Goal: Task Accomplishment & Management: Use online tool/utility

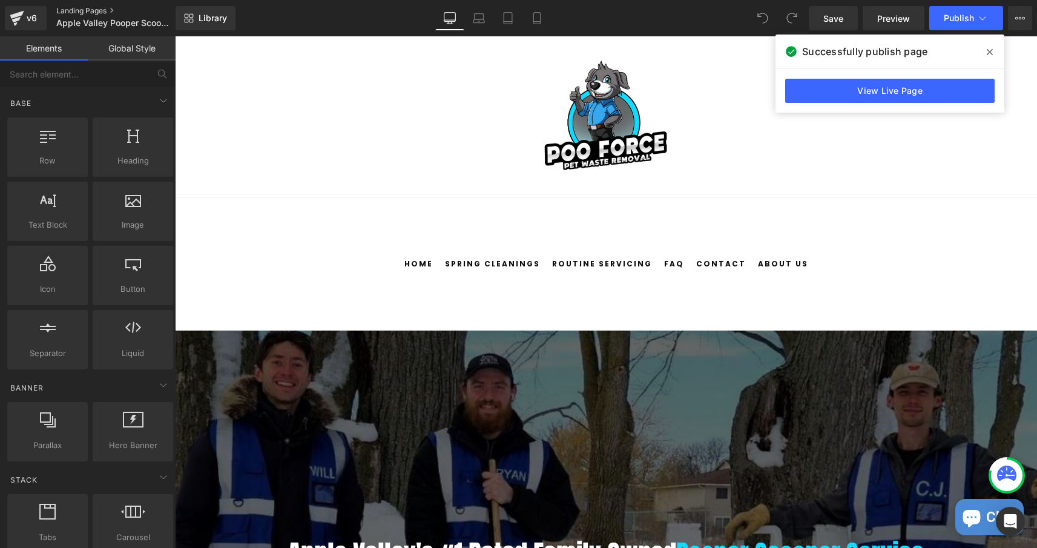
click at [84, 12] on link "Landing Pages" at bounding box center [125, 11] width 139 height 10
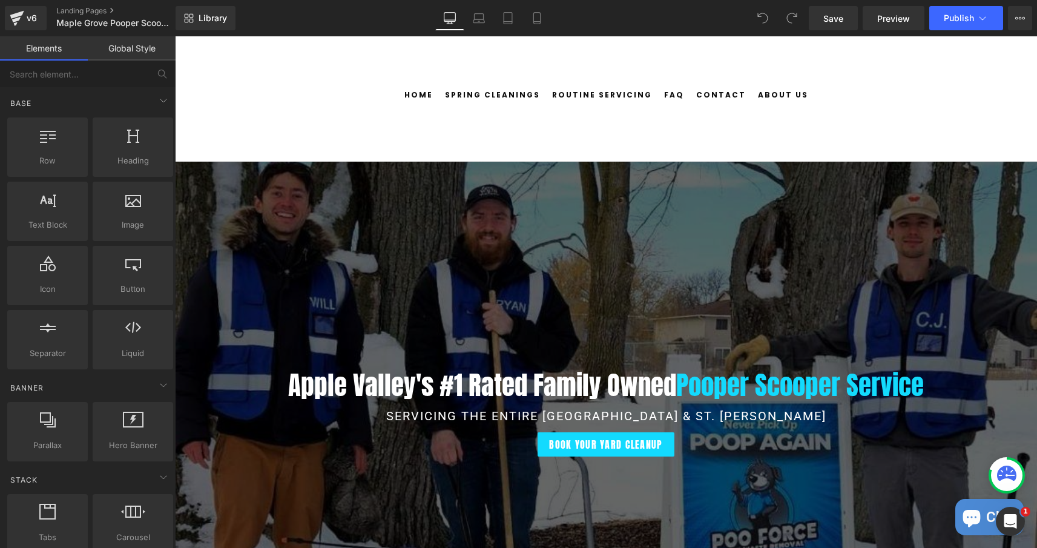
scroll to position [188, 0]
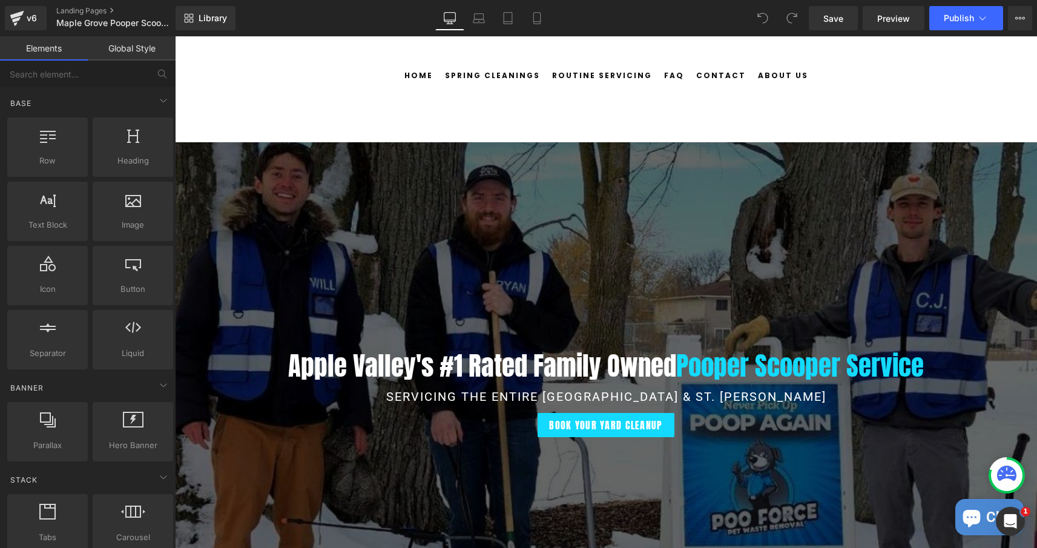
click at [423, 360] on h1 "Apple Valley's #1 Rated Family Owned Pooper Scooper Service" at bounding box center [606, 365] width 862 height 39
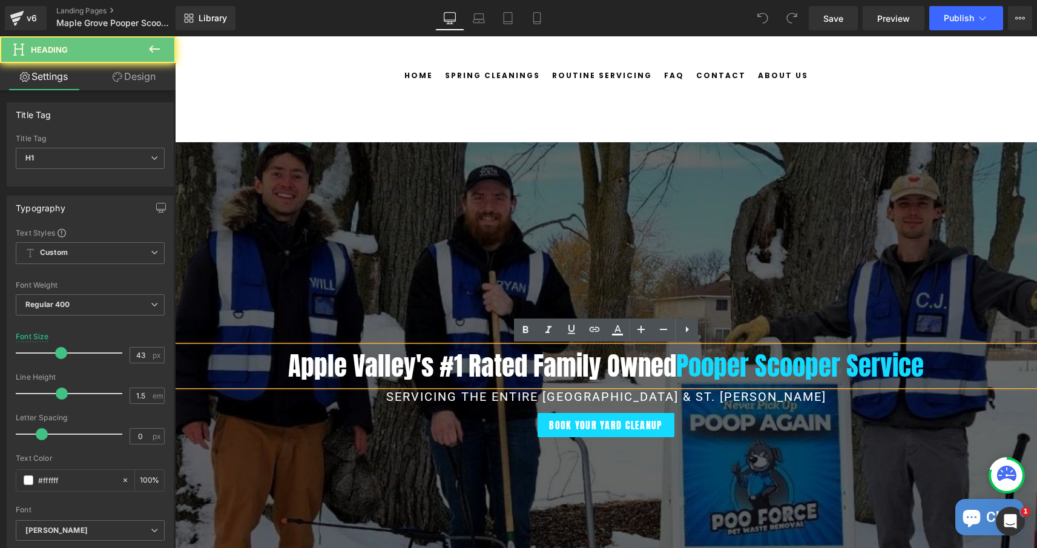
click at [429, 363] on h1 "Apple Valley's #1 Rated Family Owned Pooper Scooper Service" at bounding box center [606, 365] width 862 height 39
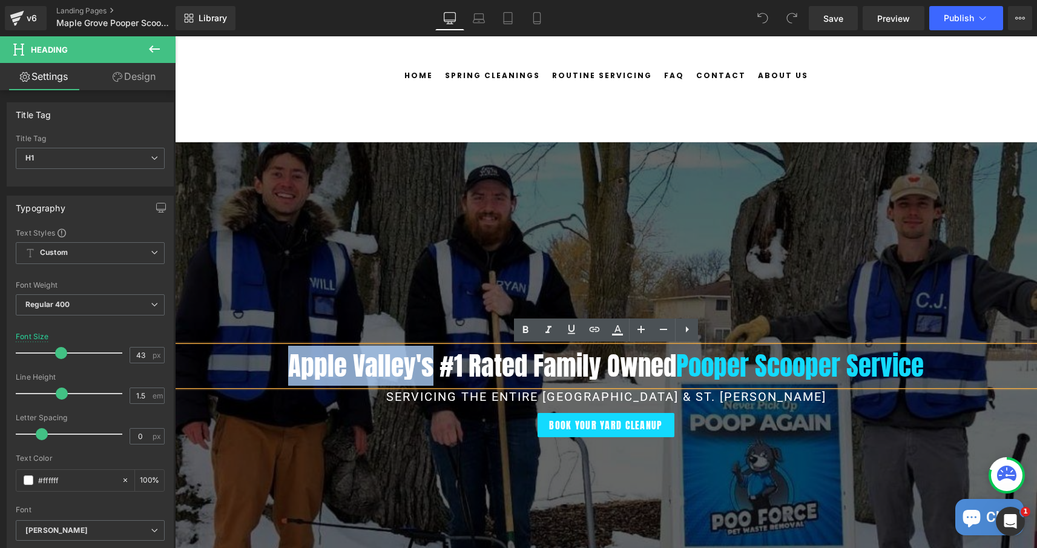
drag, startPoint x: 429, startPoint y: 363, endPoint x: 289, endPoint y: 358, distance: 140.0
click at [289, 358] on h1 "Apple Valley's #1 Rated Family Owned Pooper Scooper Service" at bounding box center [606, 365] width 862 height 39
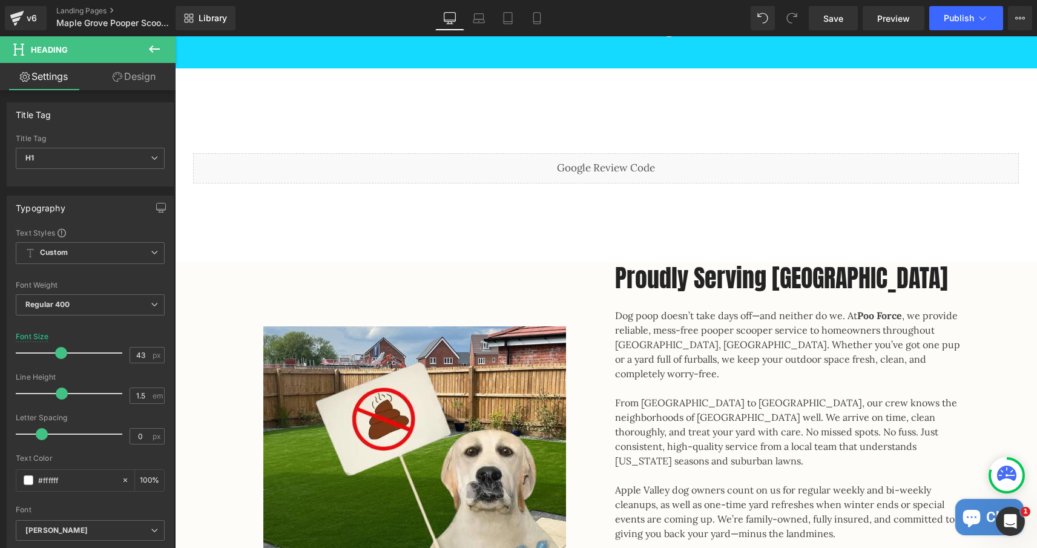
scroll to position [879, 0]
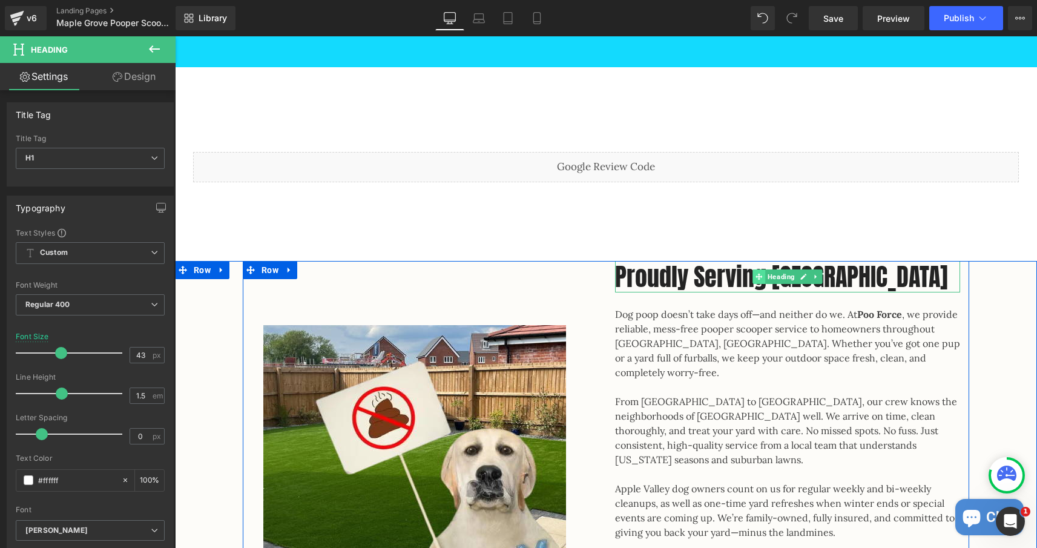
click at [765, 277] on span at bounding box center [759, 276] width 13 height 15
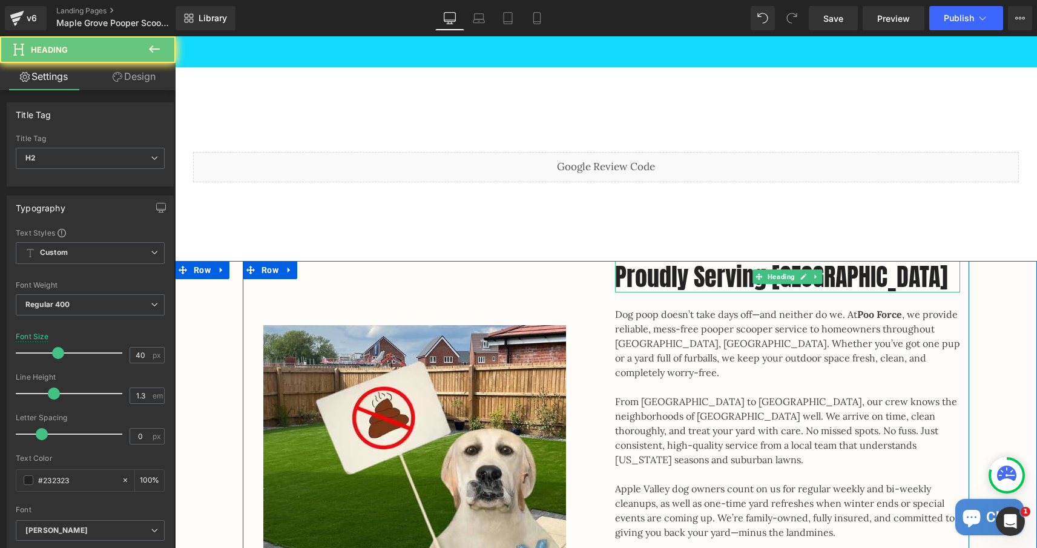
click at [868, 268] on h2 "Proudly Serving Apple Valley" at bounding box center [787, 276] width 345 height 31
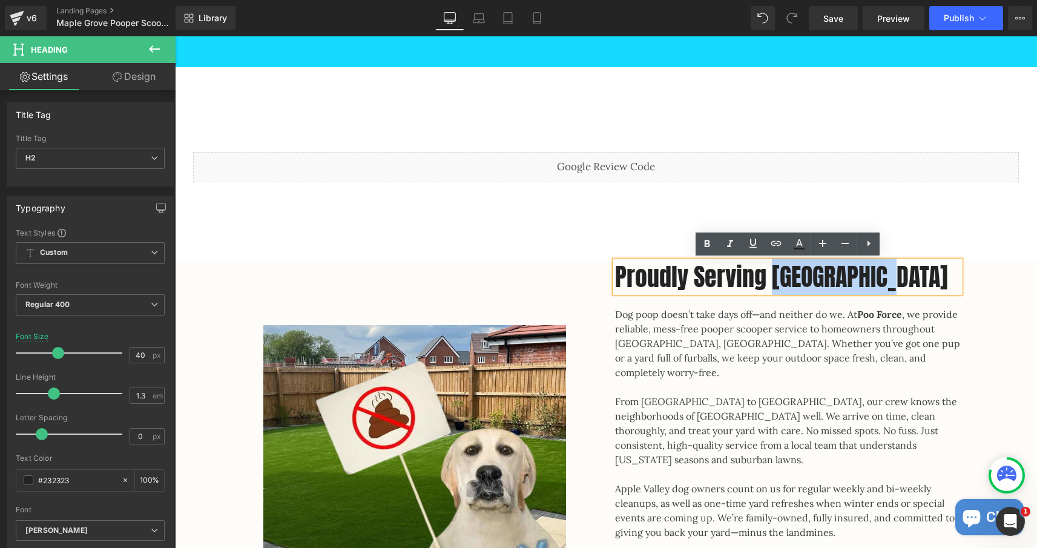
drag, startPoint x: 896, startPoint y: 273, endPoint x: 771, endPoint y: 281, distance: 125.0
click at [771, 281] on h2 "Proudly Serving Apple Valley" at bounding box center [787, 276] width 345 height 31
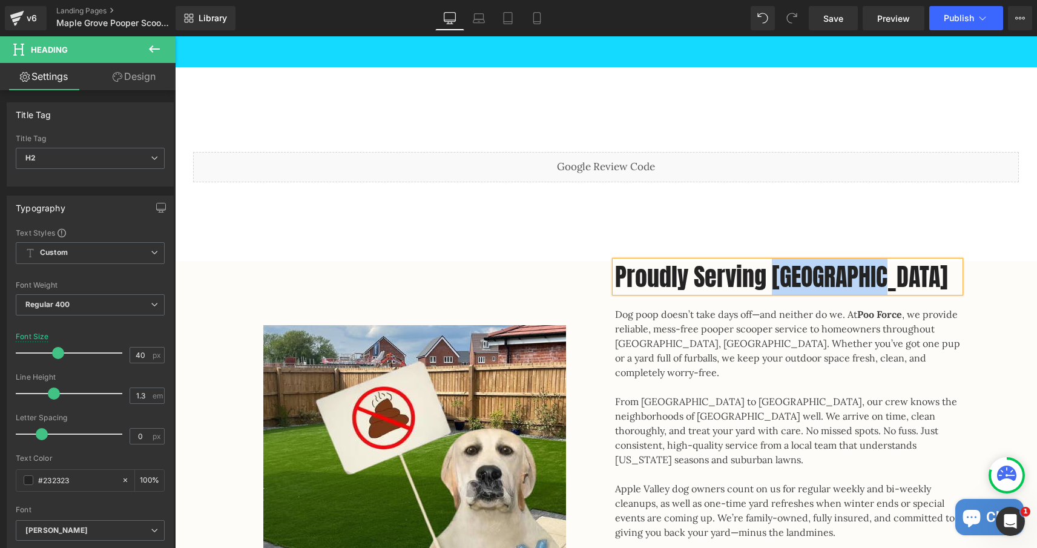
drag, startPoint x: 771, startPoint y: 275, endPoint x: 894, endPoint y: 281, distance: 123.1
click at [894, 281] on h2 "Proudly Serving Maple Grove" at bounding box center [787, 276] width 345 height 31
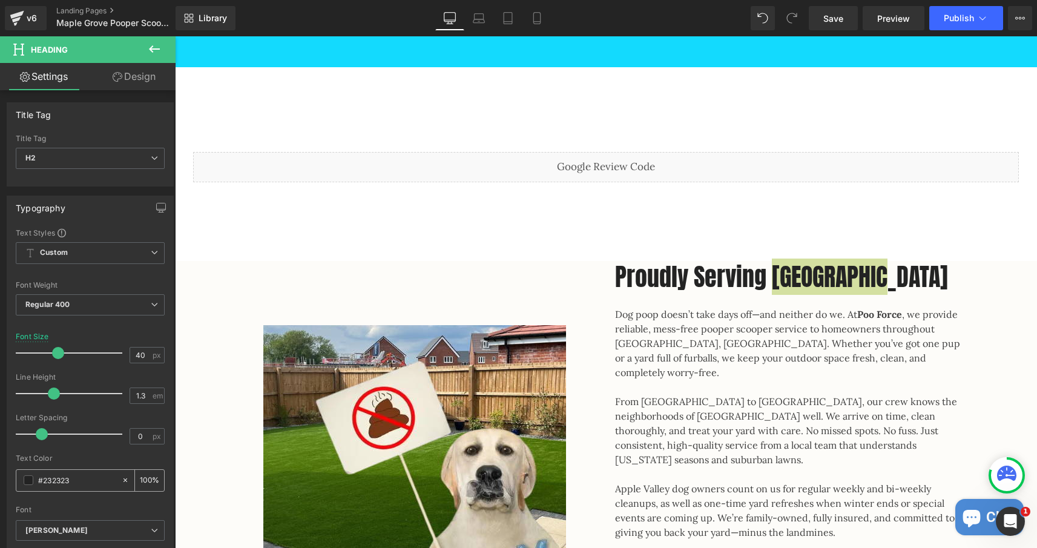
click at [29, 480] on span at bounding box center [29, 480] width 10 height 10
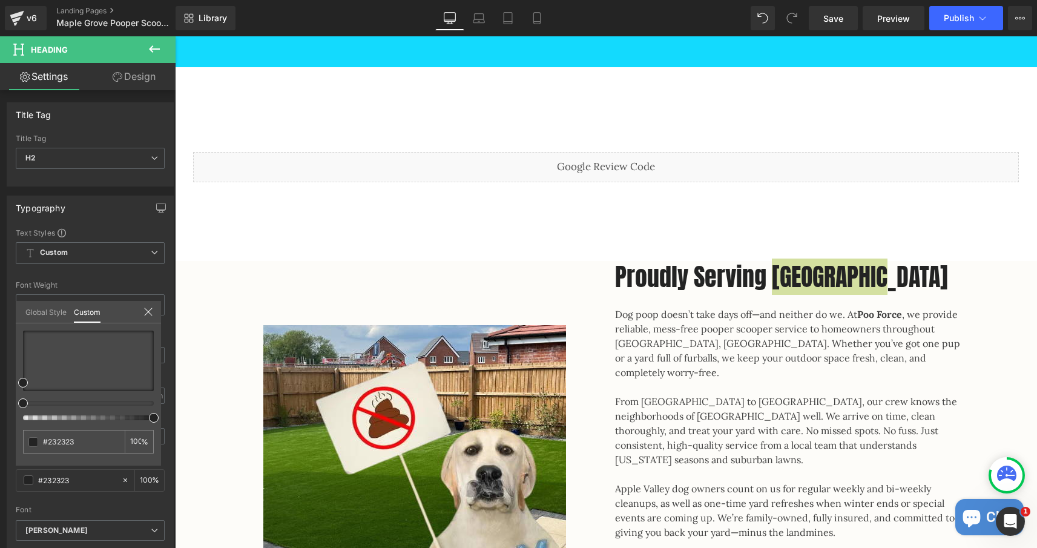
click at [56, 313] on link "Global Style" at bounding box center [45, 311] width 41 height 21
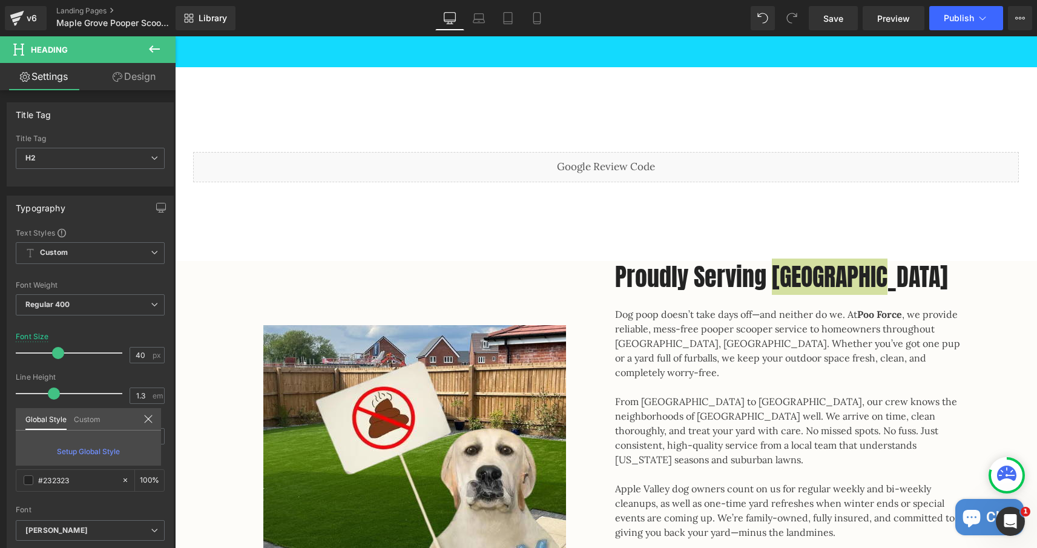
click at [82, 422] on link "Custom" at bounding box center [87, 418] width 27 height 21
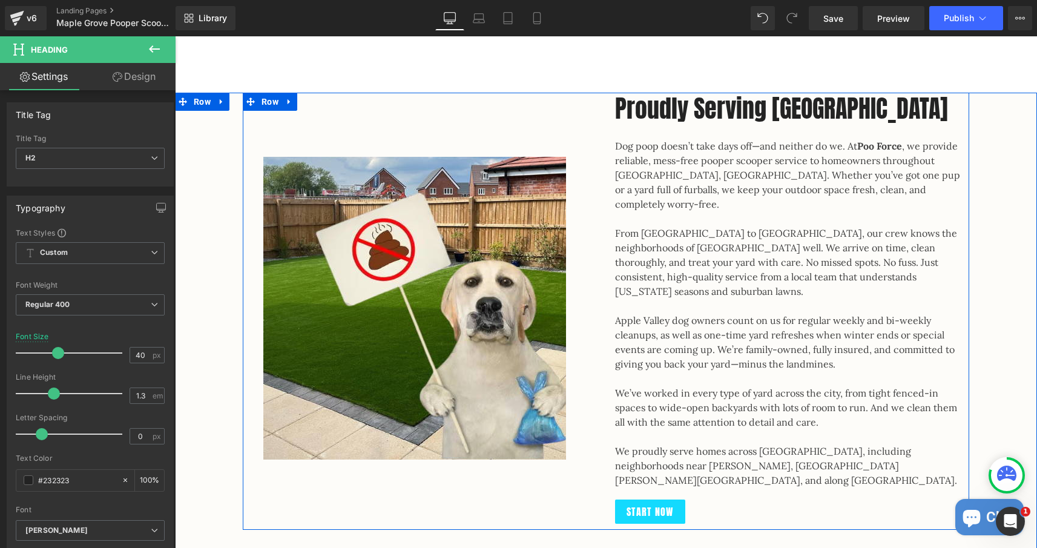
scroll to position [1100, 0]
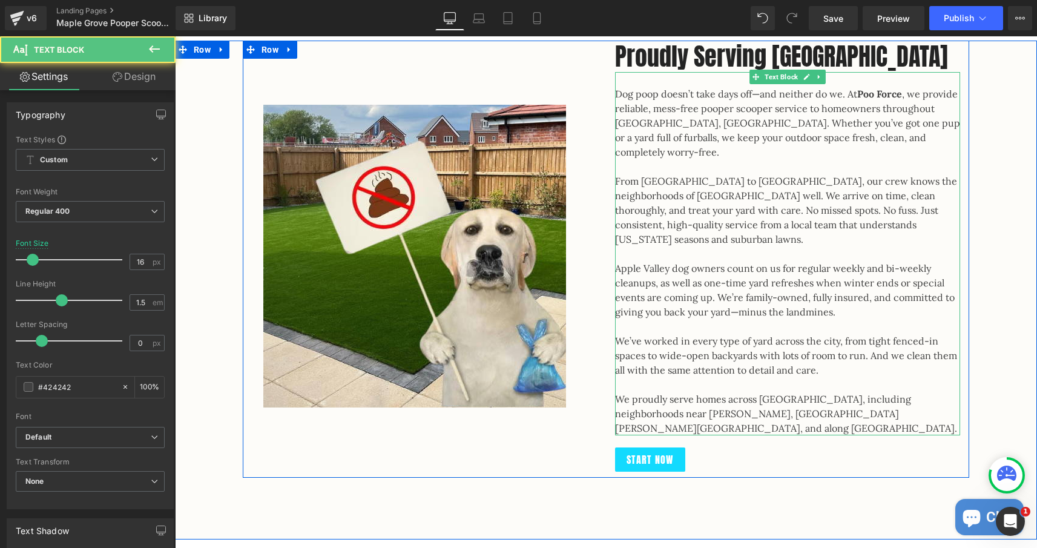
click at [618, 94] on div "Dog poop doesn’t take days off—and neither do we. At Poo Force , we provide rel…" at bounding box center [787, 253] width 345 height 363
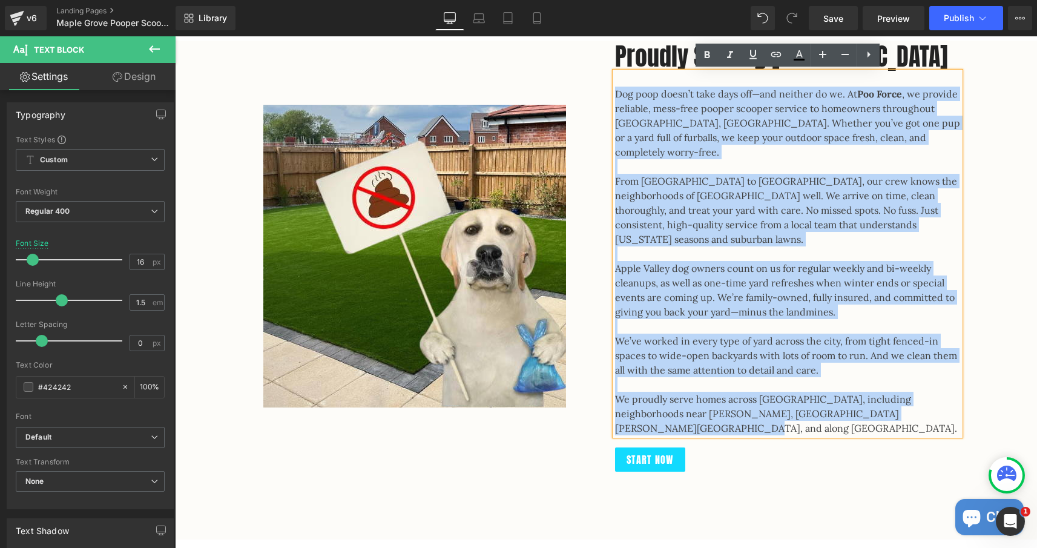
drag, startPoint x: 618, startPoint y: 94, endPoint x: 937, endPoint y: 397, distance: 439.5
click at [937, 397] on div "Dog poop doesn’t take days off—and neither do we. At Poo Force , we provide rel…" at bounding box center [787, 253] width 345 height 363
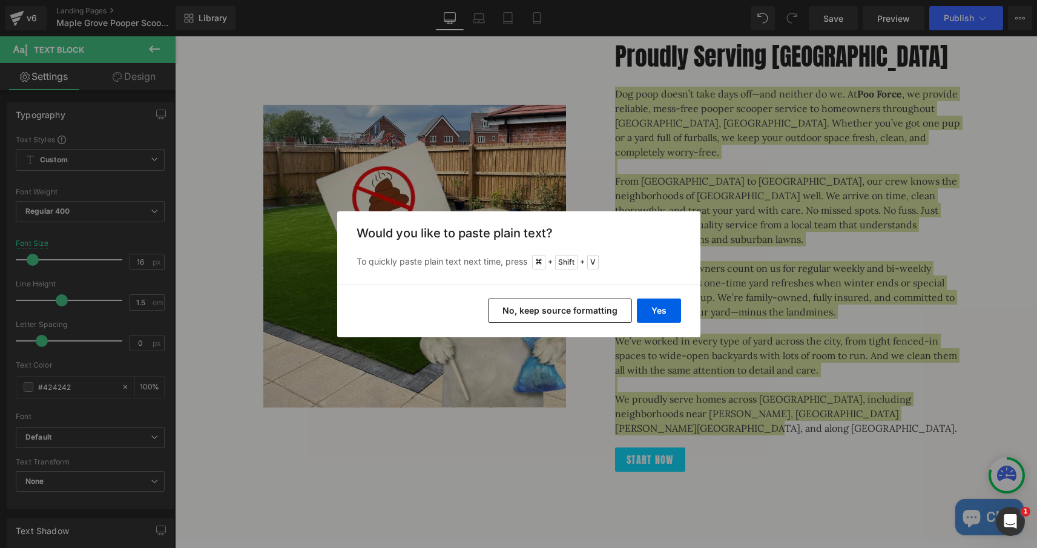
click at [581, 311] on button "No, keep source formatting" at bounding box center [560, 311] width 144 height 24
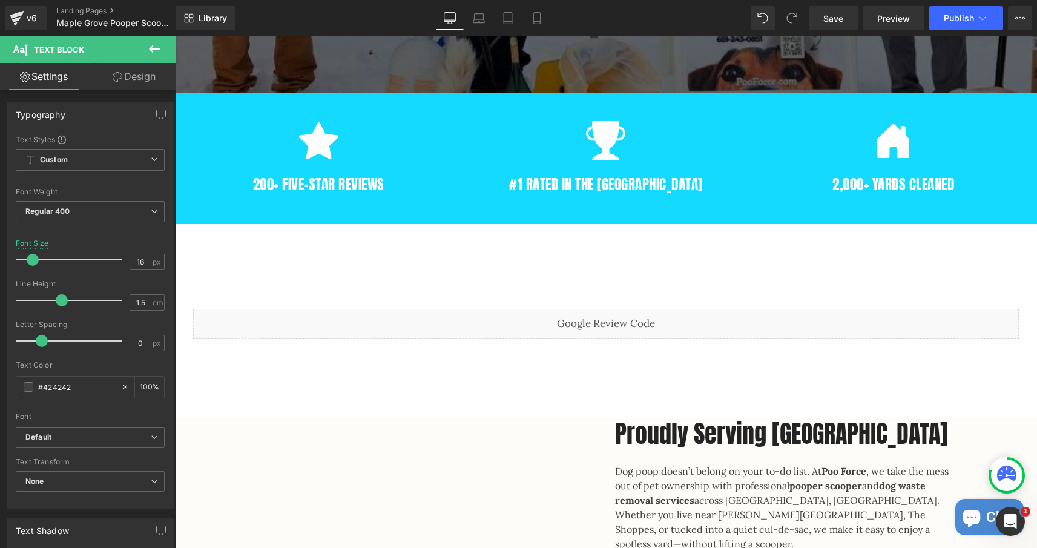
scroll to position [573, 0]
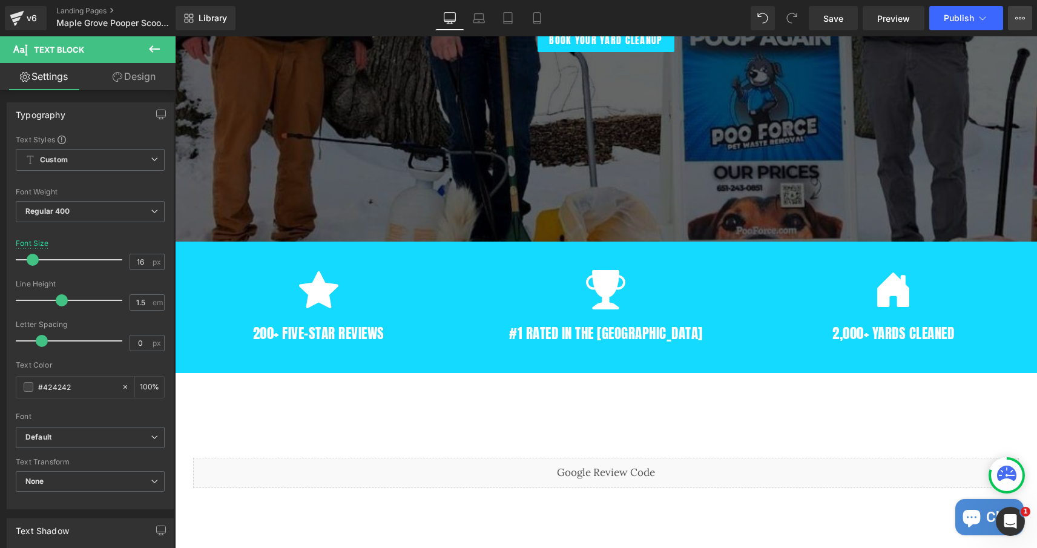
click at [1014, 22] on button "View Live Page View with current Template Save Template to Library Schedule Pub…" at bounding box center [1020, 18] width 24 height 24
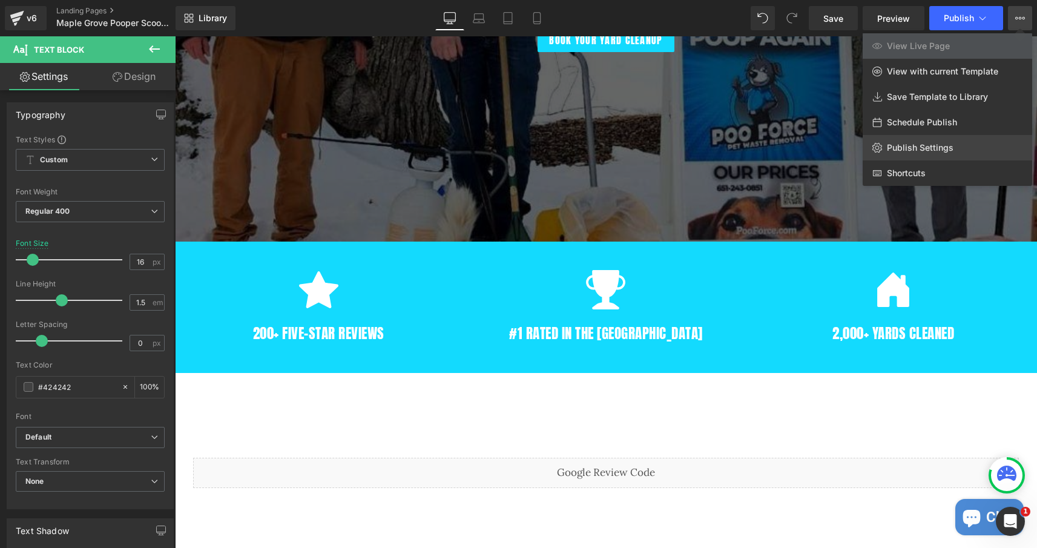
click at [934, 139] on link "Publish Settings" at bounding box center [948, 147] width 170 height 25
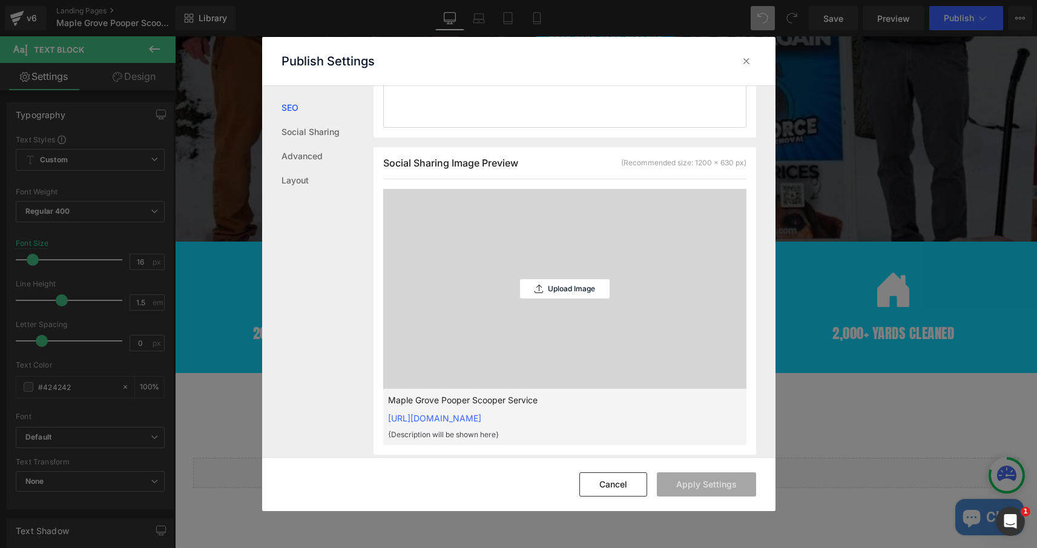
scroll to position [0, 0]
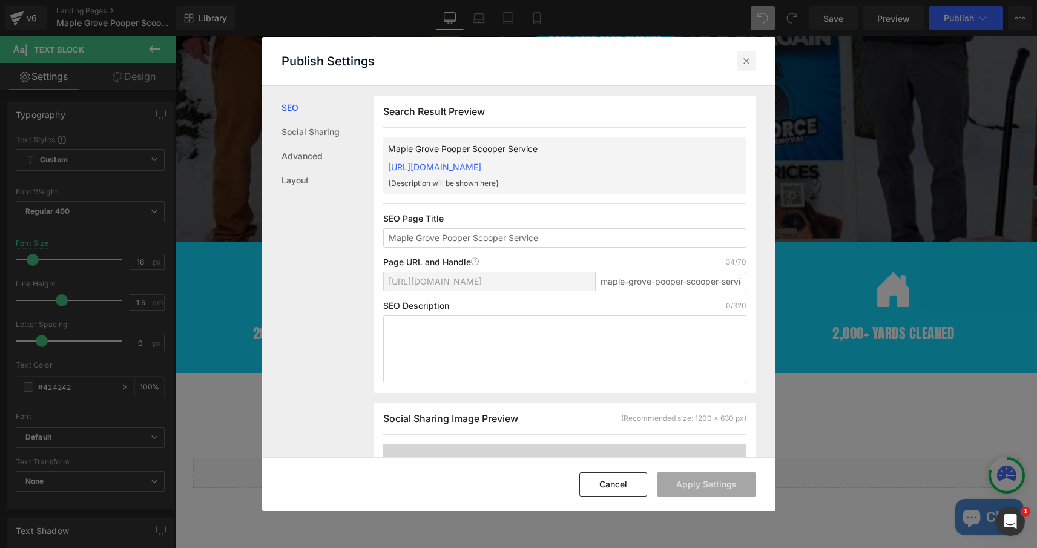
click at [749, 61] on icon at bounding box center [747, 61] width 12 height 12
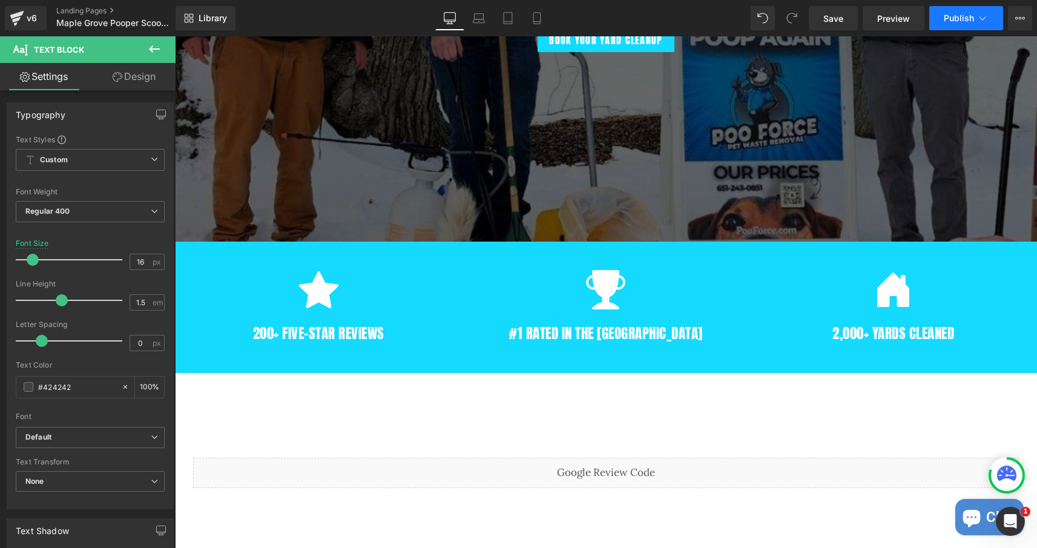
click at [960, 19] on span "Publish" at bounding box center [959, 18] width 30 height 10
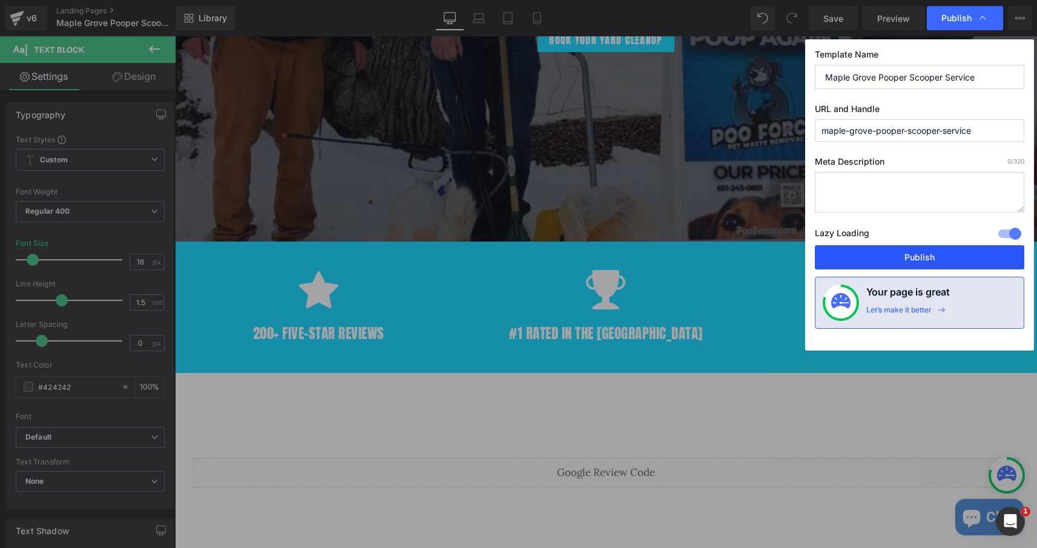
click at [896, 261] on button "Publish" at bounding box center [920, 257] width 210 height 24
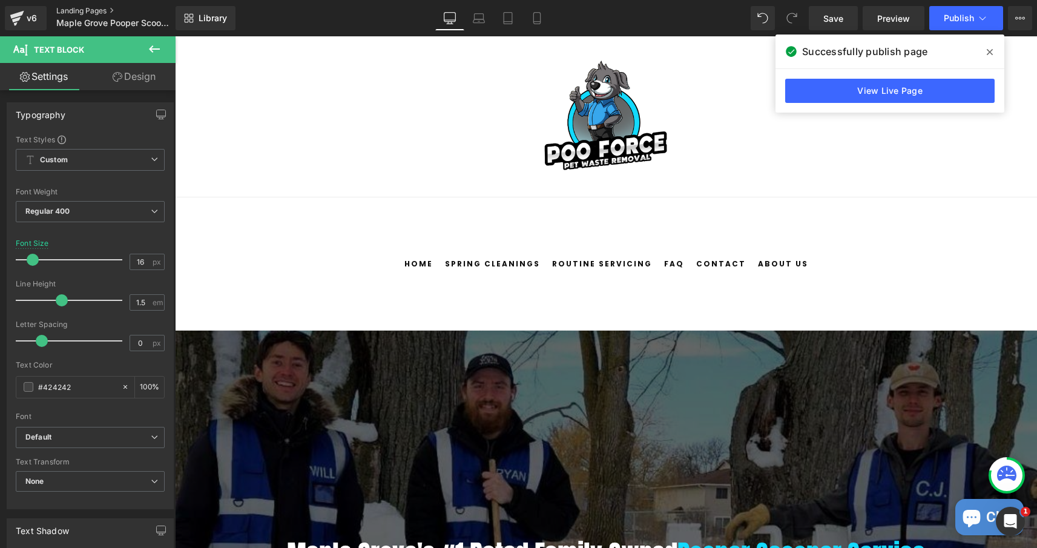
click at [86, 13] on link "Landing Pages" at bounding box center [125, 11] width 139 height 10
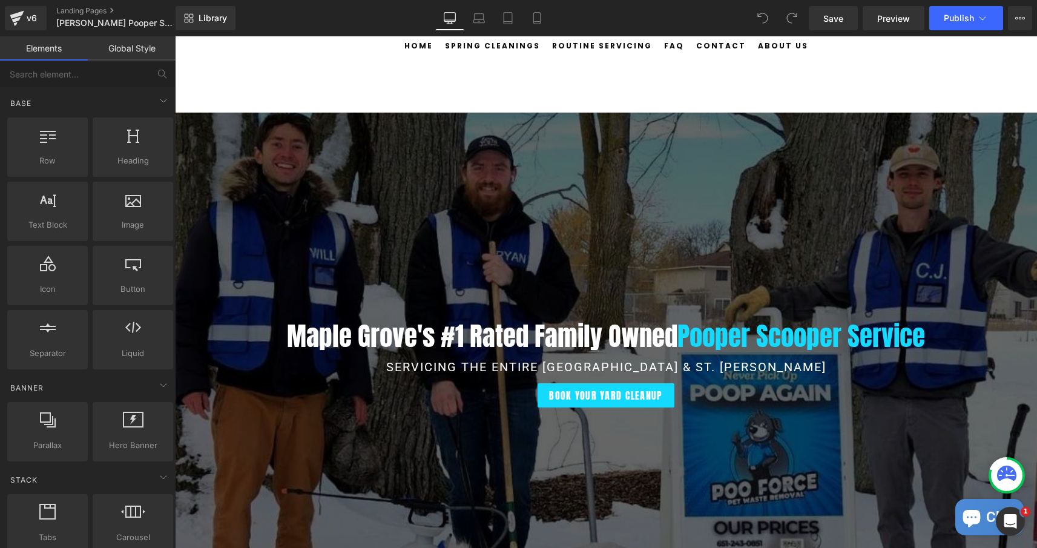
scroll to position [228, 0]
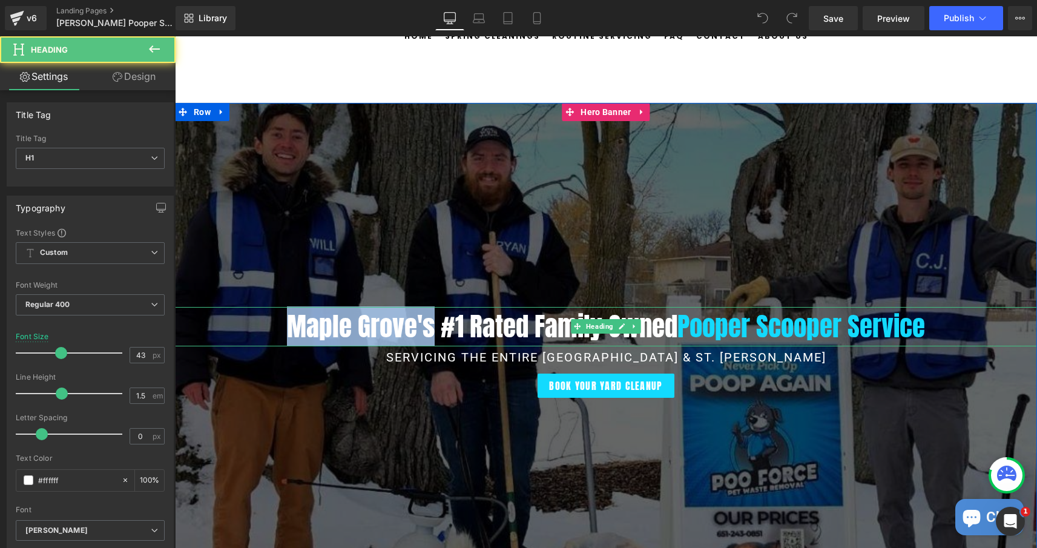
drag, startPoint x: 430, startPoint y: 328, endPoint x: 286, endPoint y: 331, distance: 144.1
click at [286, 331] on h1 "Maple Grove's #1 Rated Family Owned Pooper Scooper Service" at bounding box center [606, 326] width 862 height 39
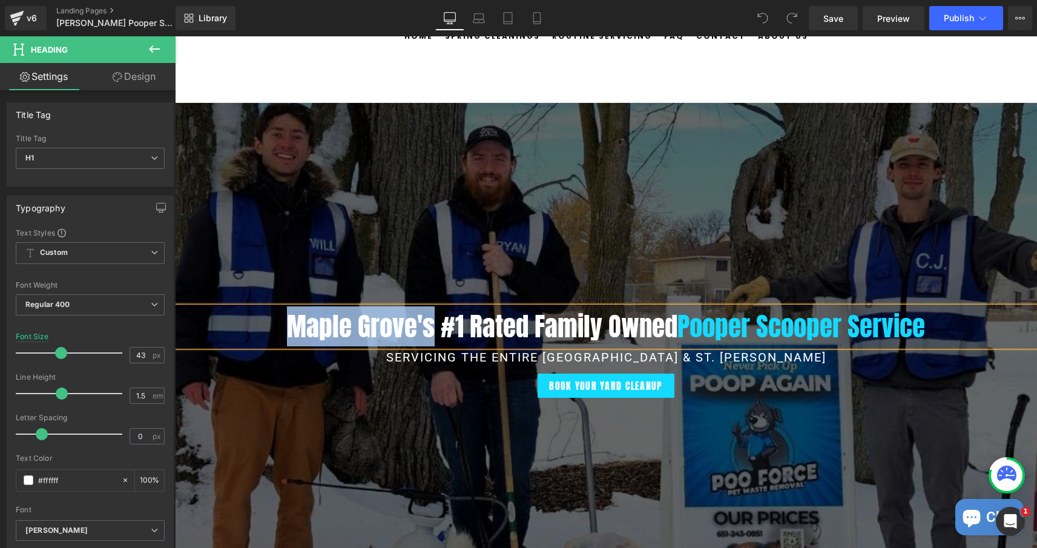
click at [312, 330] on h1 "Maple Grove's #1 Rated Family Owned Pooper Scooper Service" at bounding box center [606, 326] width 862 height 39
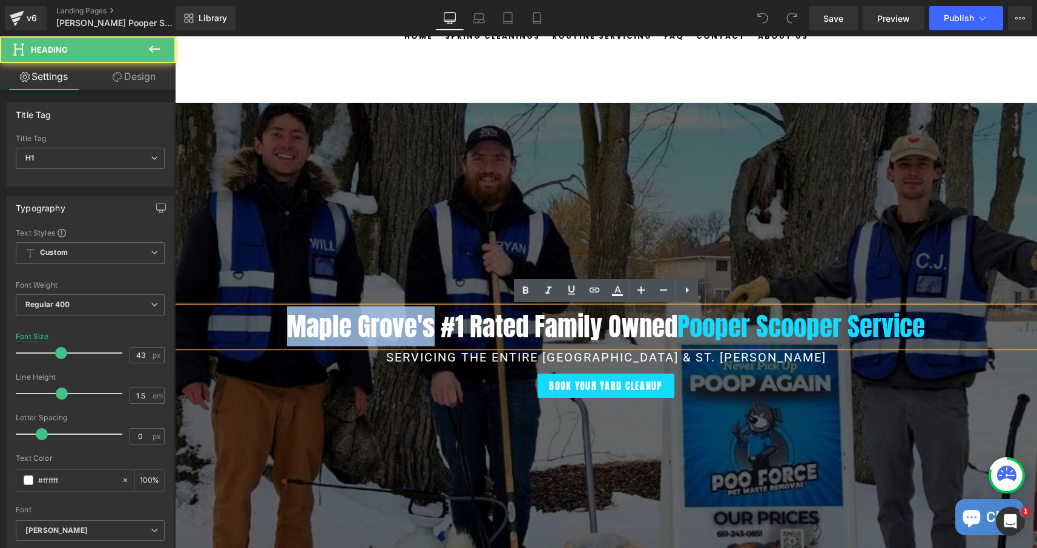
drag, startPoint x: 428, startPoint y: 326, endPoint x: 283, endPoint y: 322, distance: 145.4
click at [283, 322] on h1 "Maple Grove's #1 Rated Family Owned Pooper Scooper Service" at bounding box center [606, 326] width 862 height 39
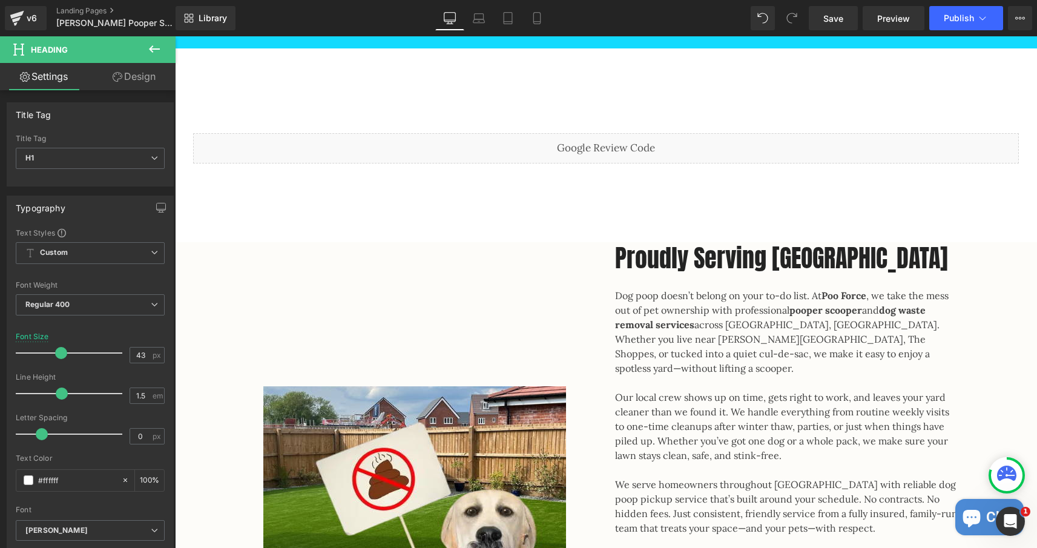
scroll to position [907, 0]
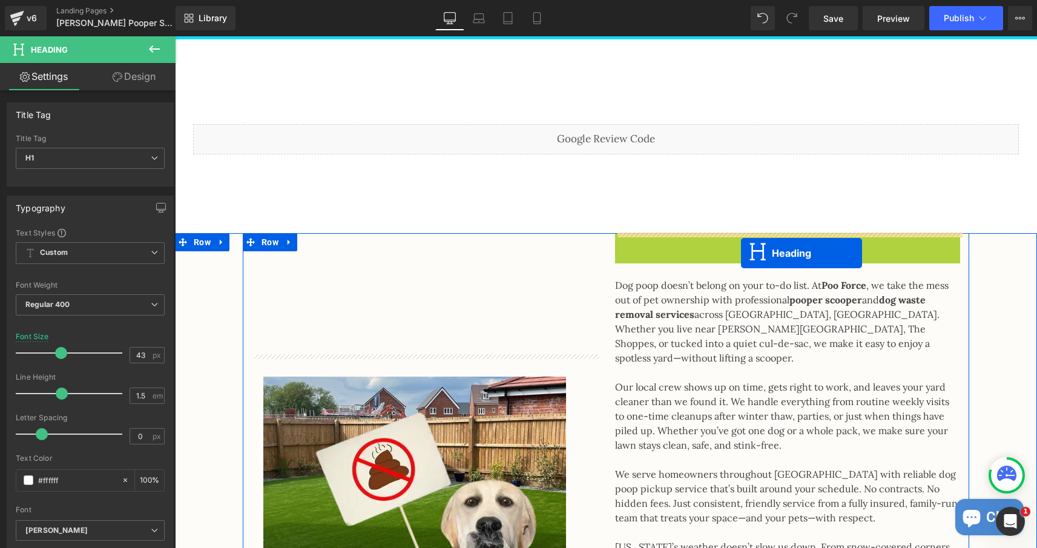
drag, startPoint x: 773, startPoint y: 251, endPoint x: 741, endPoint y: 253, distance: 32.2
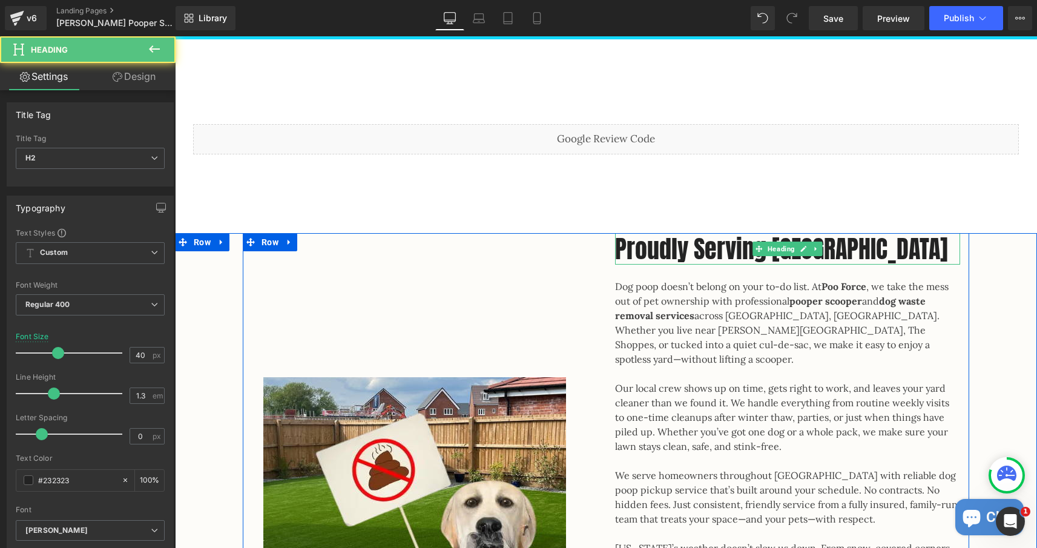
click at [891, 250] on h2 "Proudly Serving [GEOGRAPHIC_DATA]" at bounding box center [787, 248] width 345 height 31
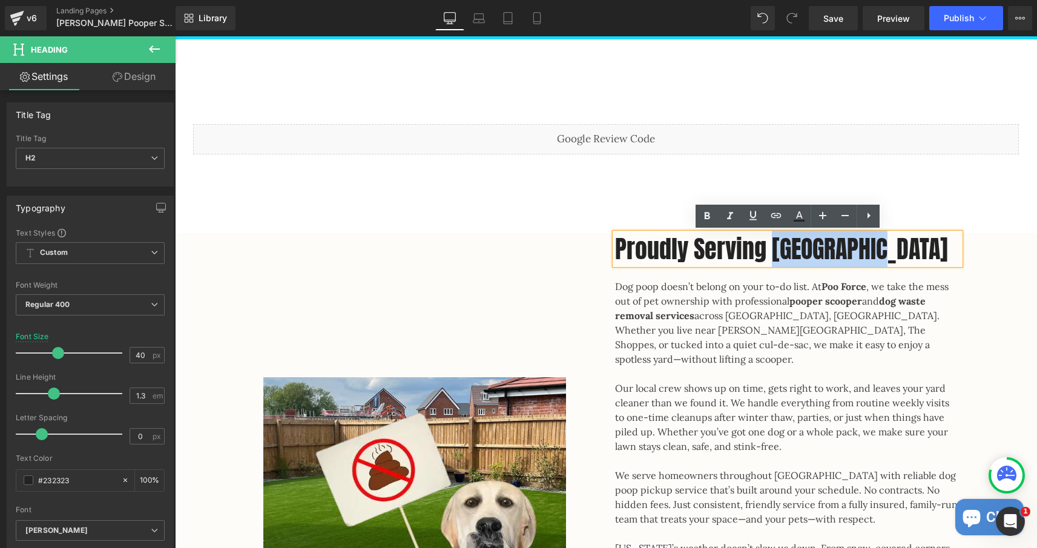
drag, startPoint x: 900, startPoint y: 250, endPoint x: 771, endPoint y: 254, distance: 128.4
click at [771, 254] on h2 "Proudly Serving [GEOGRAPHIC_DATA]" at bounding box center [787, 248] width 345 height 31
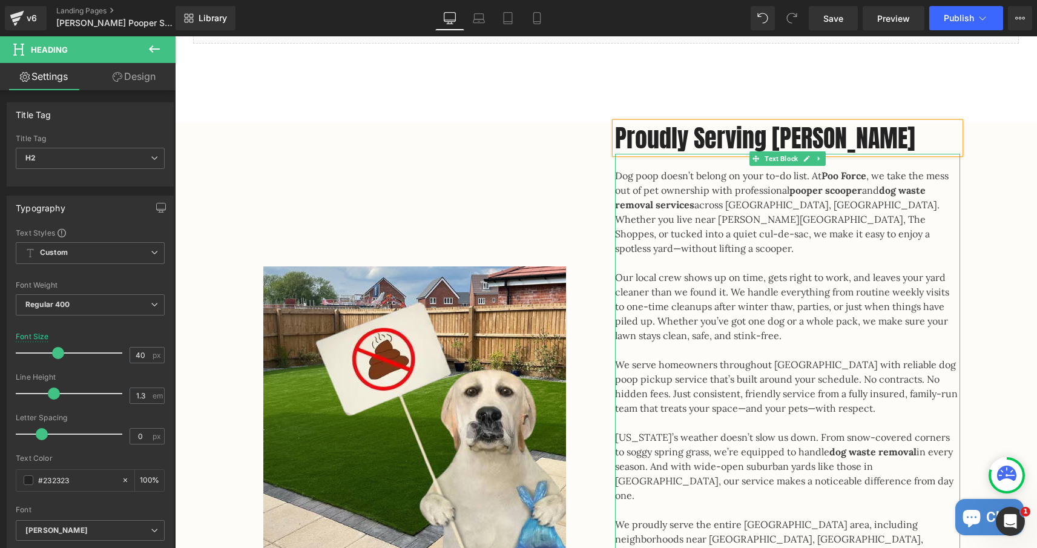
scroll to position [1102, 0]
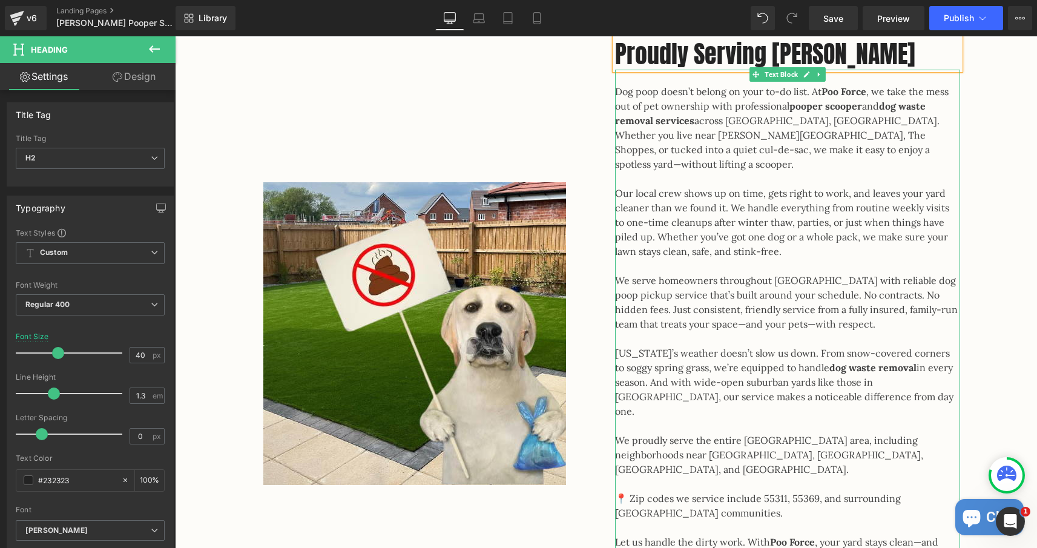
click at [631, 114] on b "dog waste removal services" at bounding box center [770, 113] width 311 height 27
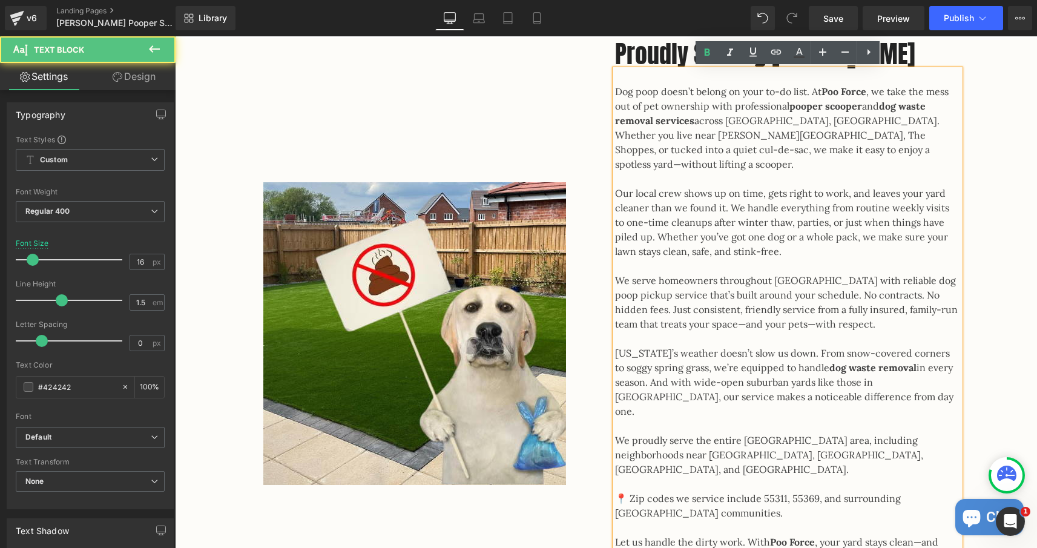
click at [616, 89] on p "Dog poop doesn’t belong on your to-do list. At Poo Force , we take the mess out…" at bounding box center [787, 127] width 345 height 87
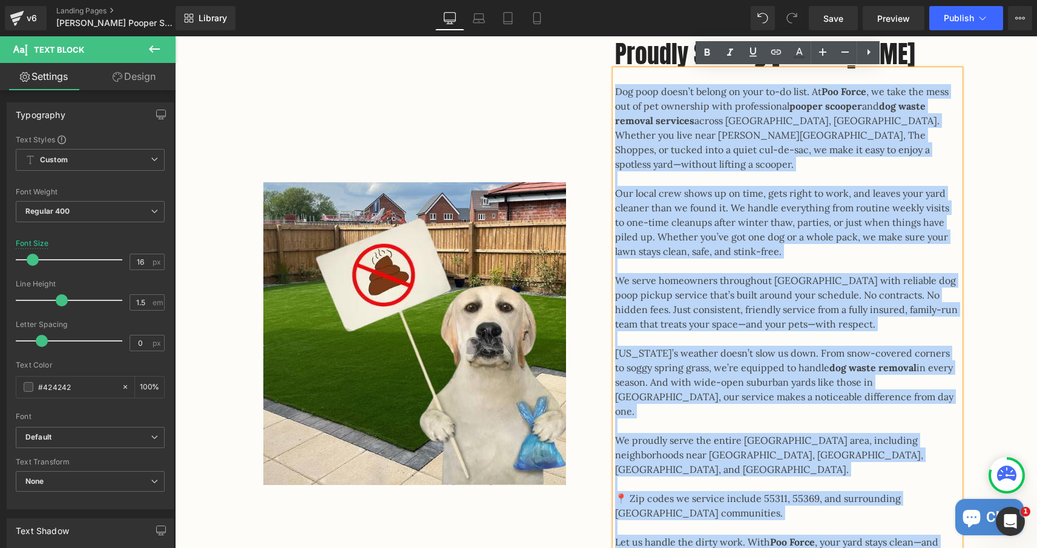
drag, startPoint x: 616, startPoint y: 89, endPoint x: 876, endPoint y: 546, distance: 525.8
click at [876, 546] on div "Dog poop doesn’t belong on your to-do list. At Poo Force , we take the mess out…" at bounding box center [787, 331] width 345 height 523
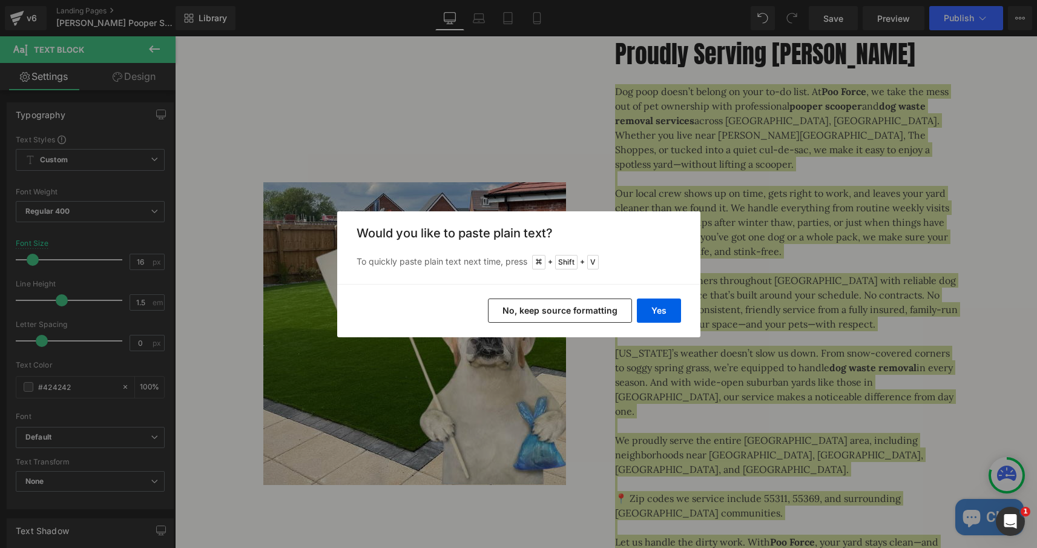
click at [601, 314] on button "No, keep source formatting" at bounding box center [560, 311] width 144 height 24
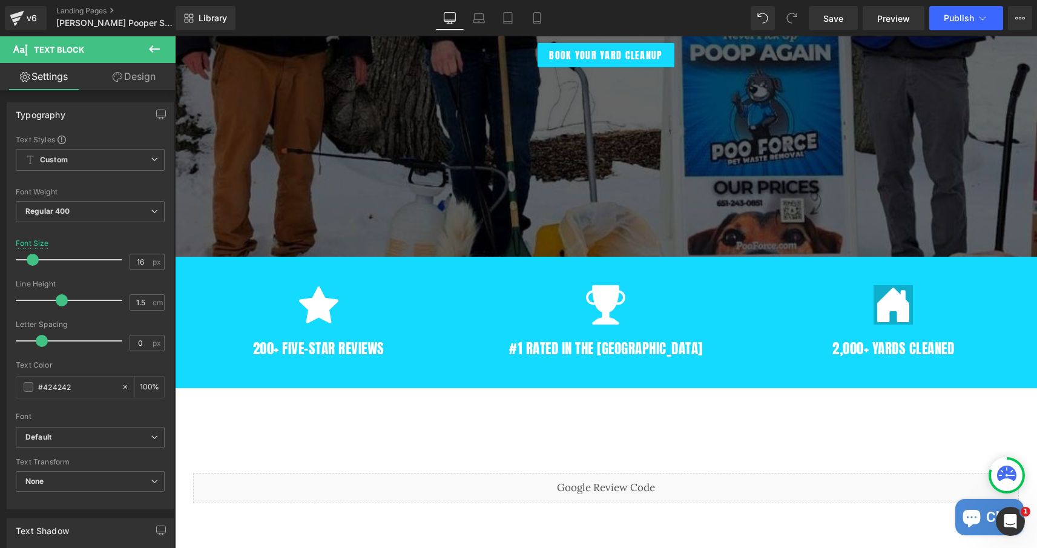
scroll to position [498, 0]
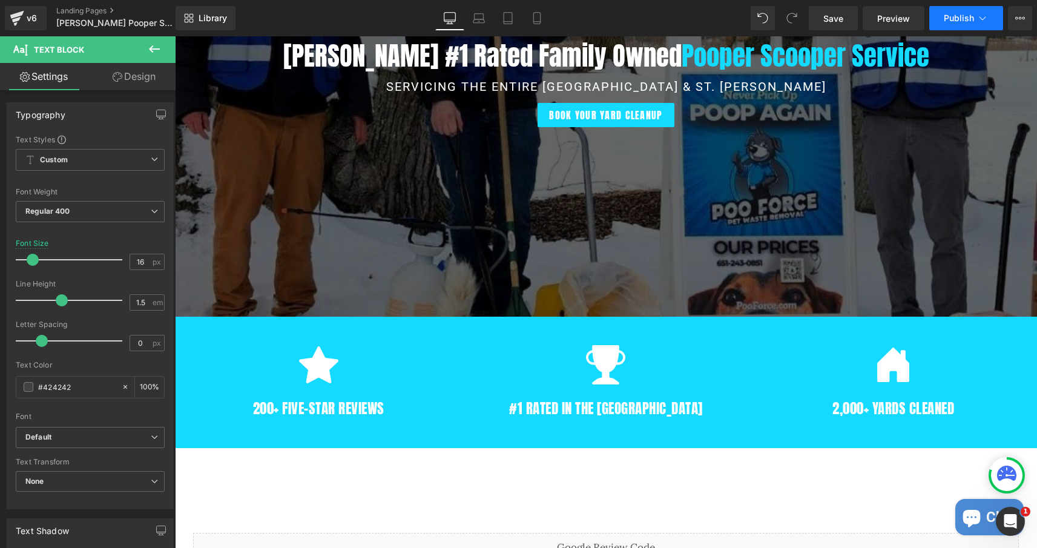
click at [953, 19] on span "Publish" at bounding box center [959, 18] width 30 height 10
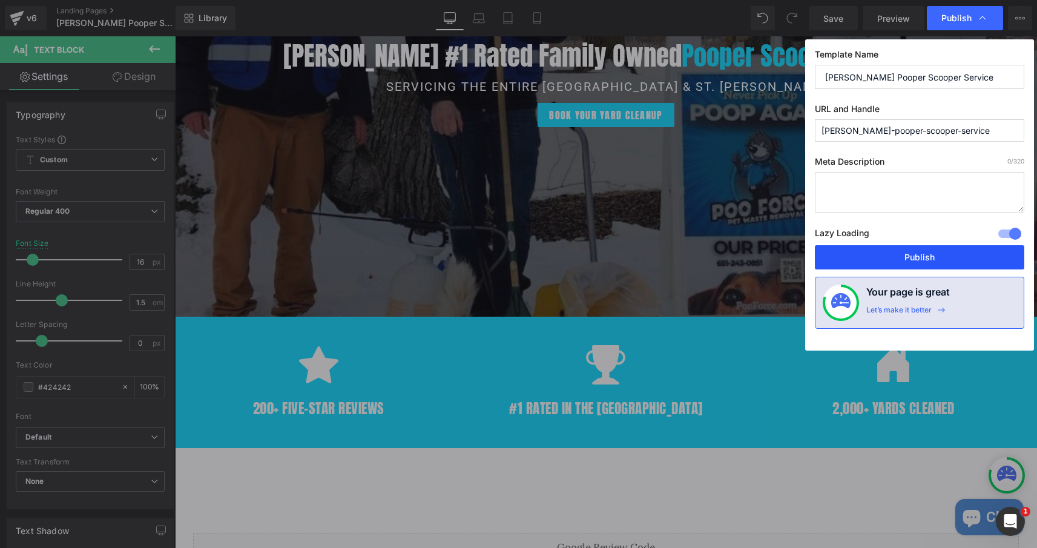
click at [927, 259] on button "Publish" at bounding box center [920, 257] width 210 height 24
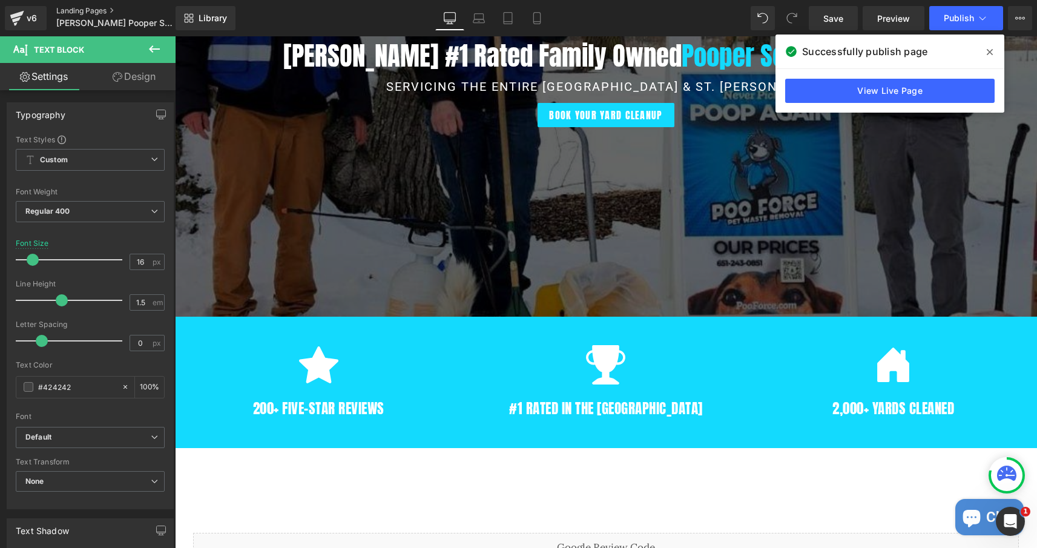
click at [74, 8] on link "Landing Pages" at bounding box center [125, 11] width 139 height 10
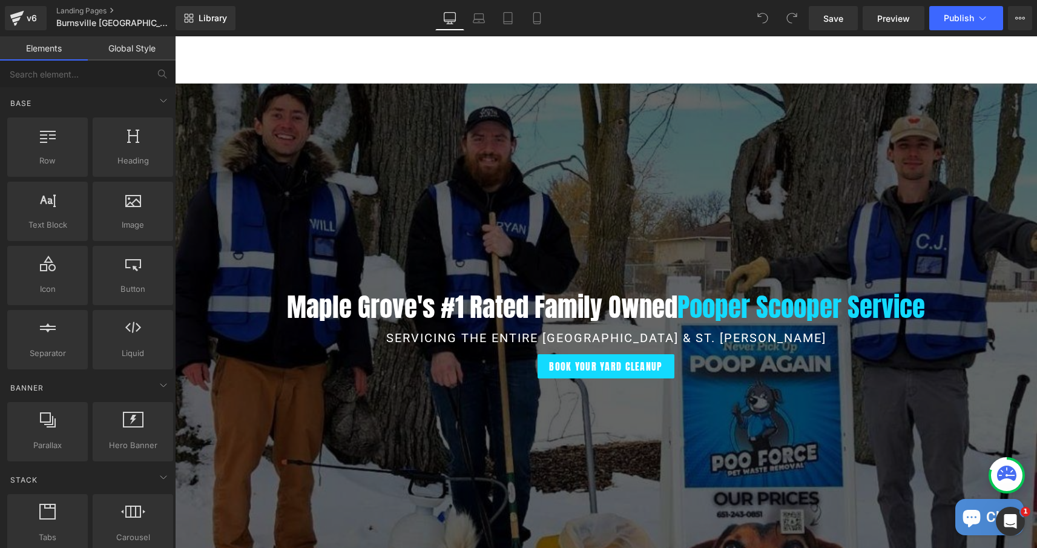
click at [434, 308] on h1 "Maple Grove's #1 Rated Family Owned Pooper Scooper Service" at bounding box center [606, 307] width 862 height 39
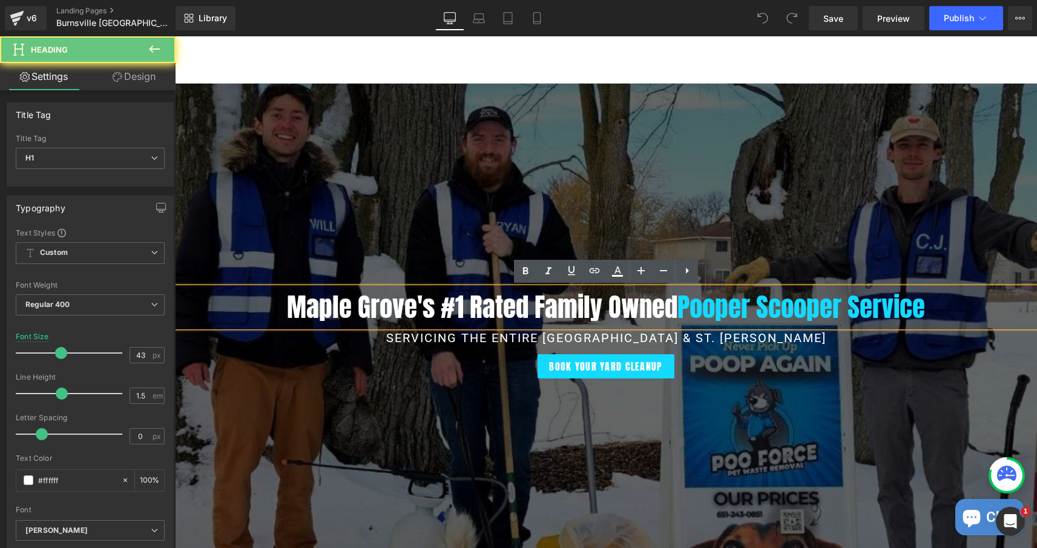
click at [430, 308] on h1 "Maple Grove's #1 Rated Family Owned Pooper Scooper Service" at bounding box center [606, 307] width 862 height 39
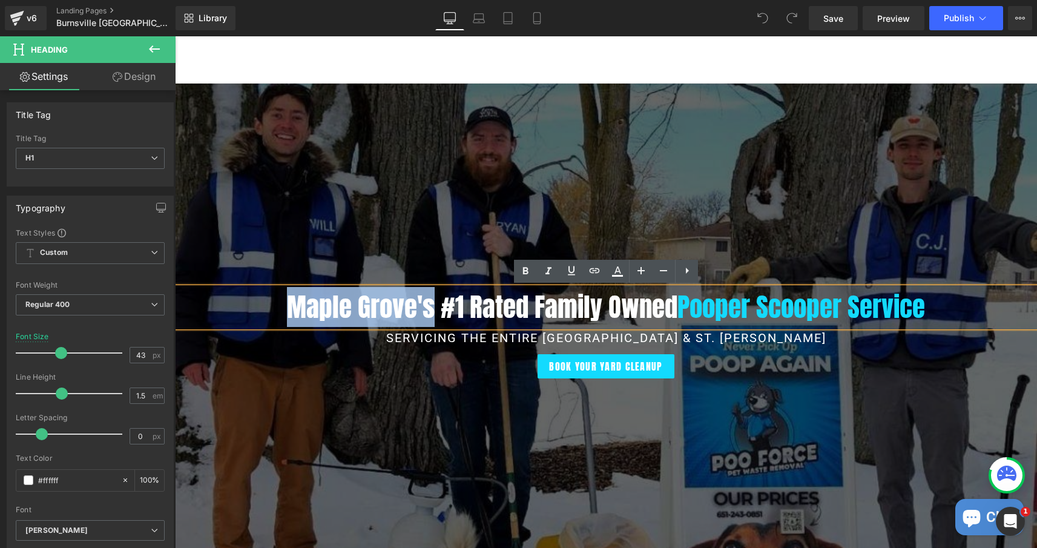
drag, startPoint x: 430, startPoint y: 308, endPoint x: 297, endPoint y: 308, distance: 132.6
click at [297, 308] on h1 "Maple Grove's #1 Rated Family Owned Pooper Scooper Service" at bounding box center [606, 307] width 862 height 39
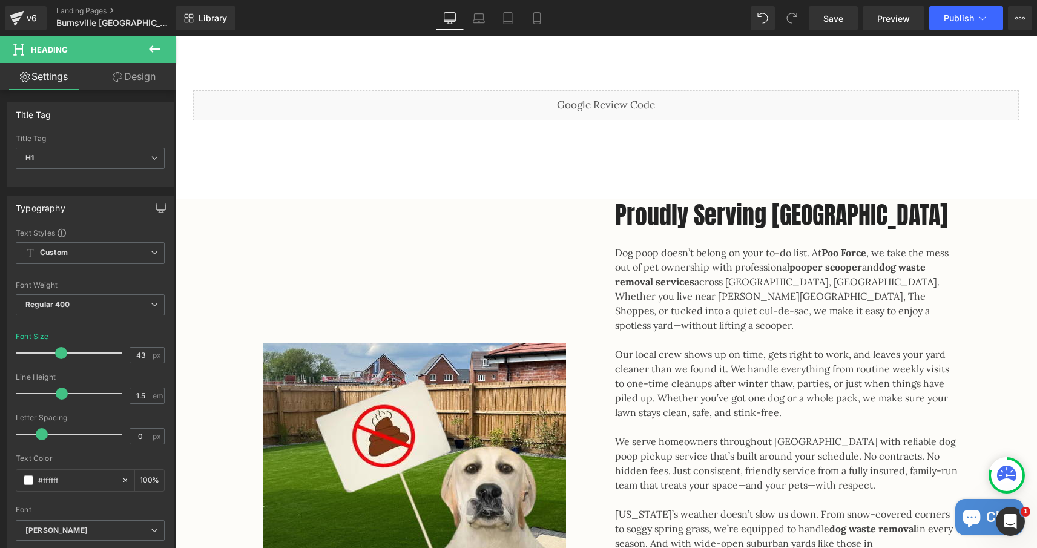
scroll to position [942, 0]
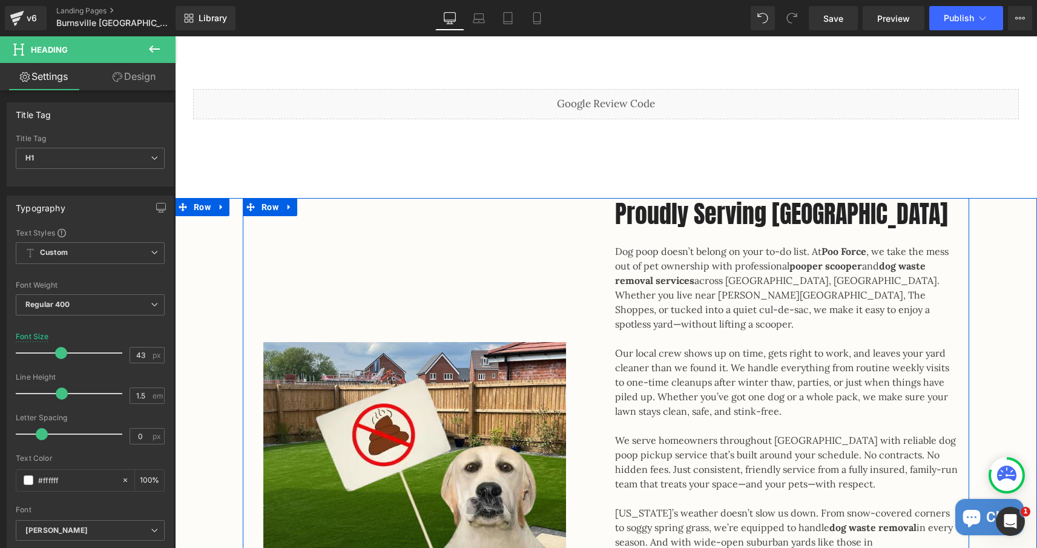
click at [777, 217] on span "Heading" at bounding box center [781, 213] width 32 height 15
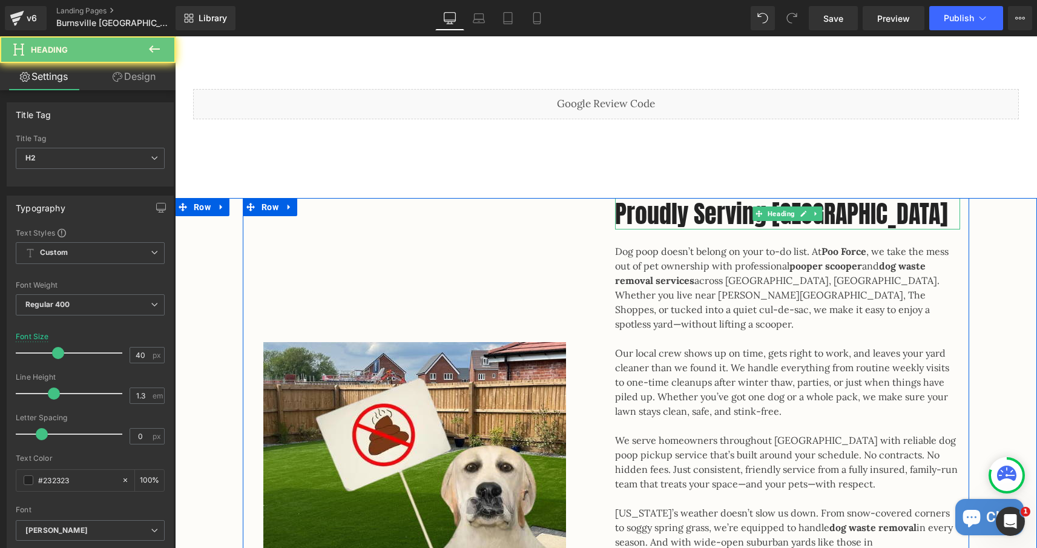
click at [868, 211] on h2 "Proudly Serving [GEOGRAPHIC_DATA]" at bounding box center [787, 213] width 345 height 31
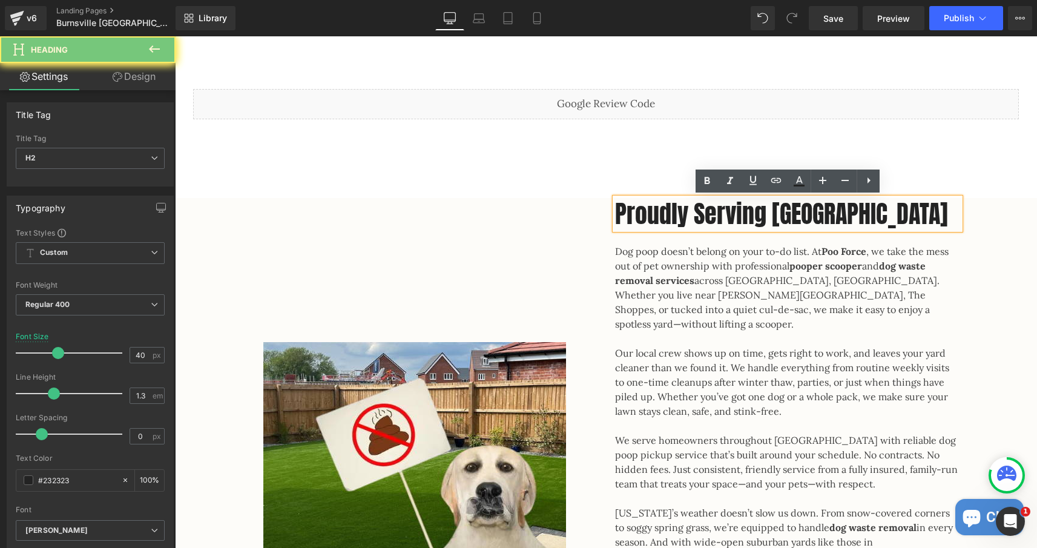
click at [868, 211] on h2 "Proudly Serving [GEOGRAPHIC_DATA]" at bounding box center [787, 213] width 345 height 31
click at [859, 211] on h2 "Proudly Serving [GEOGRAPHIC_DATA]" at bounding box center [787, 213] width 345 height 31
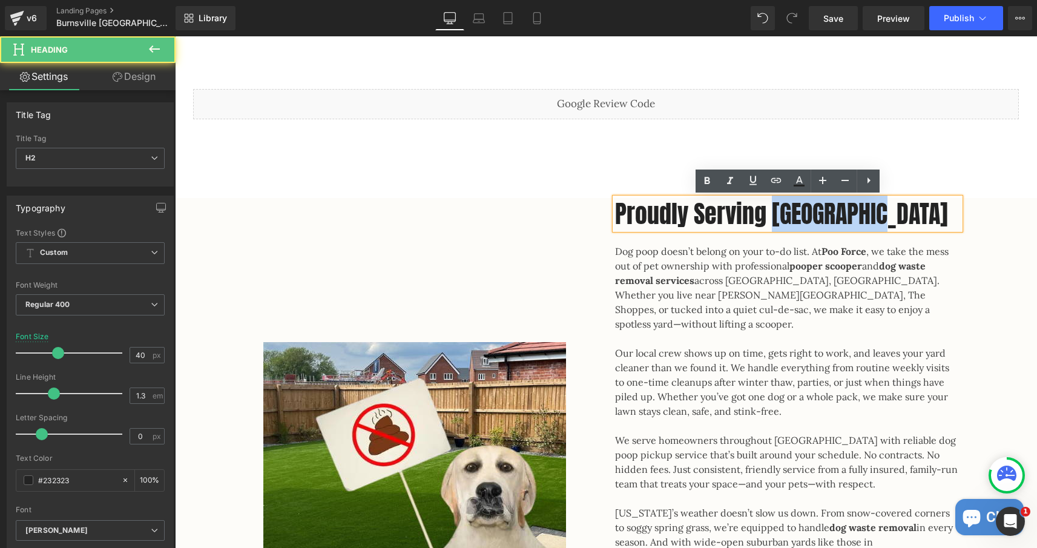
drag, startPoint x: 771, startPoint y: 213, endPoint x: 896, endPoint y: 219, distance: 124.9
click at [896, 219] on h2 "Proudly Serving [GEOGRAPHIC_DATA]" at bounding box center [787, 213] width 345 height 31
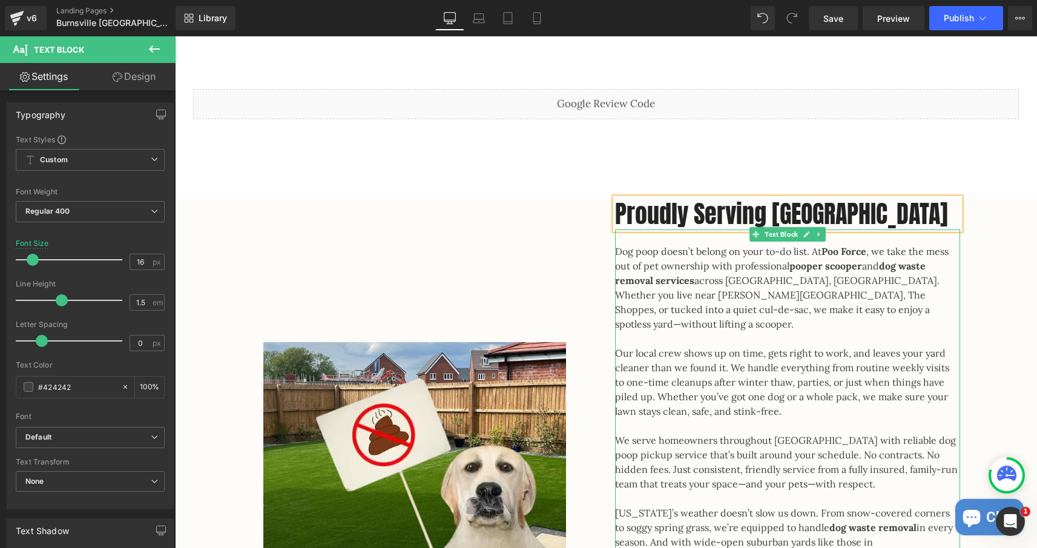
drag, startPoint x: 618, startPoint y: 252, endPoint x: 618, endPoint y: 260, distance: 7.9
click at [618, 260] on div "Dog poop doesn’t belong on your to-do list. At Poo Force , we take the mess out…" at bounding box center [787, 490] width 345 height 523
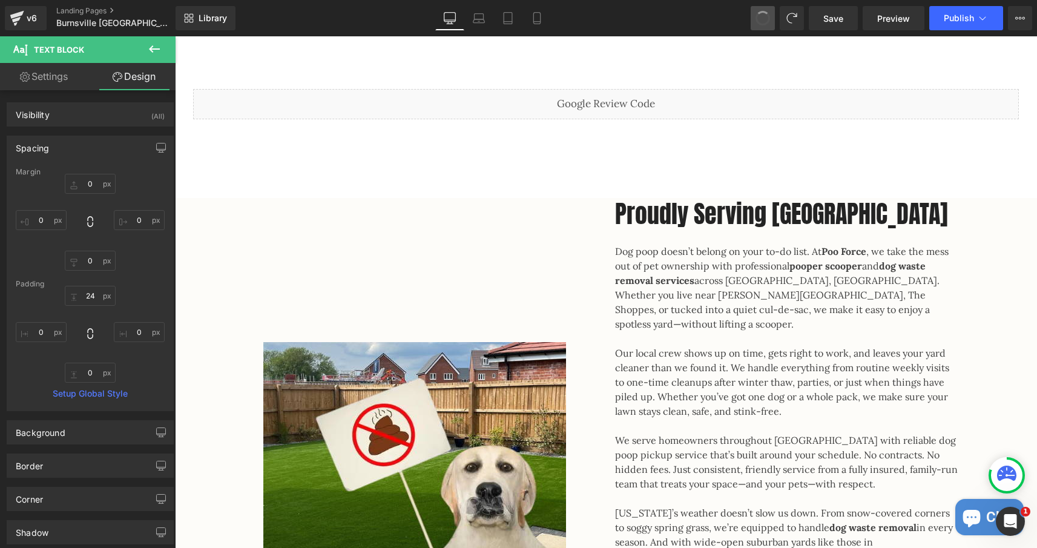
type input "0"
type input "24"
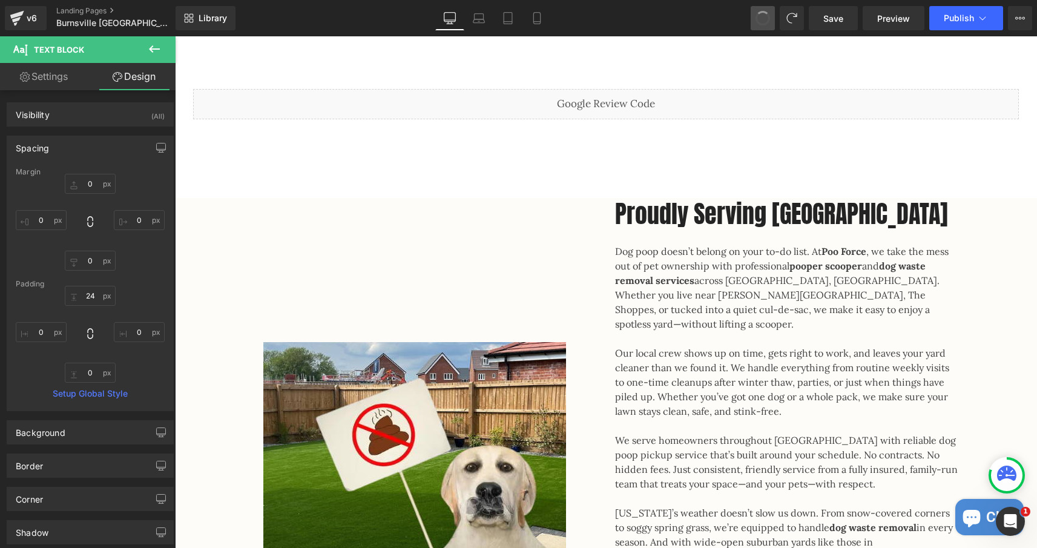
type input "0"
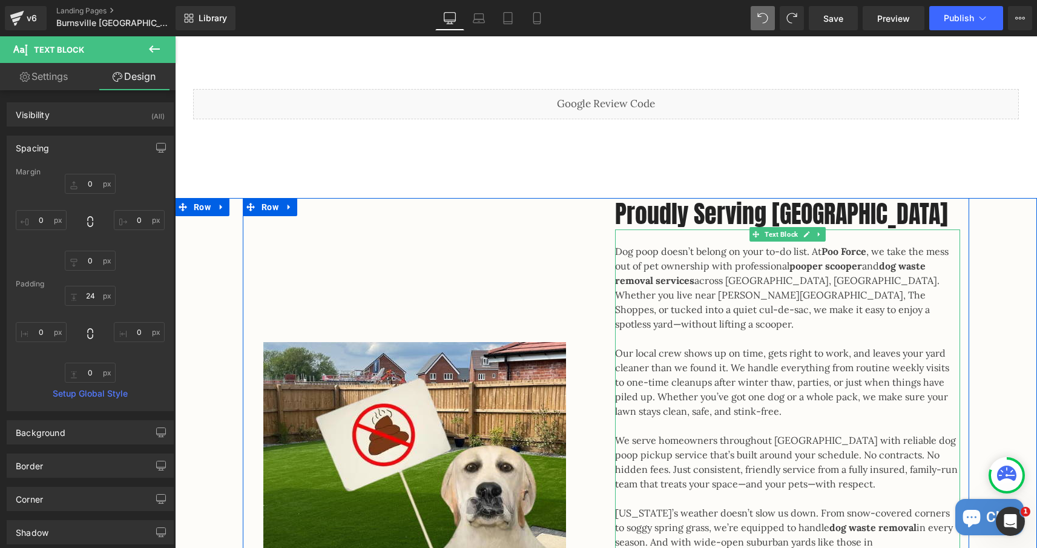
click at [657, 270] on p "Dog poop doesn’t belong on your to-do list. At Poo Force , we take the mess out…" at bounding box center [787, 287] width 345 height 87
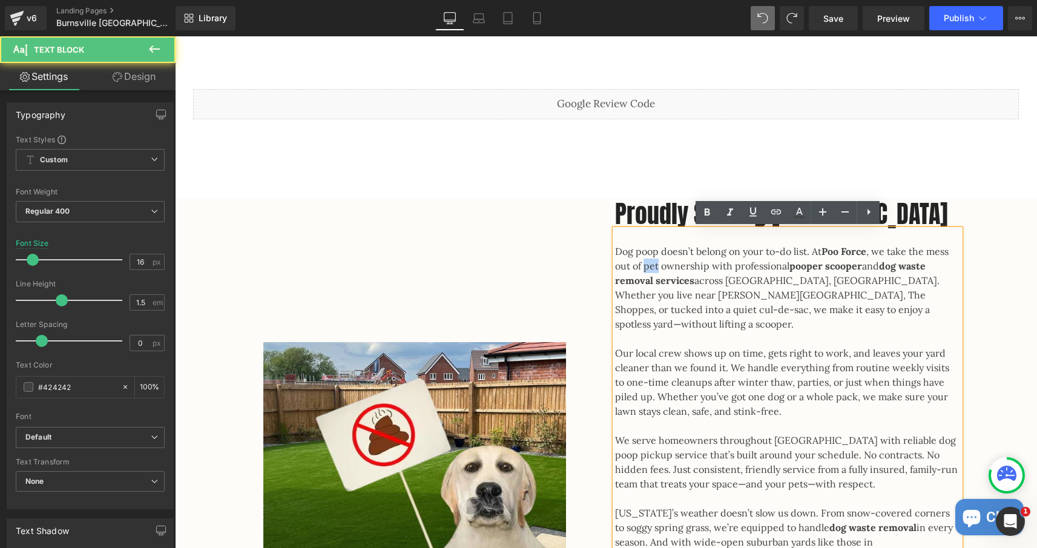
click at [657, 270] on p "Dog poop doesn’t belong on your to-do list. At Poo Force , we take the mess out…" at bounding box center [787, 287] width 345 height 87
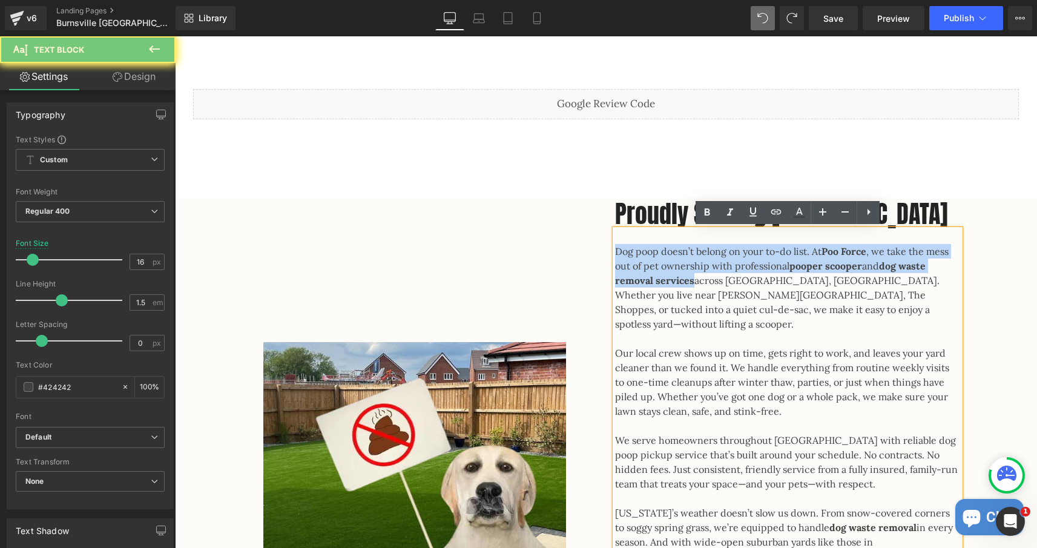
click at [657, 270] on p "Dog poop doesn’t belong on your to-do list. At Poo Force , we take the mess out…" at bounding box center [787, 287] width 345 height 87
click at [734, 314] on p "Dog poop doesn’t belong on your to-do list. At Poo Force , we take the mess out…" at bounding box center [787, 287] width 345 height 87
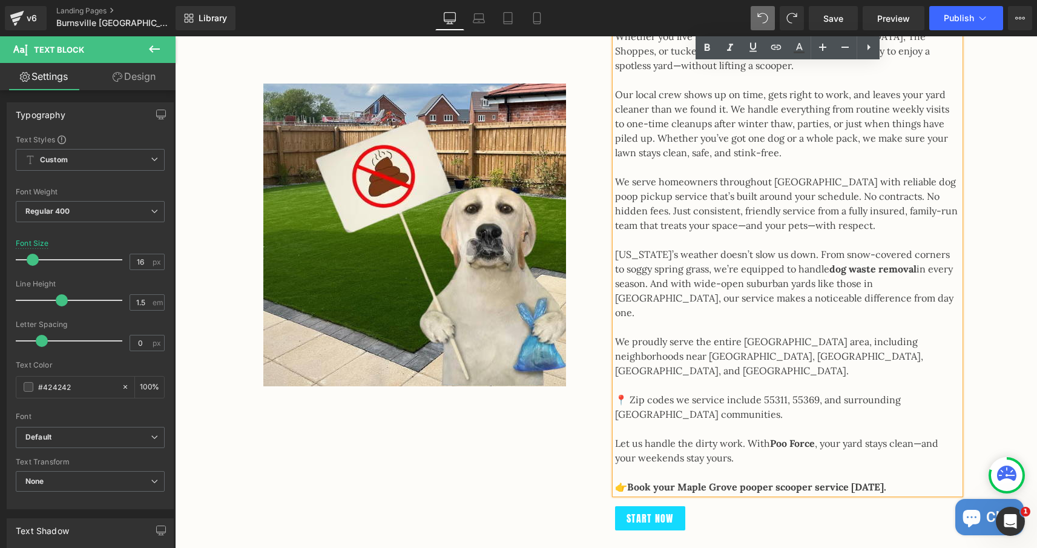
scroll to position [1207, 0]
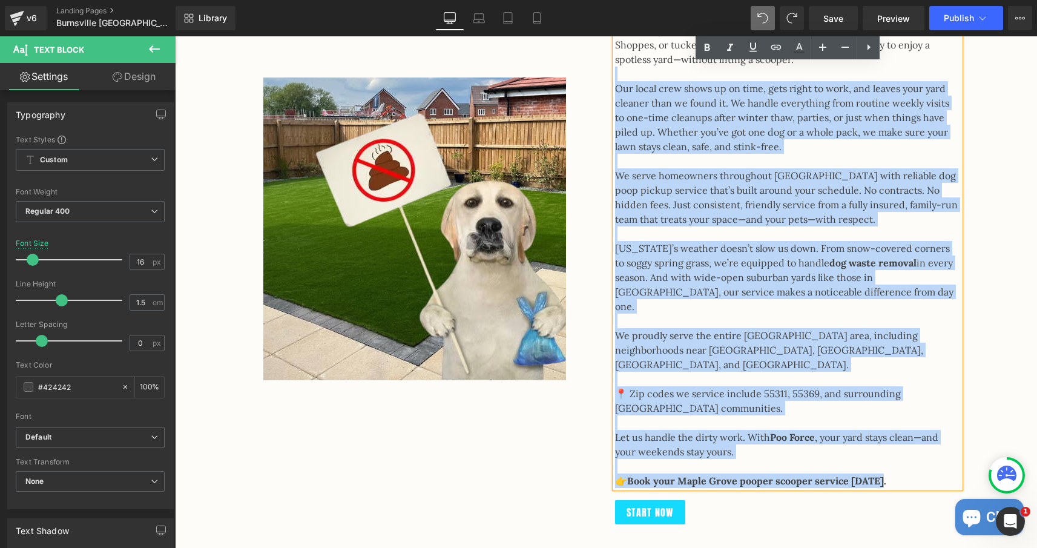
drag, startPoint x: 880, startPoint y: 435, endPoint x: 613, endPoint y: 35, distance: 481.6
click at [615, 35] on div "Dog poop doesn’t belong on your to-do list. At Poo Force , we take the mess out…" at bounding box center [787, 226] width 345 height 523
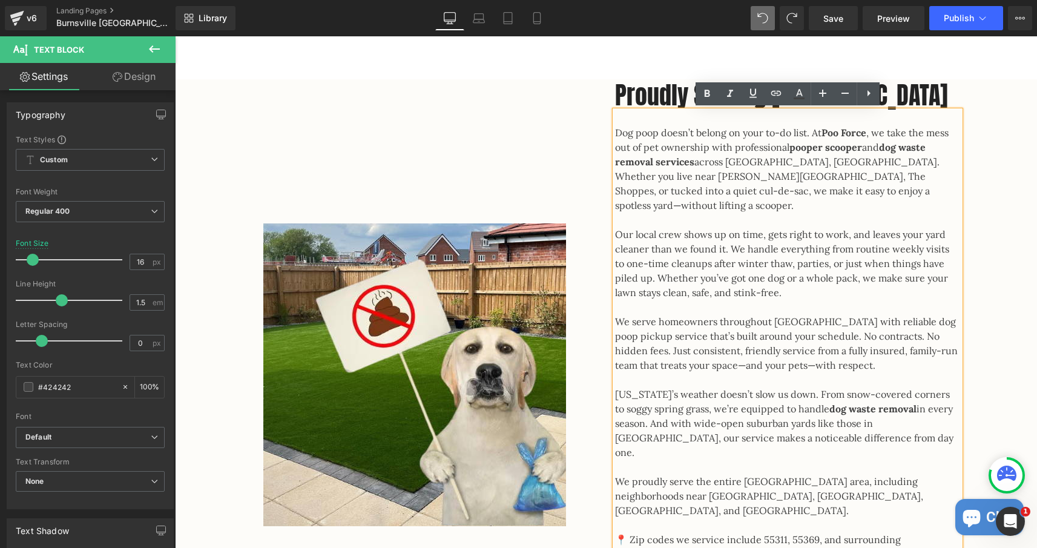
scroll to position [939, 0]
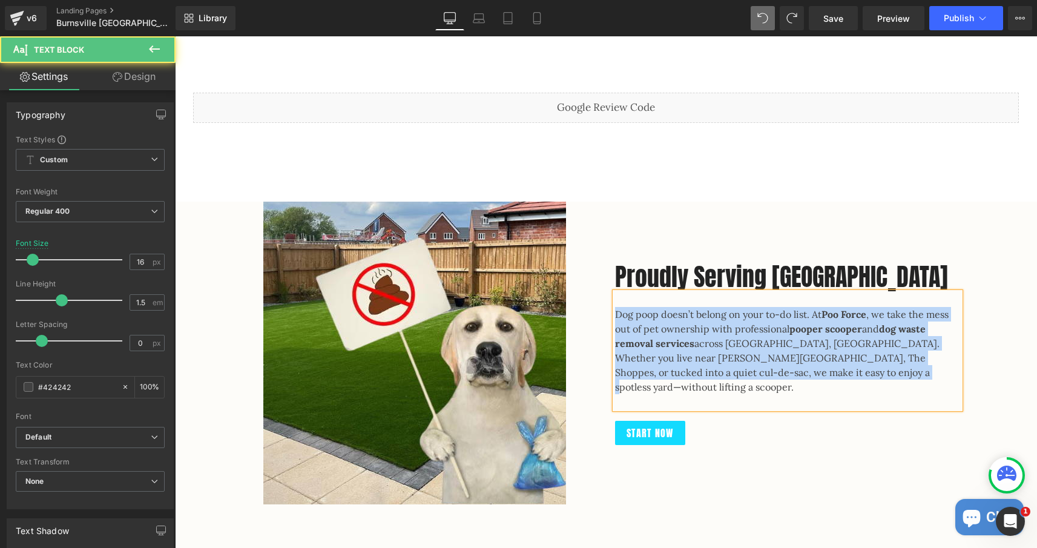
drag, startPoint x: 847, startPoint y: 384, endPoint x: 598, endPoint y: 322, distance: 257.3
click at [598, 322] on div "Image Proudly Serving Burnsville Heading Dog poop doesn’t belong on your to-do …" at bounding box center [606, 356] width 727 height 309
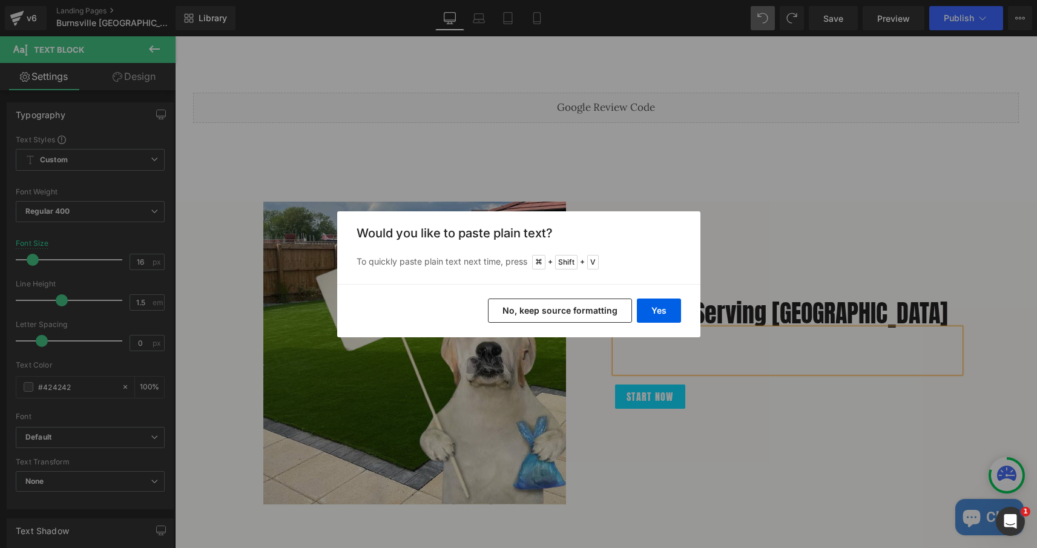
click at [610, 304] on button "No, keep source formatting" at bounding box center [560, 311] width 144 height 24
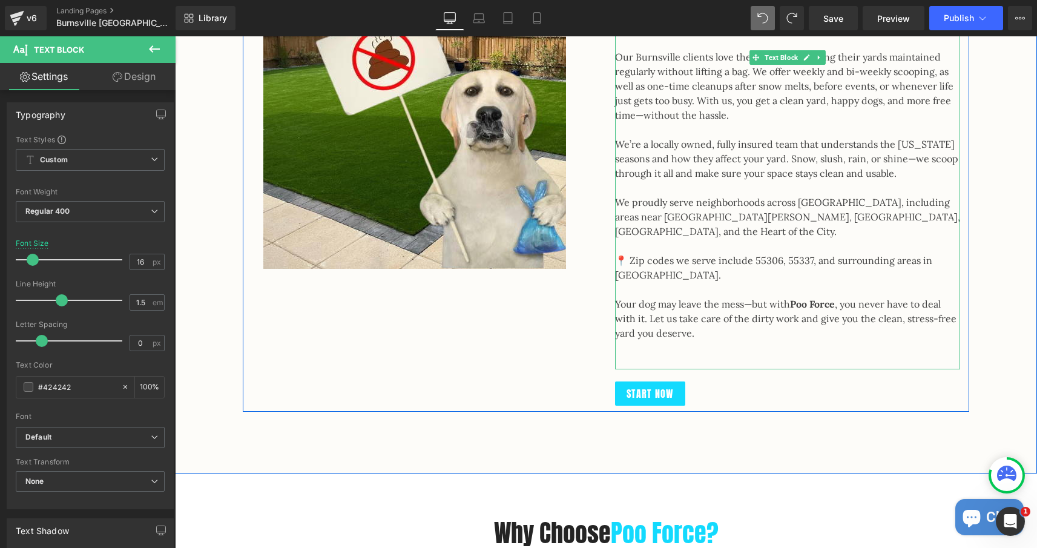
scroll to position [1326, 0]
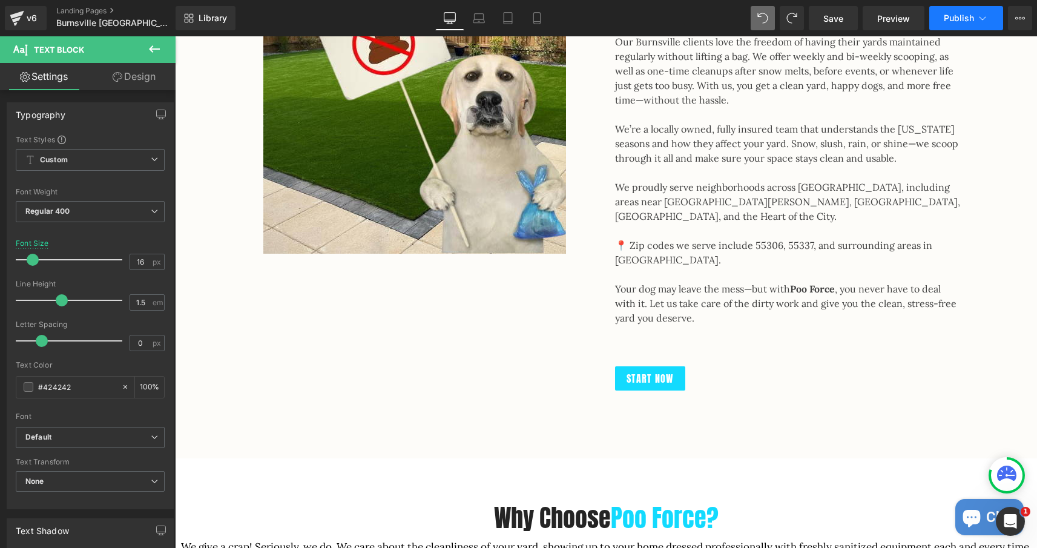
click at [966, 22] on span "Publish" at bounding box center [959, 18] width 30 height 10
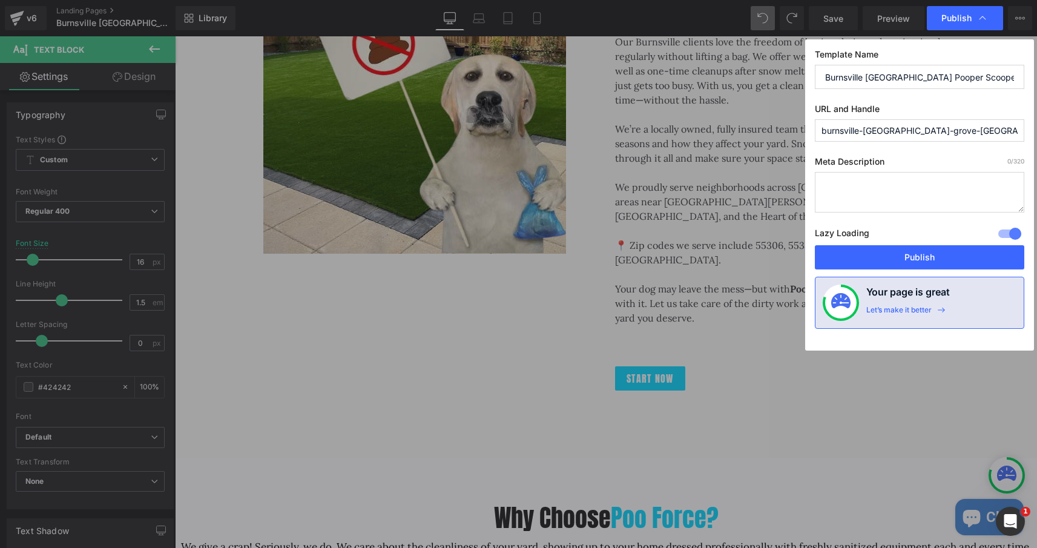
drag, startPoint x: 920, startPoint y: 129, endPoint x: 866, endPoint y: 133, distance: 54.0
click at [866, 133] on input "burnsville-maple-grove-pooper-scooper-service" at bounding box center [920, 130] width 210 height 22
type input "burnsville-pooper-scooper-service"
drag, startPoint x: 922, startPoint y: 78, endPoint x: 867, endPoint y: 76, distance: 55.2
click at [867, 76] on input "Burnsville Maple Grove Pooper Scooper Service" at bounding box center [920, 77] width 210 height 24
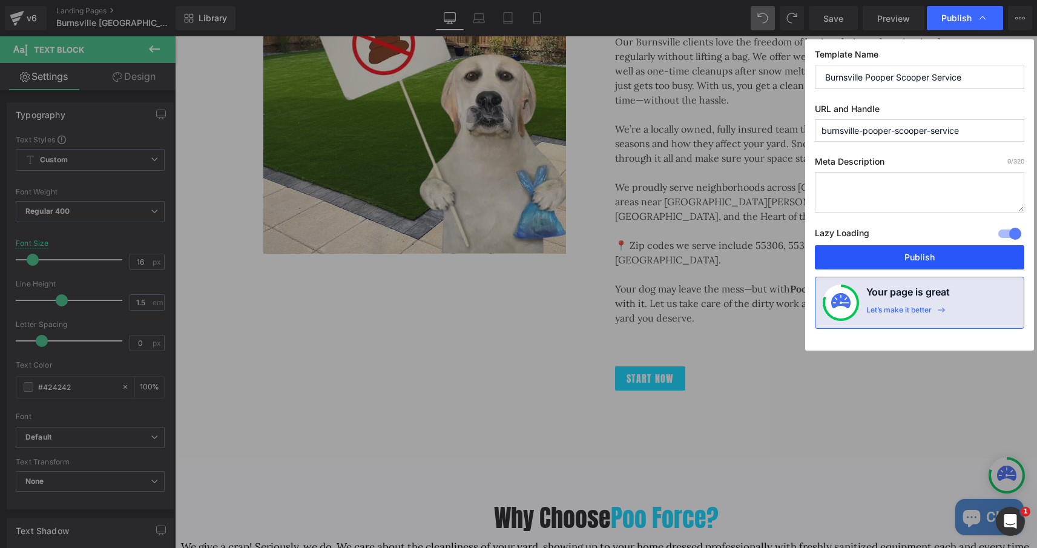
type input "Burnsville Pooper Scooper Service"
click at [913, 254] on button "Publish" at bounding box center [920, 257] width 210 height 24
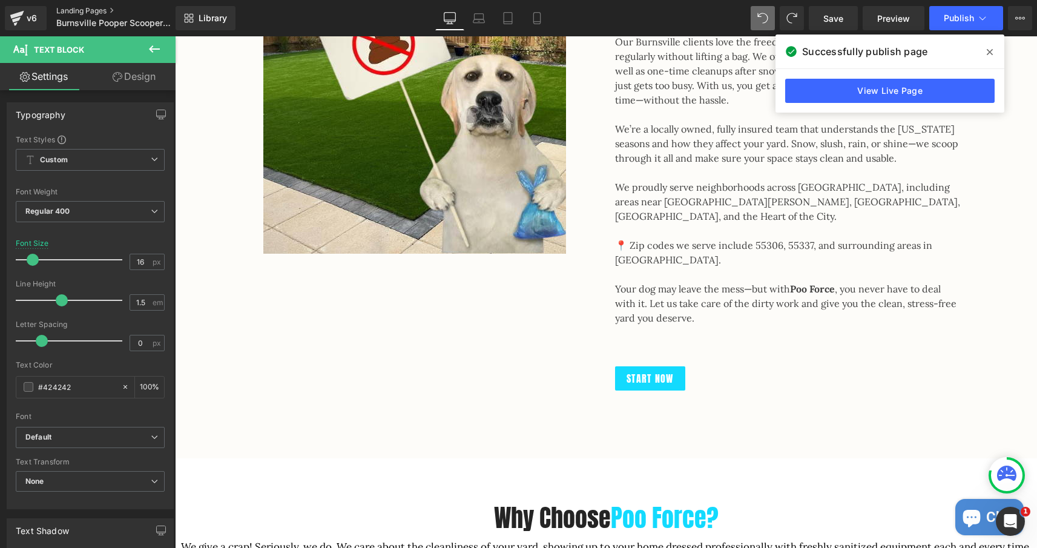
click at [97, 12] on link "Landing Pages" at bounding box center [125, 11] width 139 height 10
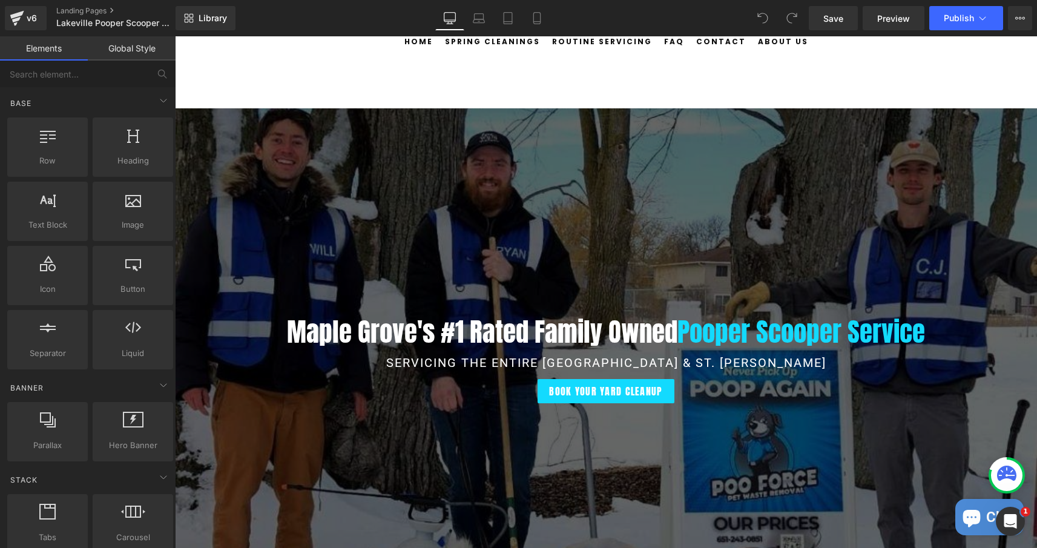
scroll to position [254, 0]
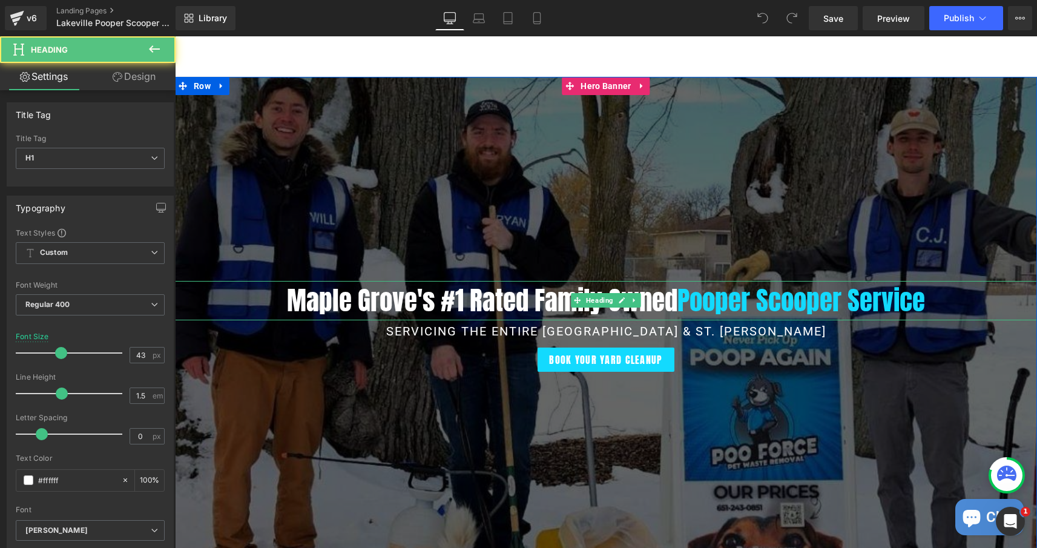
click at [431, 303] on h1 "Maple Grove's #1 Rated Family Owned Pooper Scooper Service" at bounding box center [606, 300] width 862 height 39
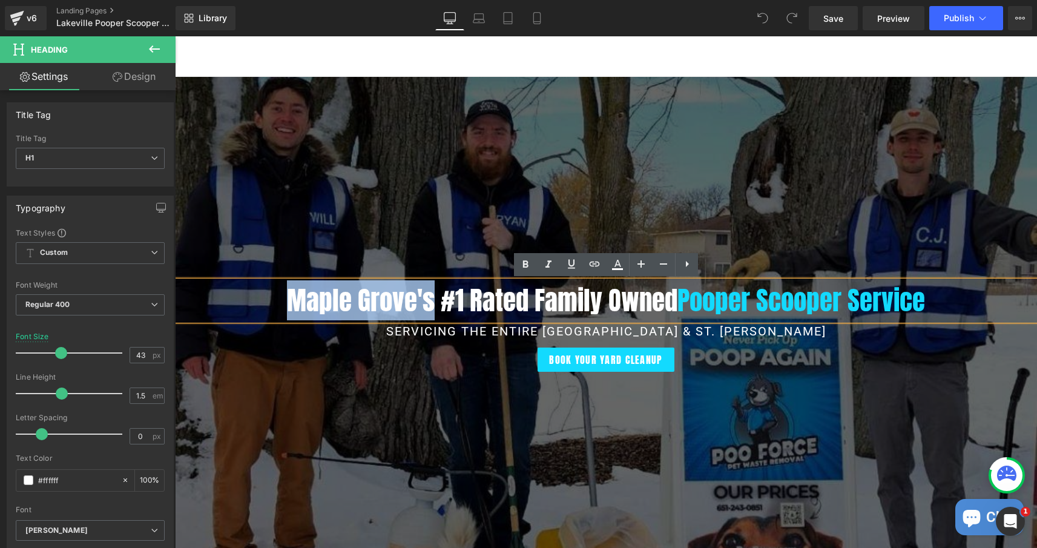
drag, startPoint x: 431, startPoint y: 303, endPoint x: 282, endPoint y: 300, distance: 149.0
click at [282, 300] on h1 "Maple Grove's #1 Rated Family Owned Pooper Scooper Service" at bounding box center [606, 300] width 862 height 39
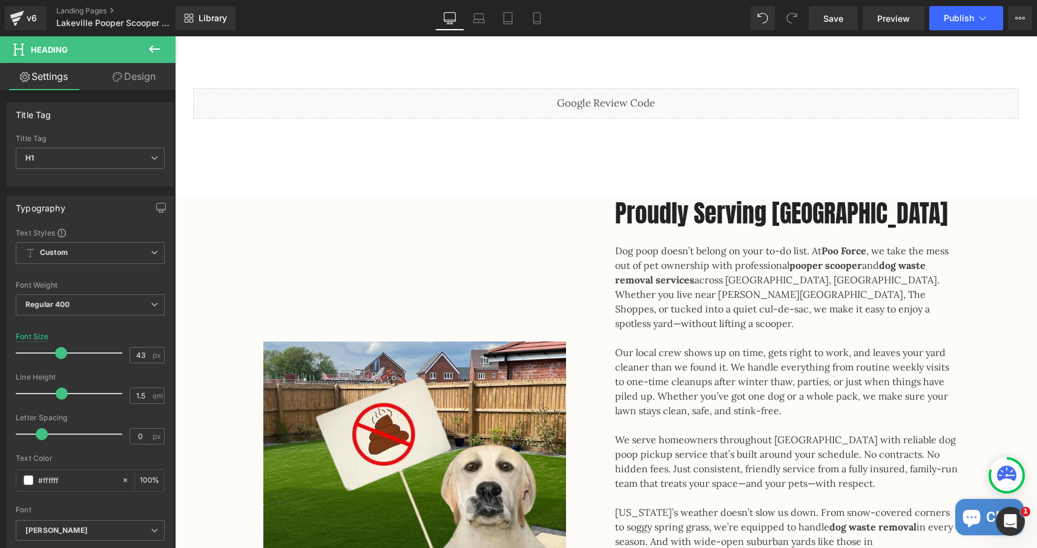
scroll to position [993, 0]
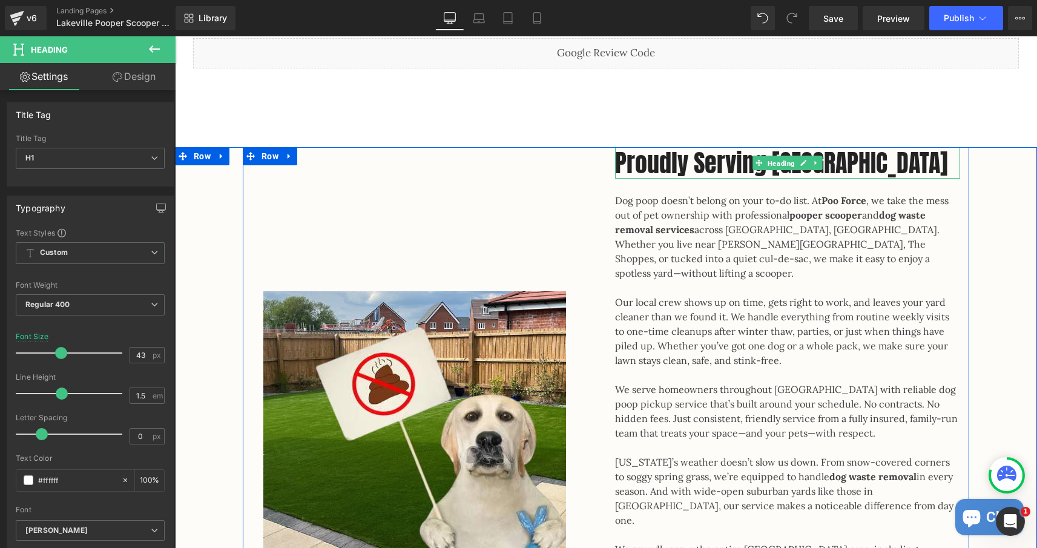
click at [784, 163] on span "Heading" at bounding box center [781, 163] width 32 height 15
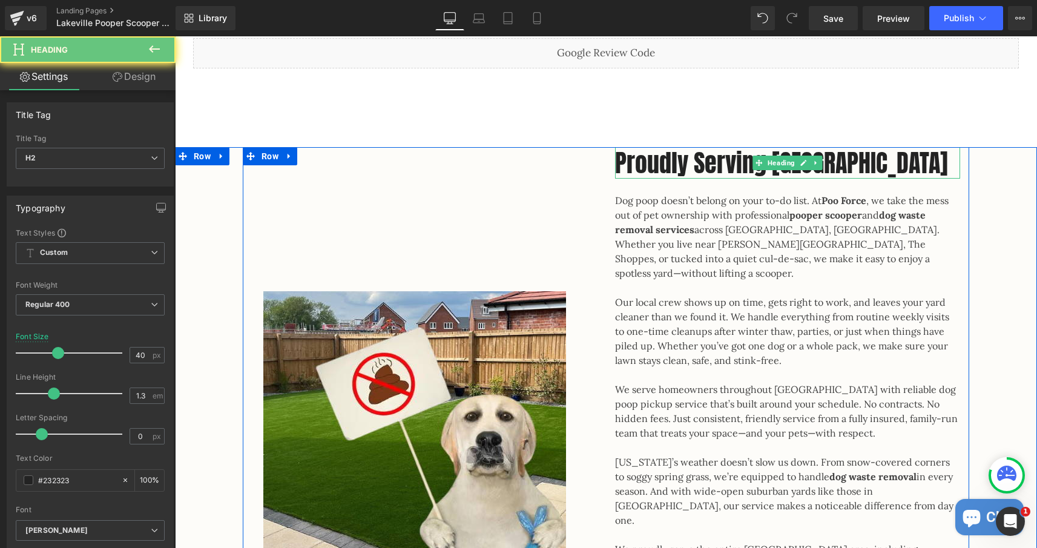
click at [862, 162] on h2 "Proudly Serving [GEOGRAPHIC_DATA]" at bounding box center [787, 162] width 345 height 31
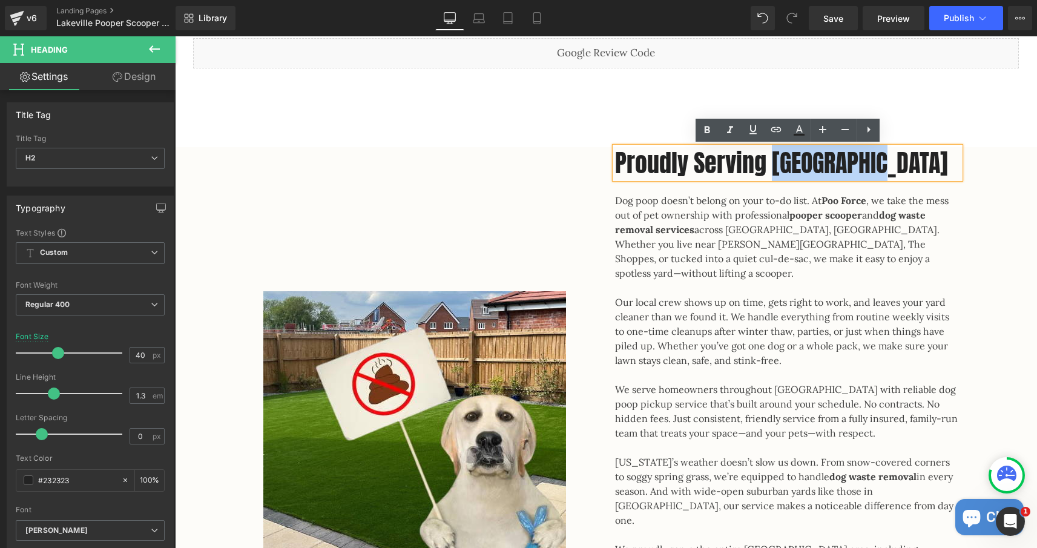
drag, startPoint x: 890, startPoint y: 165, endPoint x: 780, endPoint y: 165, distance: 109.6
click at [780, 165] on h2 "Proudly Serving [GEOGRAPHIC_DATA]" at bounding box center [787, 162] width 345 height 31
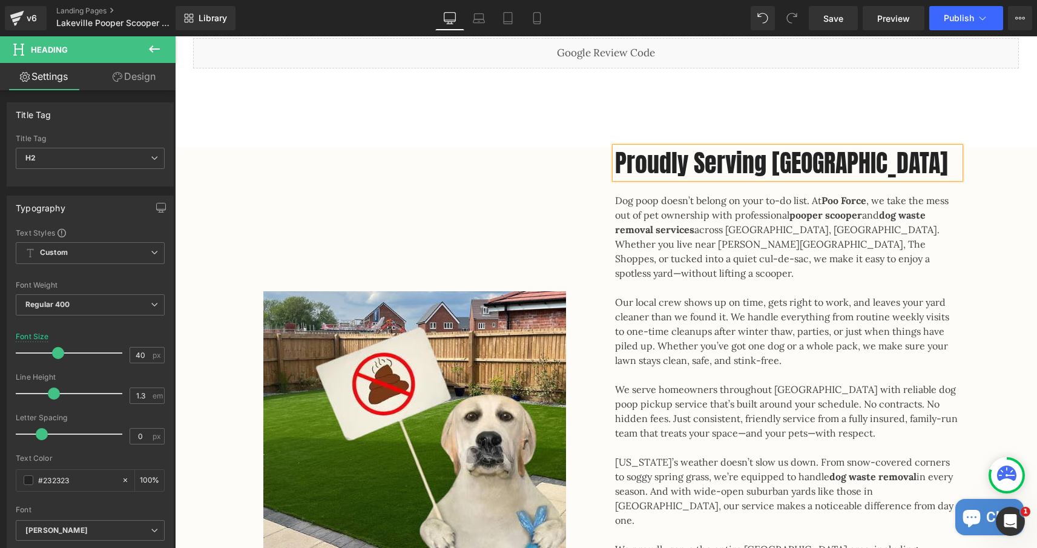
click at [709, 213] on p "Dog poop doesn’t belong on your to-do list. At Poo Force , we take the mess out…" at bounding box center [787, 236] width 345 height 87
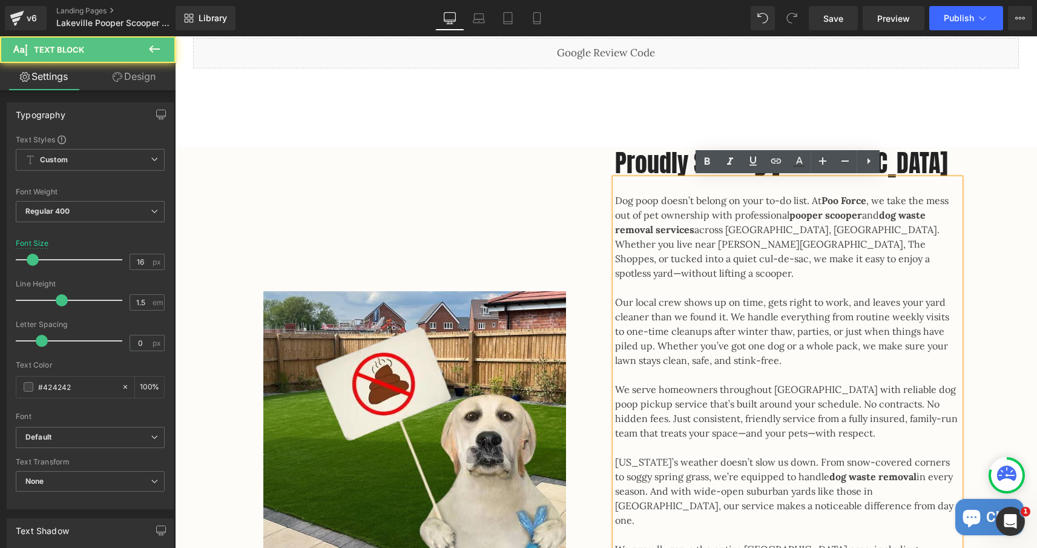
drag, startPoint x: 615, startPoint y: 200, endPoint x: 899, endPoint y: 487, distance: 403.3
click at [899, 487] on div "Dog poop doesn’t belong on your to-do list. At Poo Force , we take the mess out…" at bounding box center [787, 440] width 345 height 523
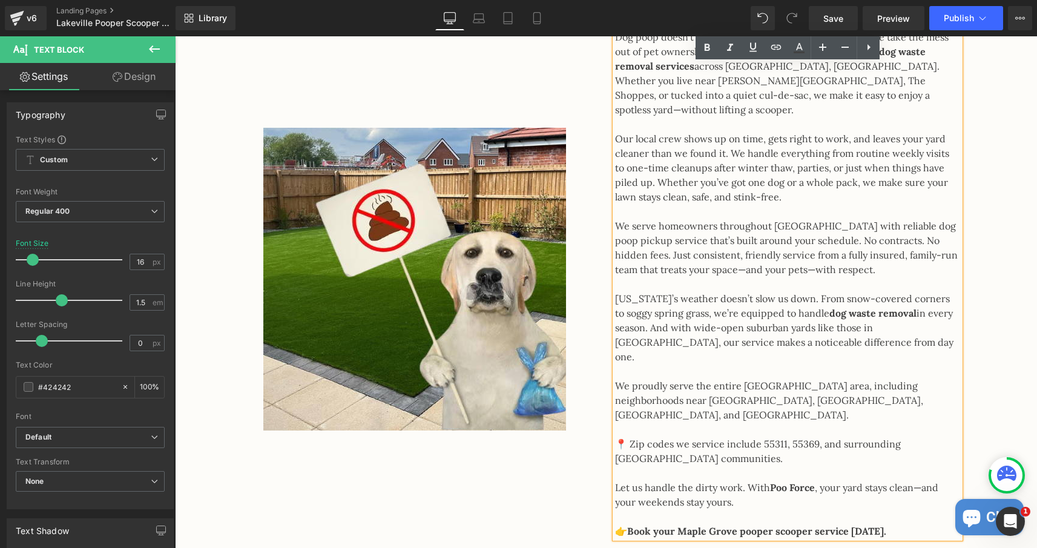
scroll to position [1158, 0]
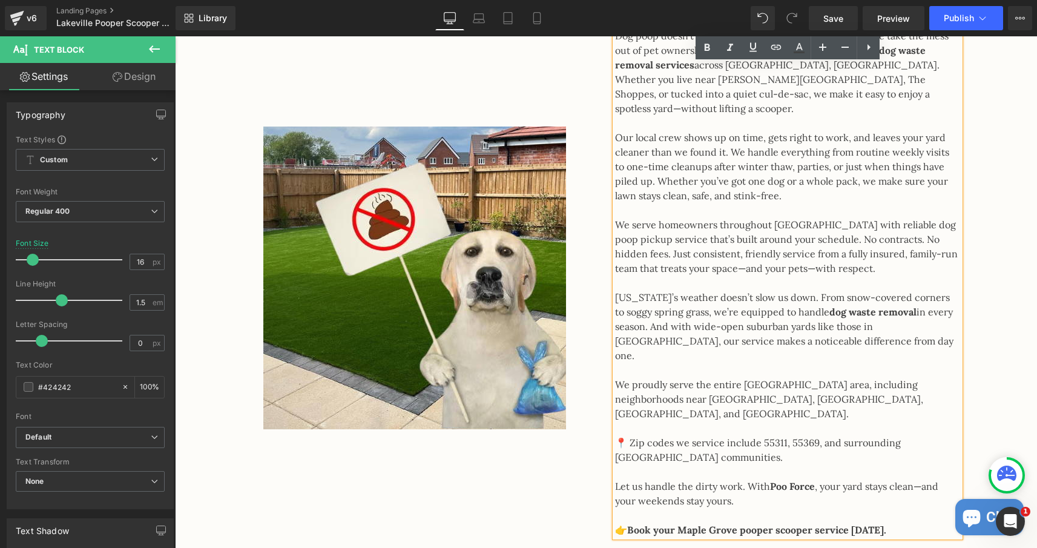
click at [885, 523] on p "👉 Book your [GEOGRAPHIC_DATA] pooper scooper service [DATE]." at bounding box center [787, 530] width 345 height 15
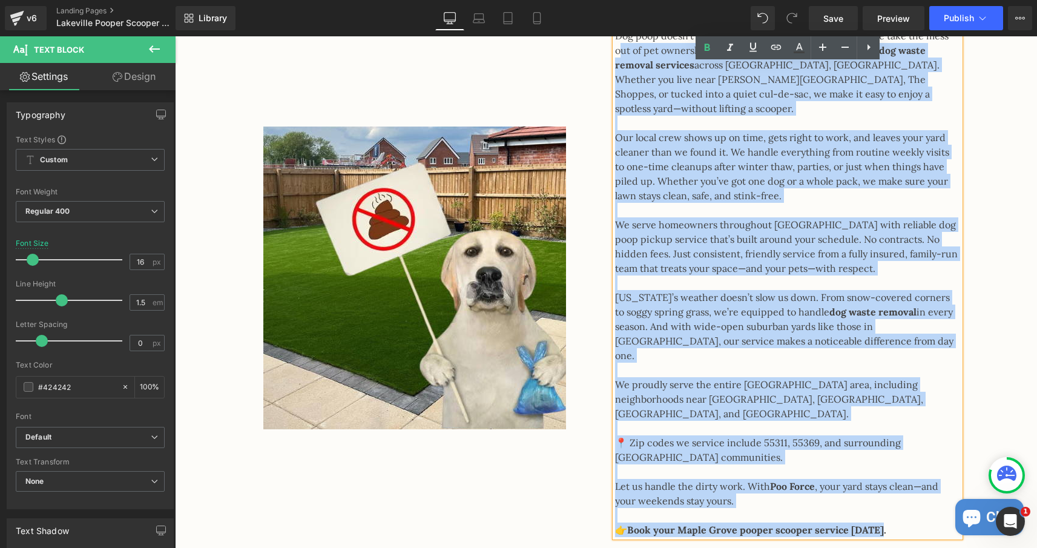
drag, startPoint x: 883, startPoint y: 486, endPoint x: 622, endPoint y: 54, distance: 504.2
click at [622, 50] on div "Dog poop doesn’t belong on your to-do list. At Poo Force , we take the mess out…" at bounding box center [787, 275] width 345 height 523
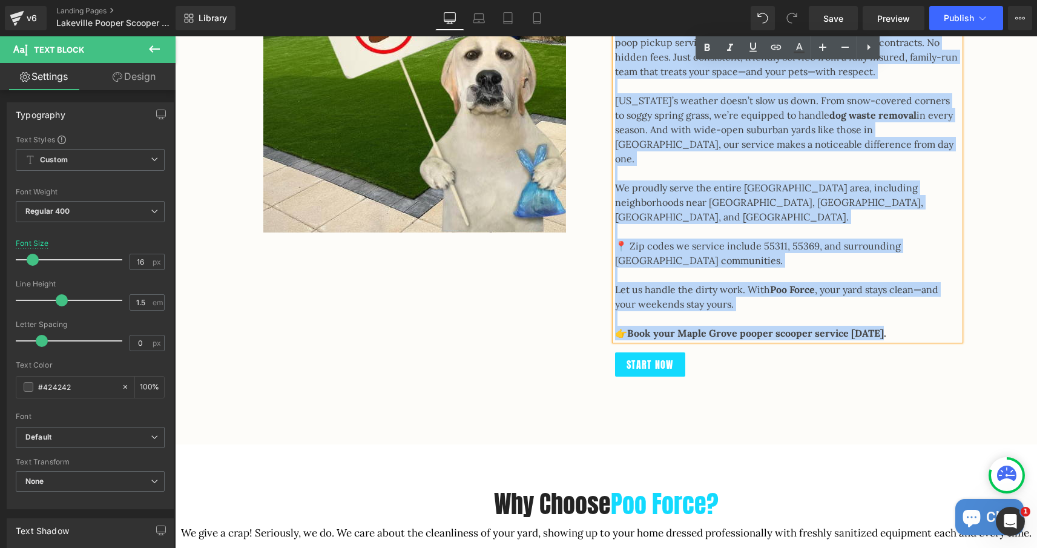
scroll to position [1430, 0]
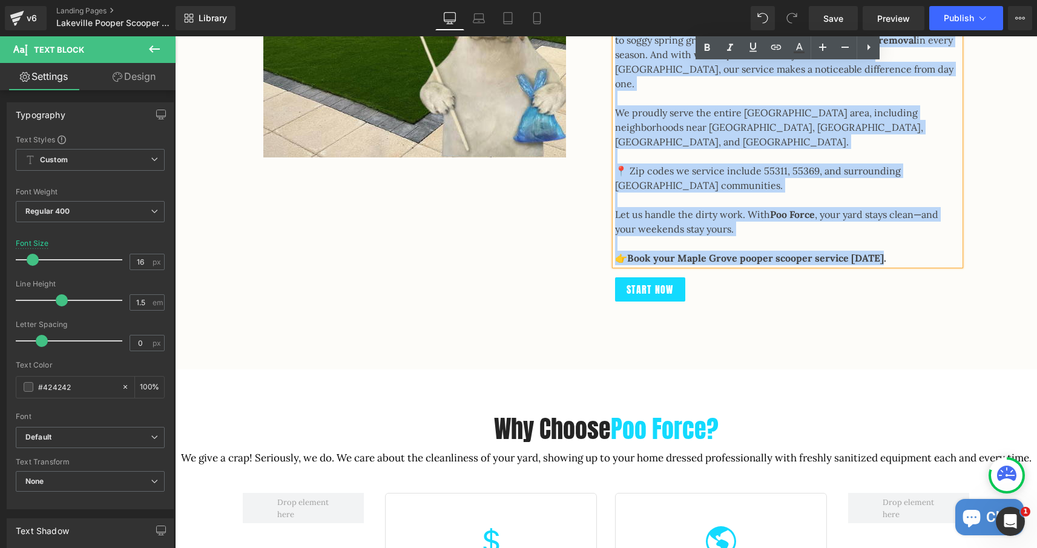
drag, startPoint x: 617, startPoint y: 142, endPoint x: 856, endPoint y: 442, distance: 383.9
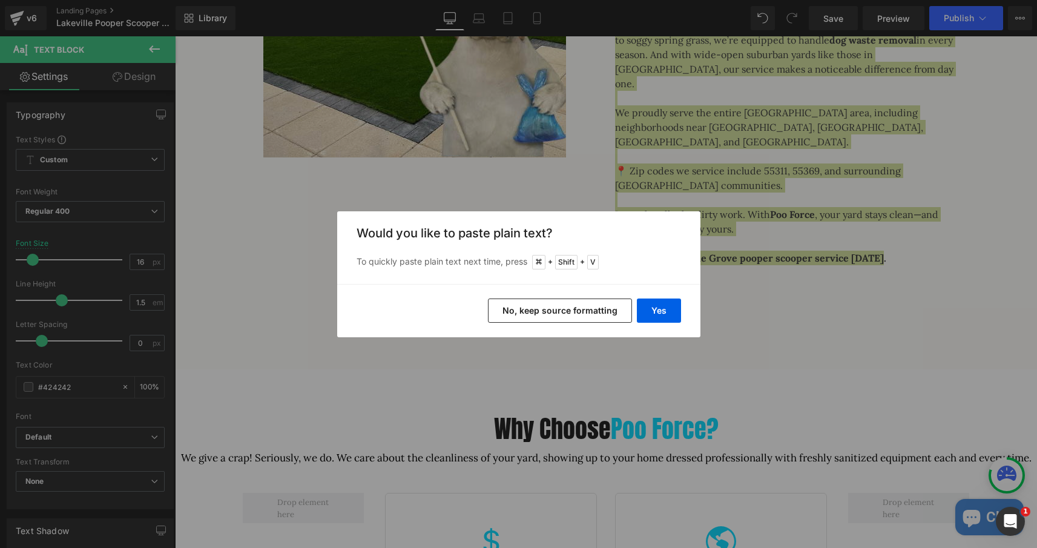
click at [602, 315] on button "No, keep source formatting" at bounding box center [560, 311] width 144 height 24
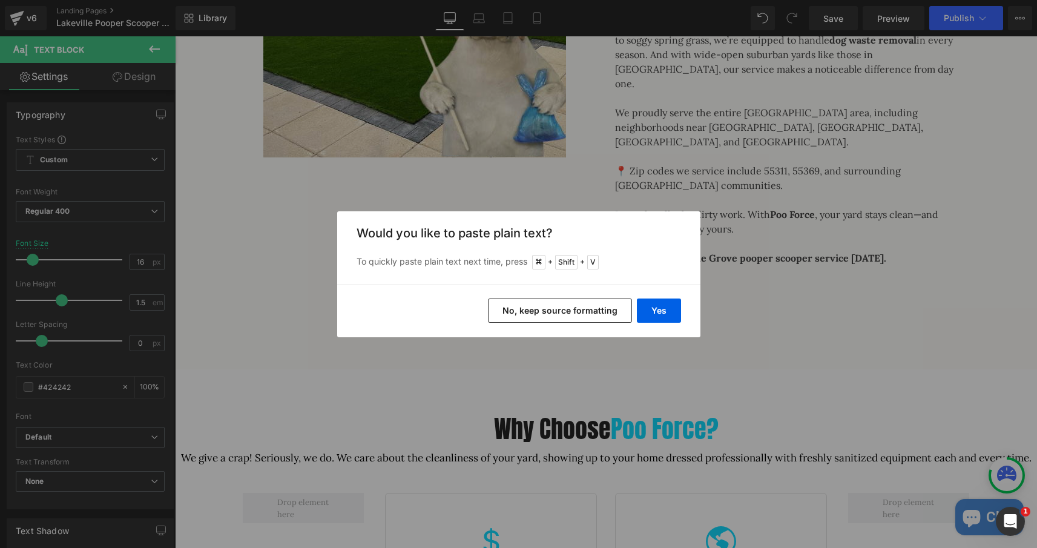
scroll to position [1422, 0]
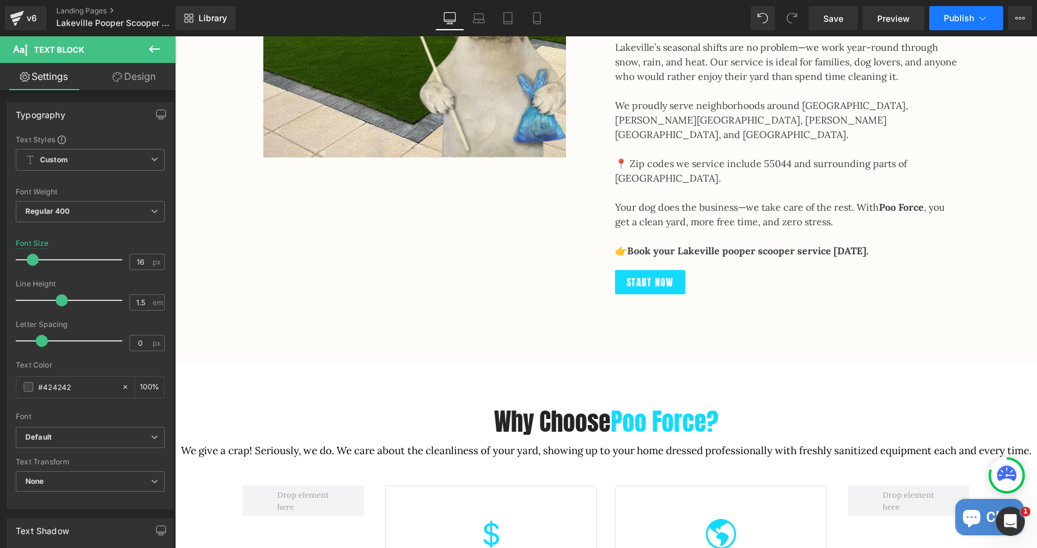
click at [958, 23] on span "Publish" at bounding box center [959, 18] width 30 height 10
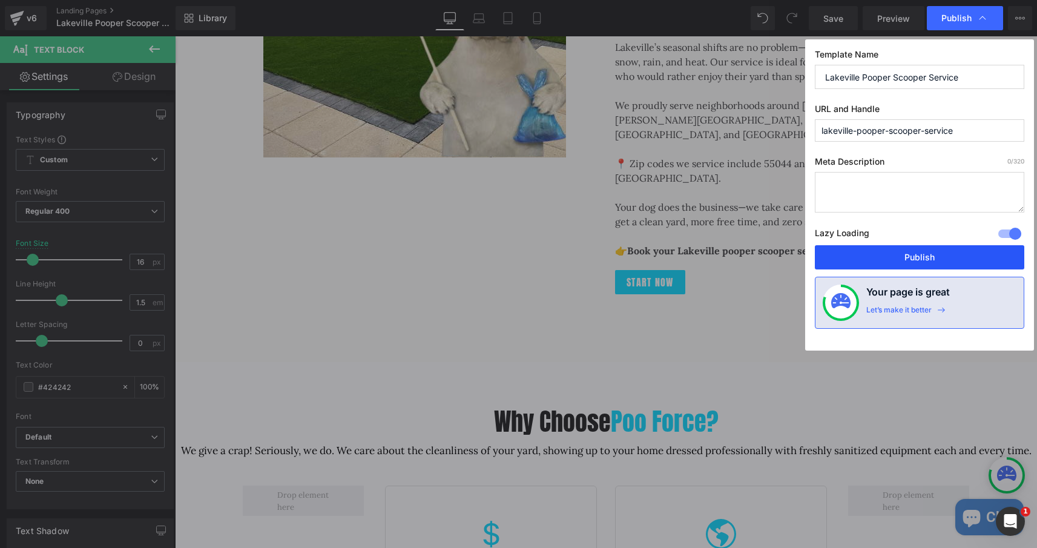
click at [925, 254] on button "Publish" at bounding box center [920, 257] width 210 height 24
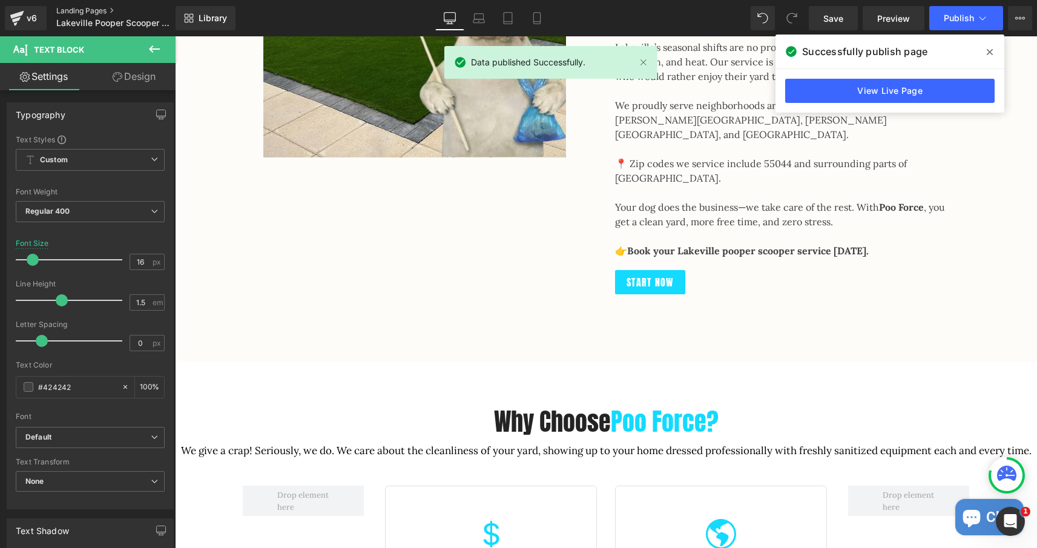
click at [91, 13] on link "Landing Pages" at bounding box center [125, 11] width 139 height 10
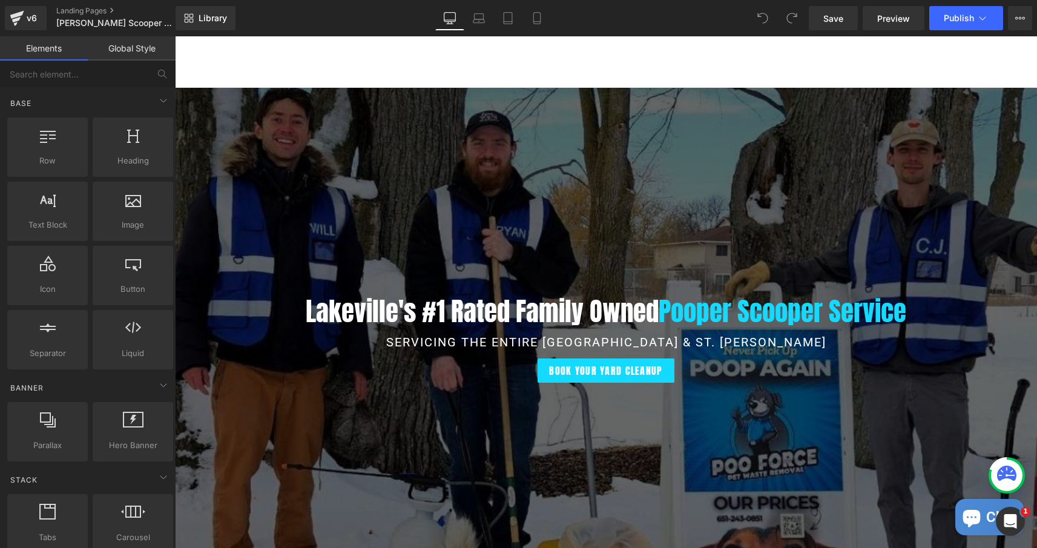
click at [413, 315] on h1 "Lakeville's #1 Rated Family Owned Pooper Scooper Service" at bounding box center [606, 311] width 862 height 39
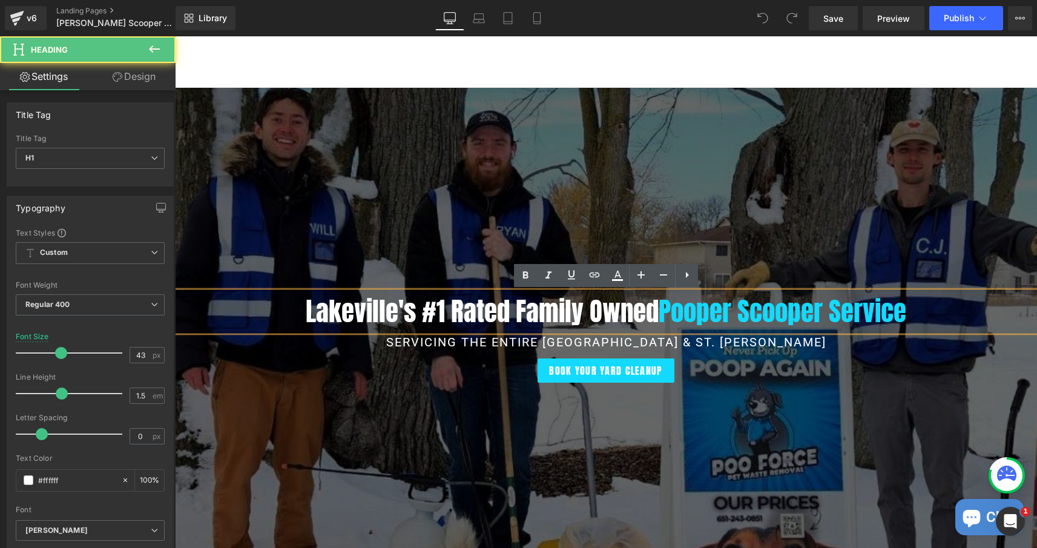
click at [413, 313] on h1 "Lakeville's #1 Rated Family Owned Pooper Scooper Service" at bounding box center [606, 311] width 862 height 39
drag, startPoint x: 413, startPoint y: 313, endPoint x: 301, endPoint y: 313, distance: 112.0
click at [301, 313] on h1 "Lakeville's #1 Rated Family Owned Pooper Scooper Service" at bounding box center [606, 311] width 862 height 39
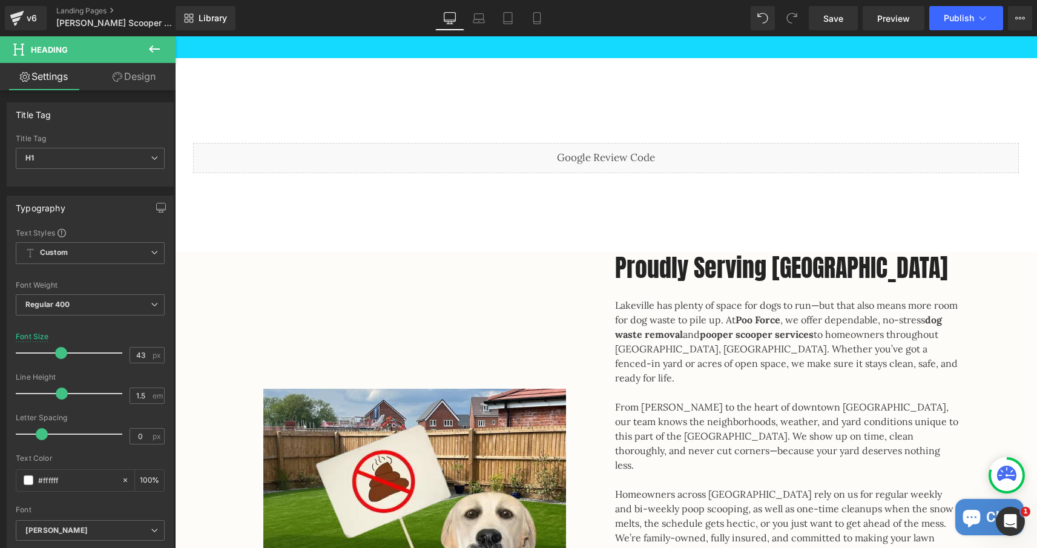
scroll to position [910, 0]
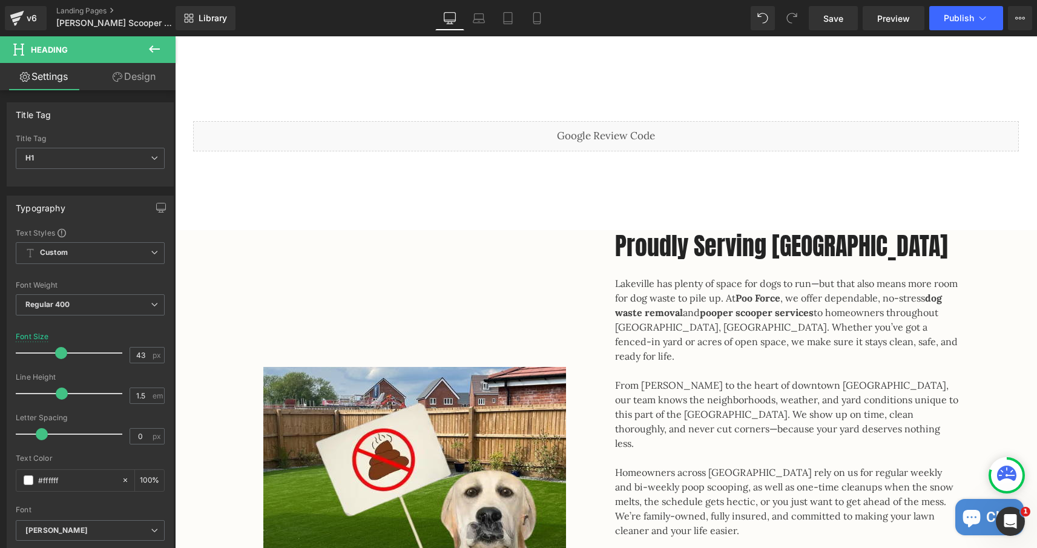
click at [807, 237] on h2 "Proudly Serving Lakeville" at bounding box center [787, 245] width 345 height 31
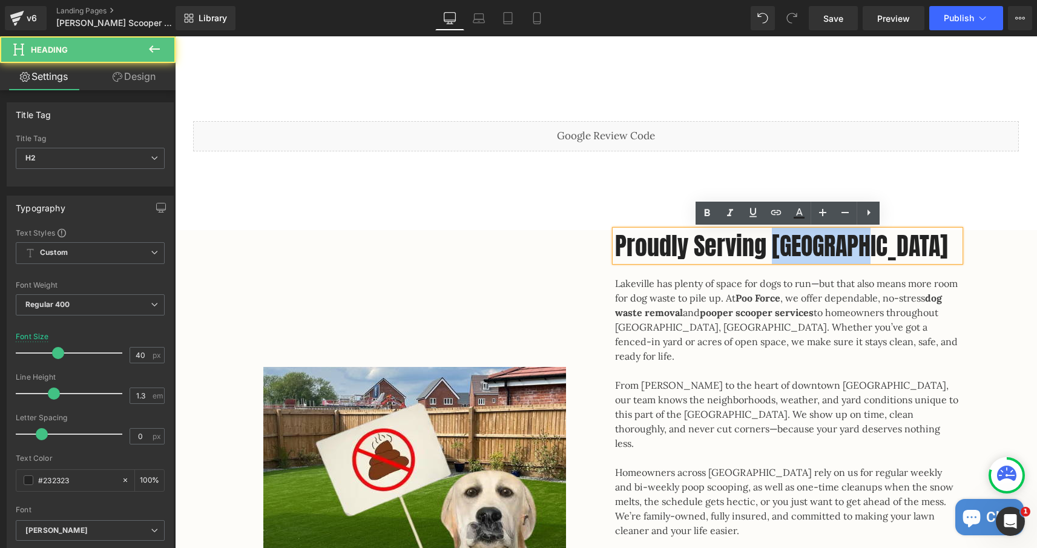
click at [807, 237] on h2 "Proudly Serving Lakeville" at bounding box center [787, 245] width 345 height 31
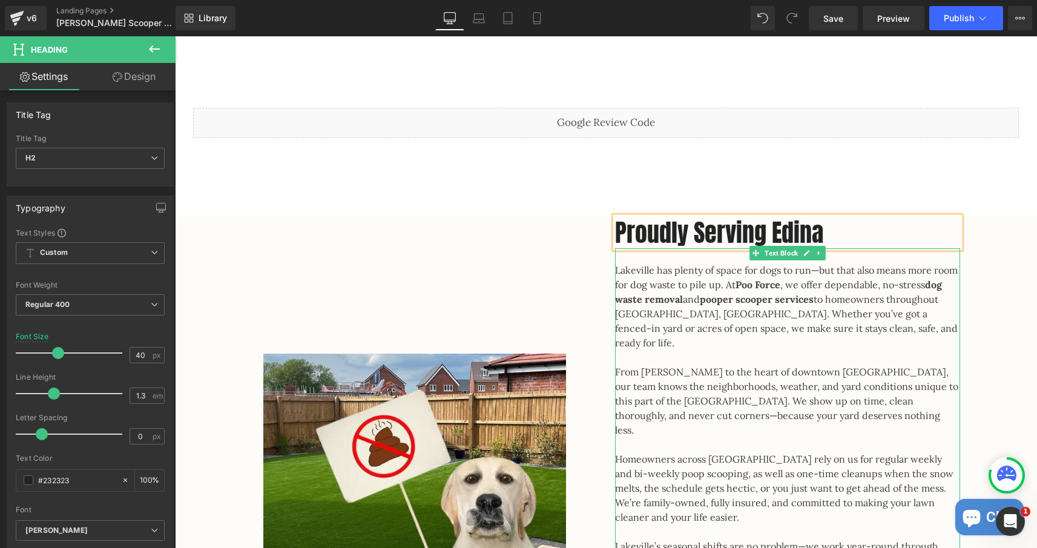
scroll to position [926, 0]
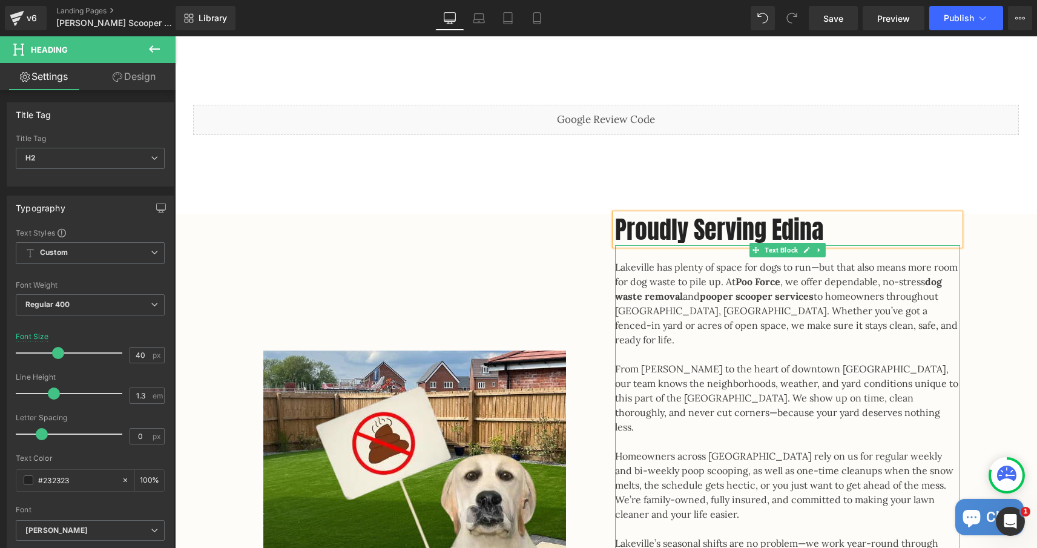
click at [800, 317] on p "Lakeville has plenty of space for dogs to run—but that also means more room for…" at bounding box center [787, 303] width 345 height 87
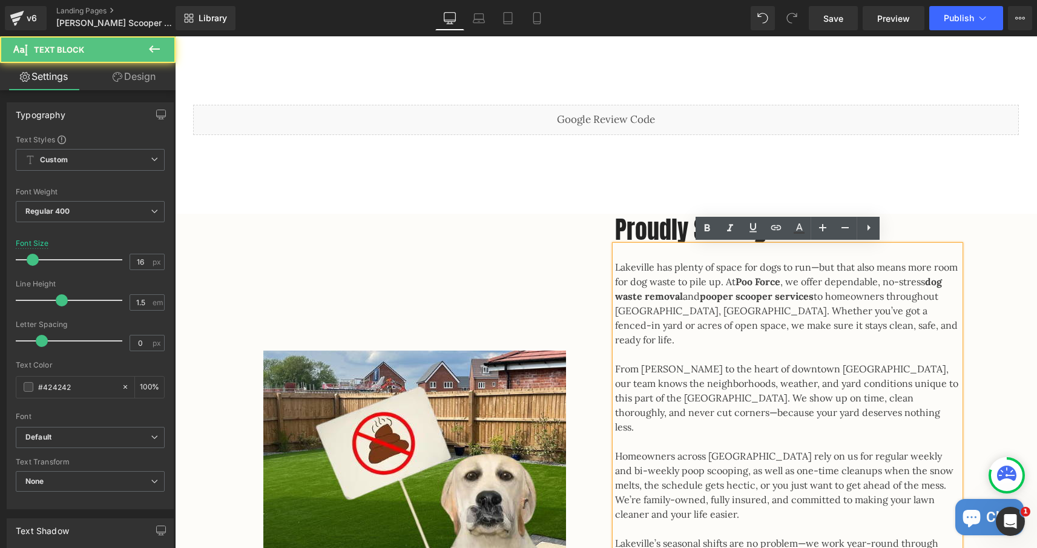
click at [616, 266] on p "Lakeville has plenty of space for dogs to run—but that also means more room for…" at bounding box center [787, 303] width 345 height 87
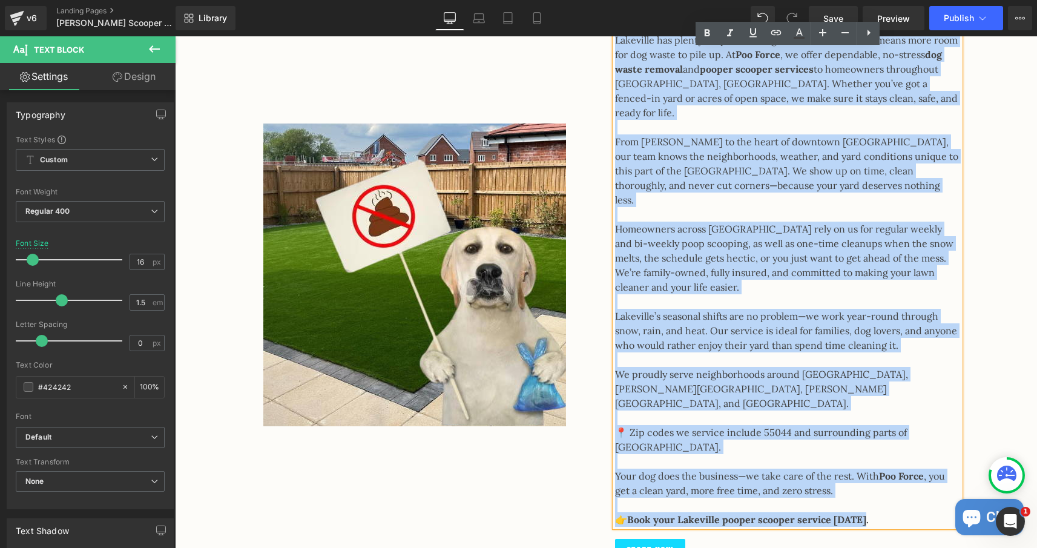
scroll to position [1244, 0]
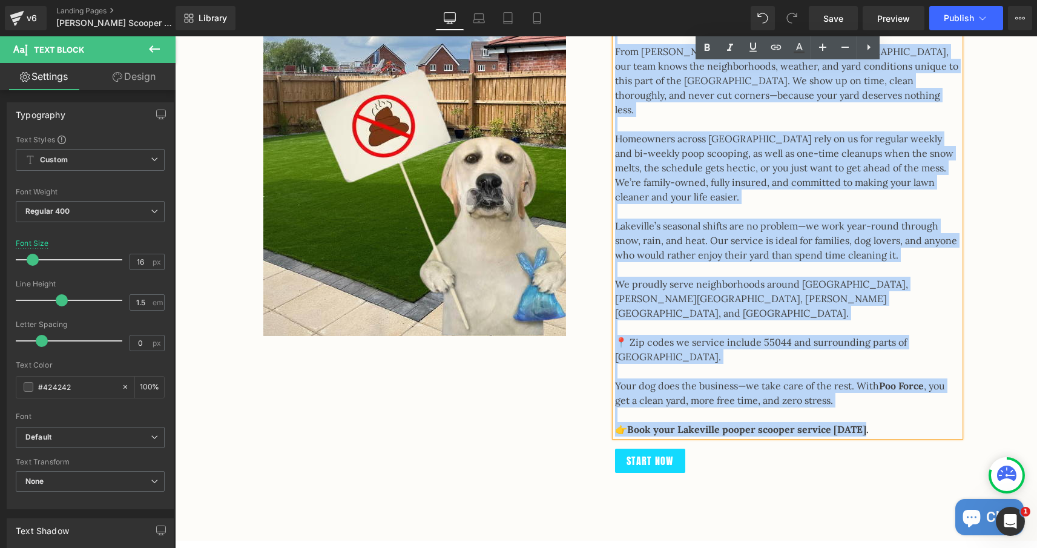
drag, startPoint x: 616, startPoint y: 266, endPoint x: 900, endPoint y: 474, distance: 351.8
click at [900, 474] on div "Image Proudly Serving Edina Heading Lakeville has plenty of space for dogs to r…" at bounding box center [606, 218] width 862 height 644
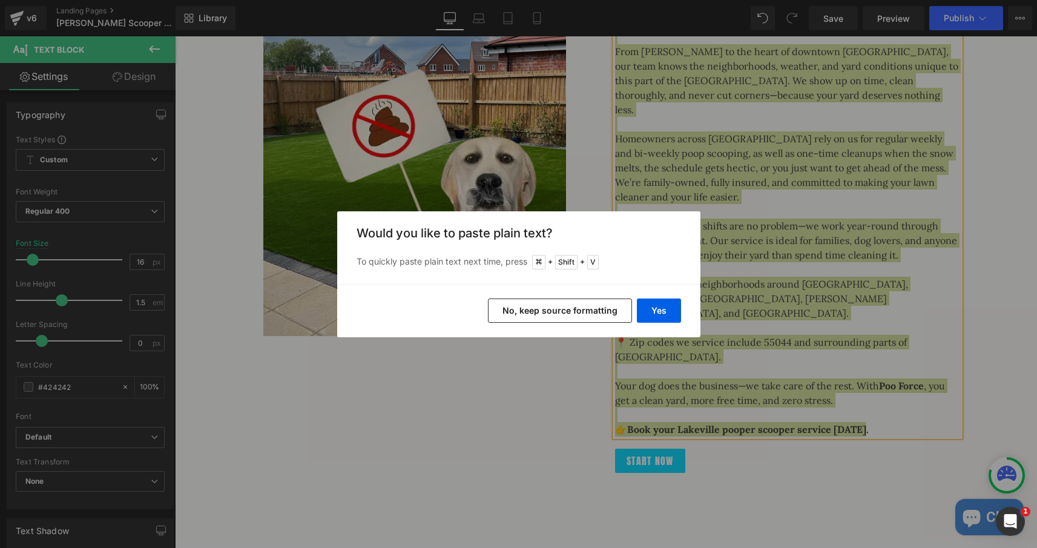
click at [602, 309] on button "No, keep source formatting" at bounding box center [560, 311] width 144 height 24
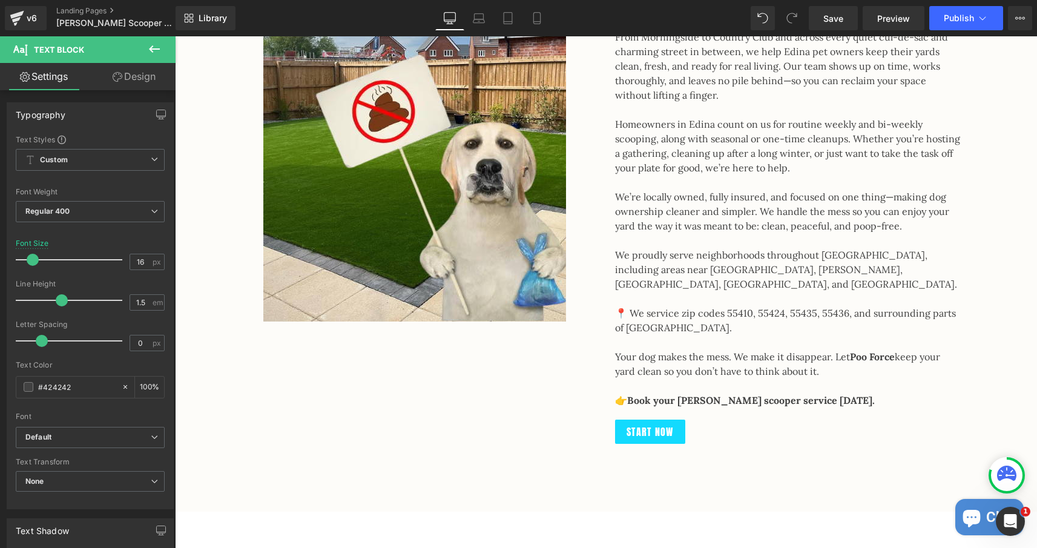
scroll to position [1236, 0]
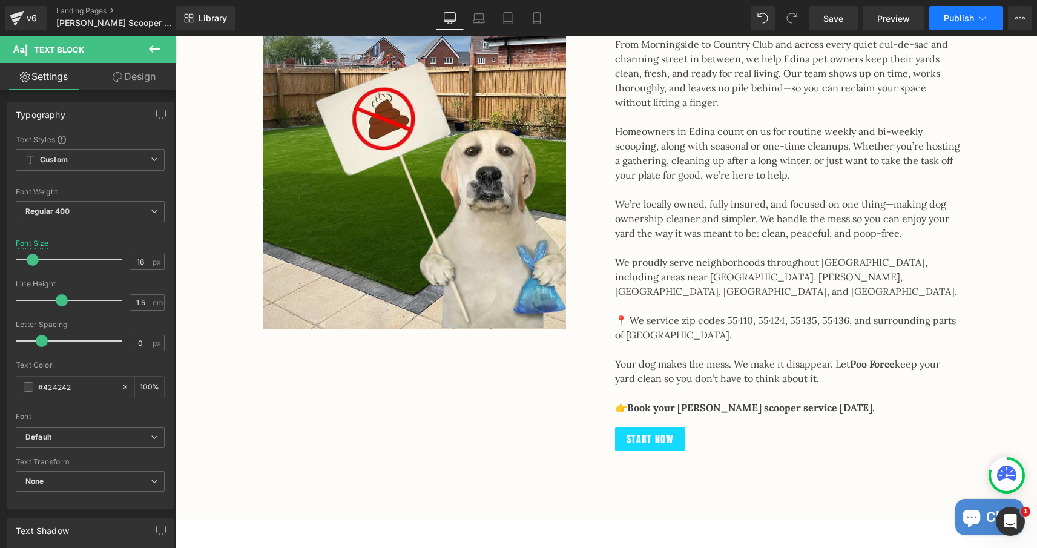
click at [956, 22] on span "Publish" at bounding box center [959, 18] width 30 height 10
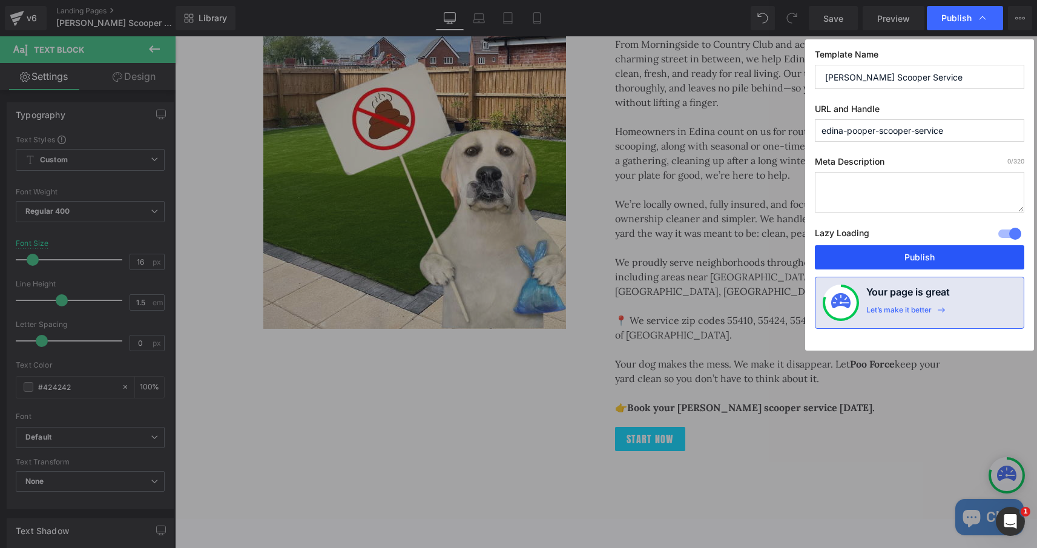
click at [903, 254] on button "Publish" at bounding box center [920, 257] width 210 height 24
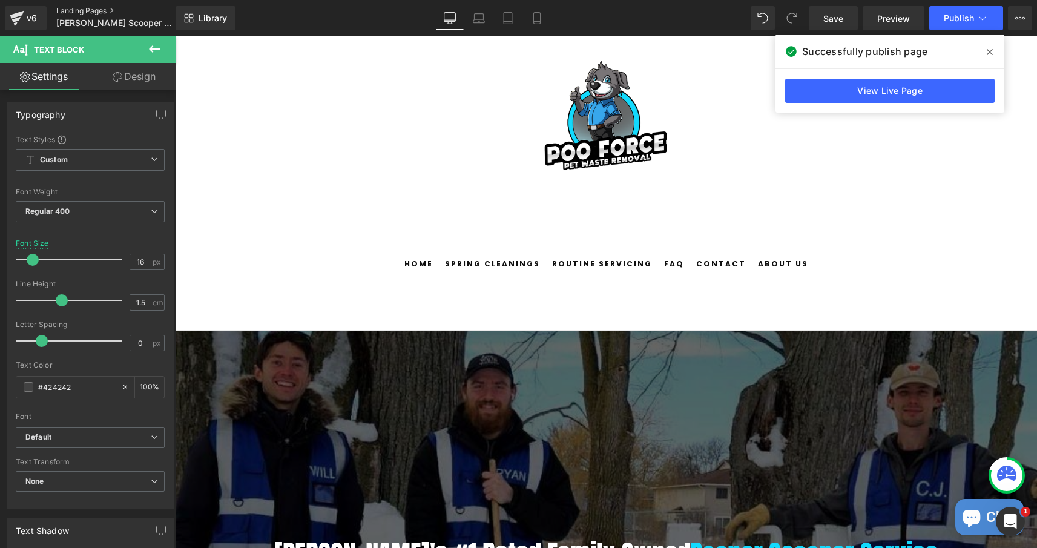
click at [86, 9] on link "Landing Pages" at bounding box center [125, 11] width 139 height 10
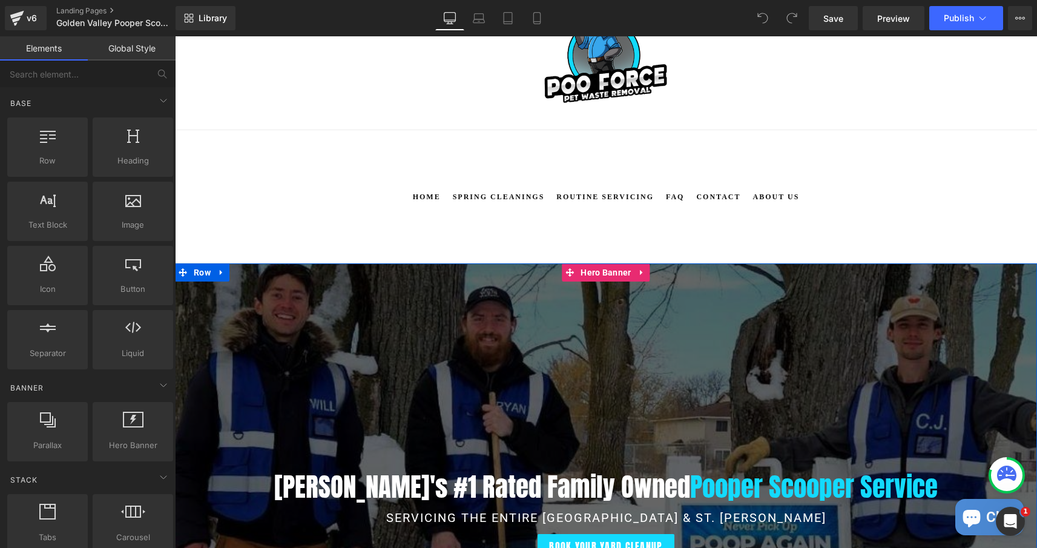
scroll to position [139, 0]
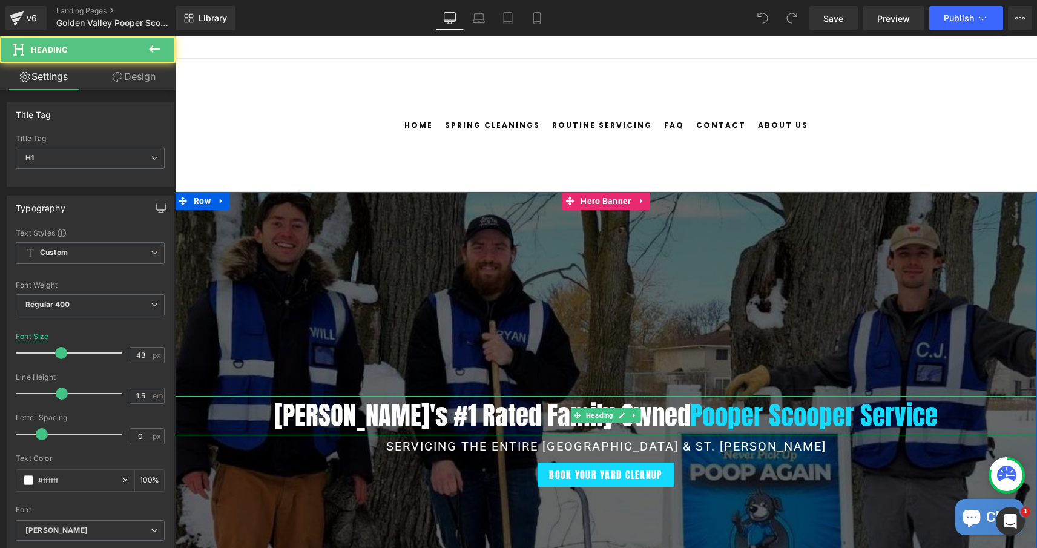
click at [394, 421] on h1 "Edina's #1 Rated Family Owned Pooper Scooper Service" at bounding box center [606, 415] width 862 height 39
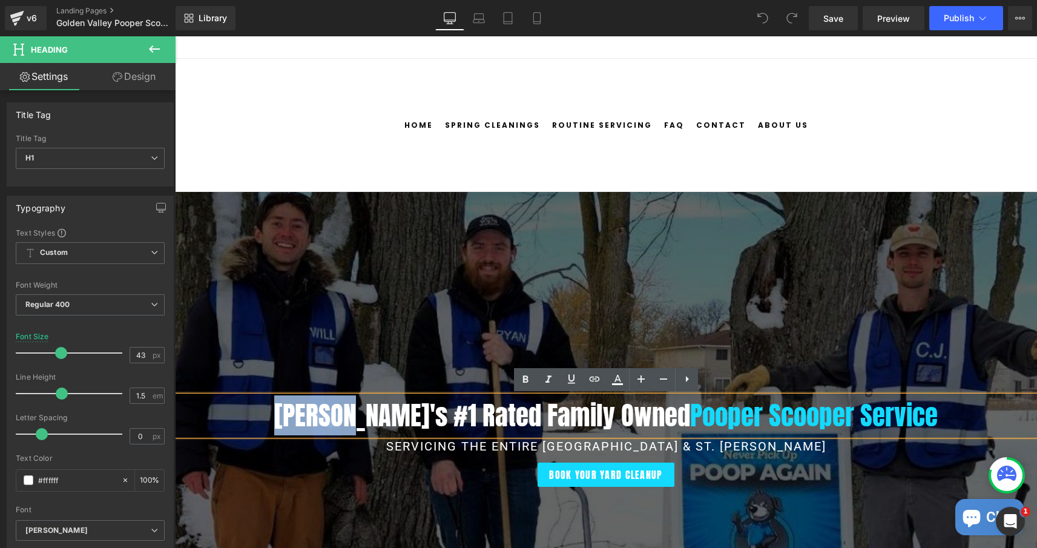
drag, startPoint x: 394, startPoint y: 421, endPoint x: 316, endPoint y: 417, distance: 78.2
click at [316, 417] on h1 "Edina's #1 Rated Family Owned Pooper Scooper Service" at bounding box center [606, 415] width 862 height 39
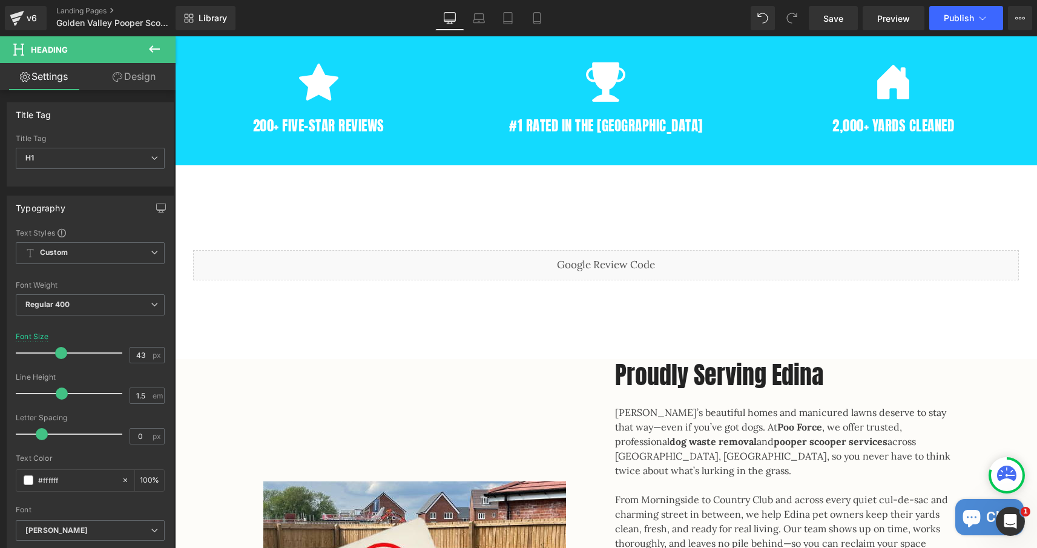
scroll to position [787, 0]
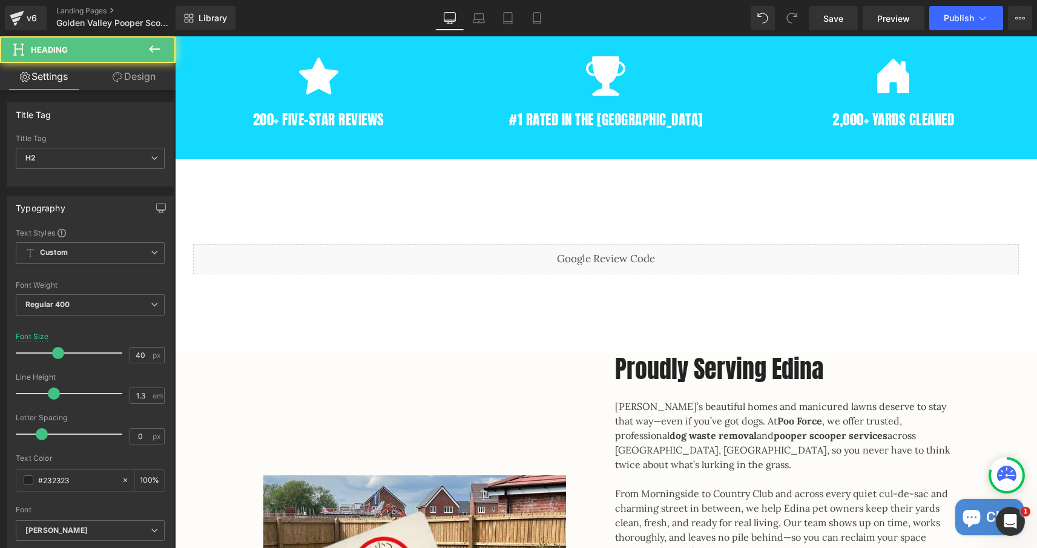
click at [687, 374] on h2 "Proudly Serving Edina" at bounding box center [787, 368] width 345 height 31
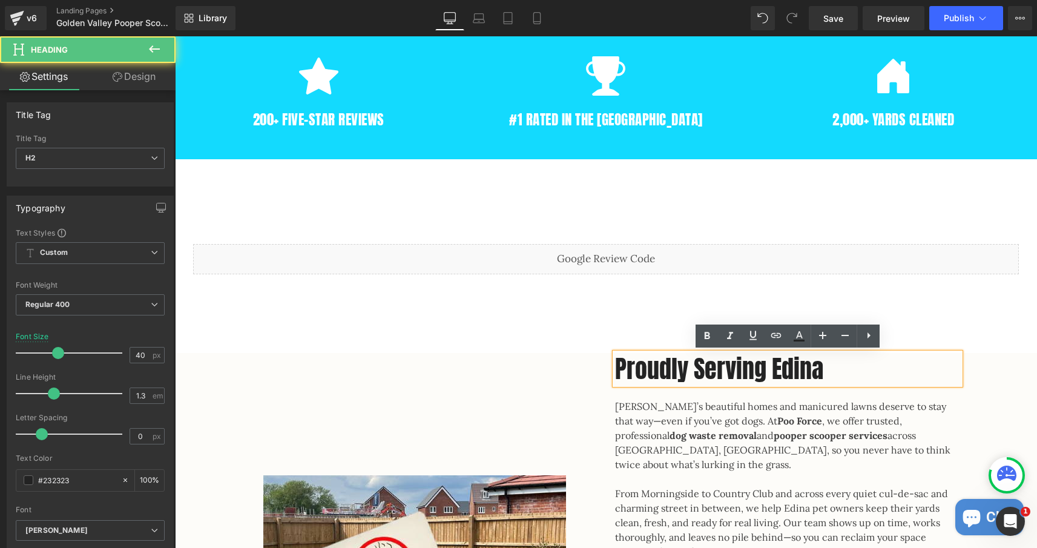
click at [768, 369] on h2 "Proudly Serving Edina" at bounding box center [787, 368] width 345 height 31
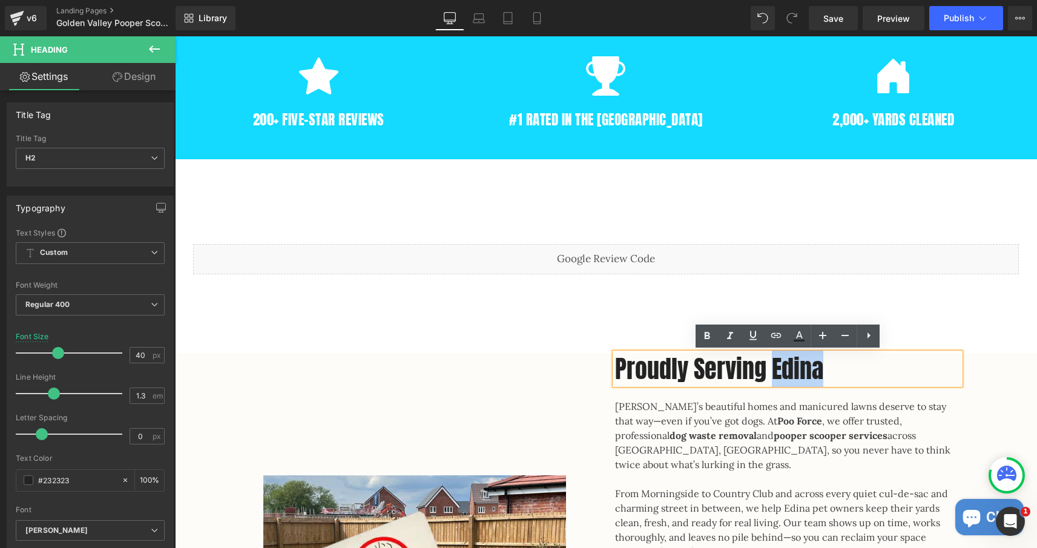
drag, startPoint x: 771, startPoint y: 369, endPoint x: 824, endPoint y: 376, distance: 53.1
click at [824, 376] on h2 "Proudly Serving Edina" at bounding box center [787, 368] width 345 height 31
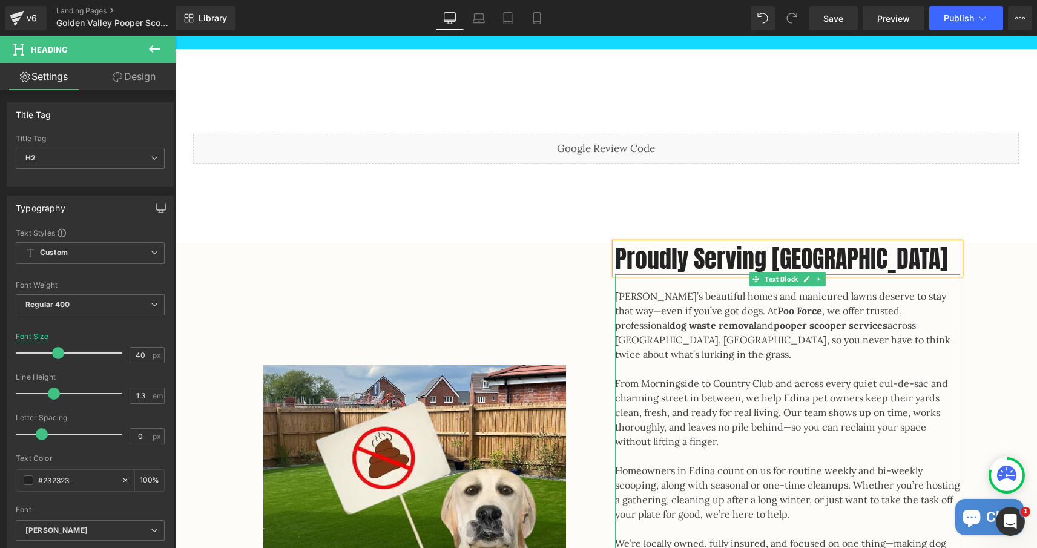
scroll to position [931, 0]
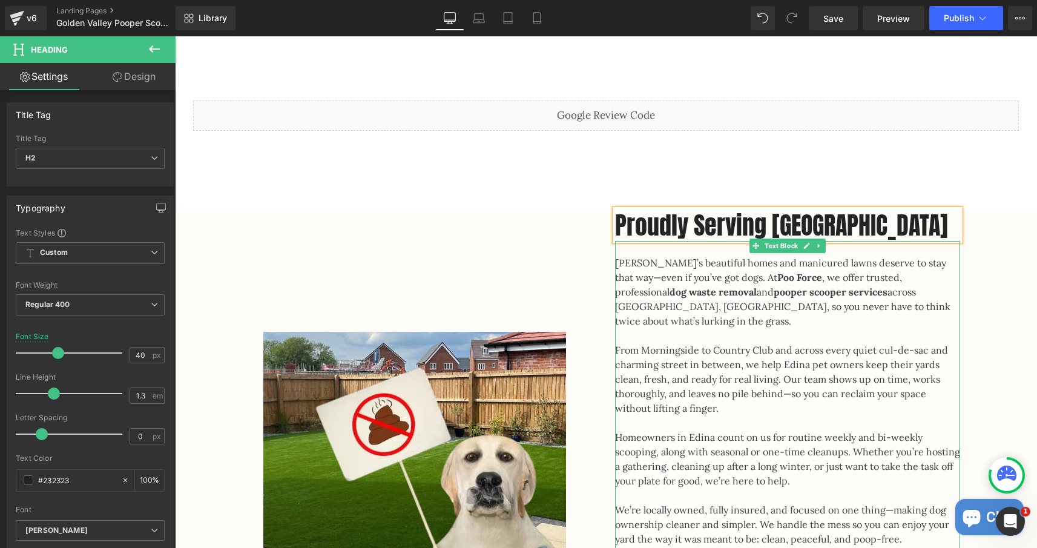
click at [739, 298] on p "Edina’s beautiful homes and manicured lawns deserve to stay that way—even if yo…" at bounding box center [787, 292] width 345 height 73
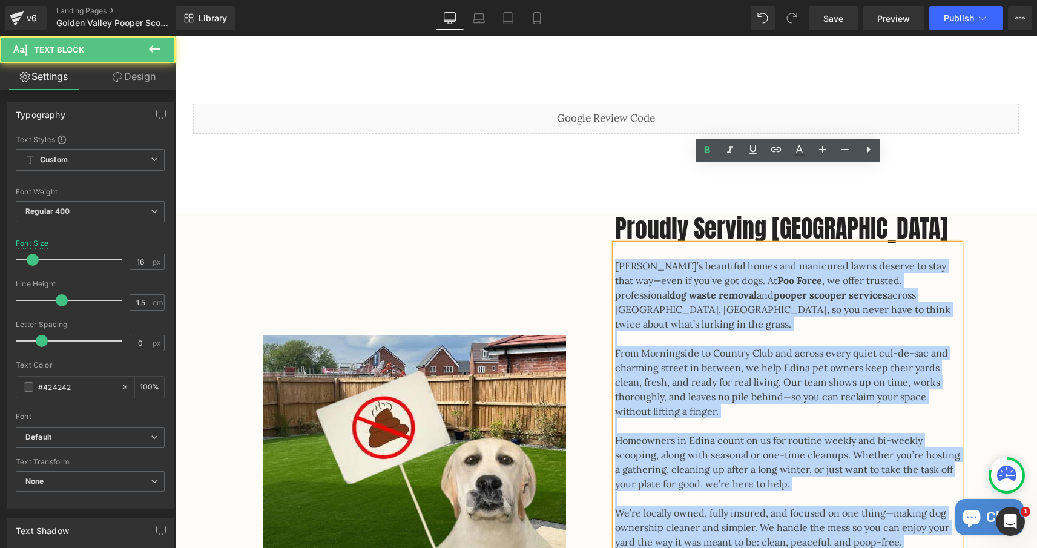
scroll to position [833, 0]
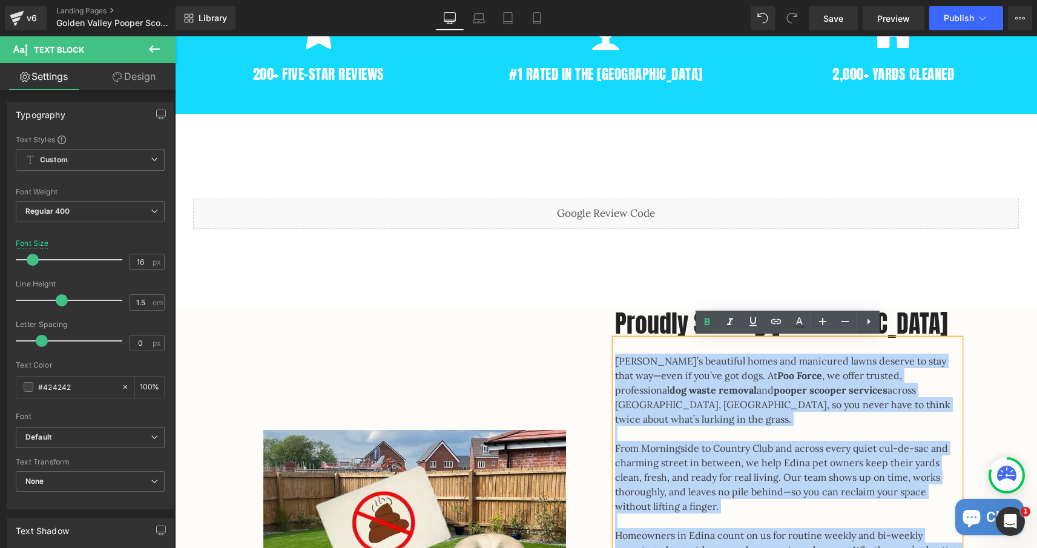
drag, startPoint x: 847, startPoint y: 413, endPoint x: 614, endPoint y: 361, distance: 238.7
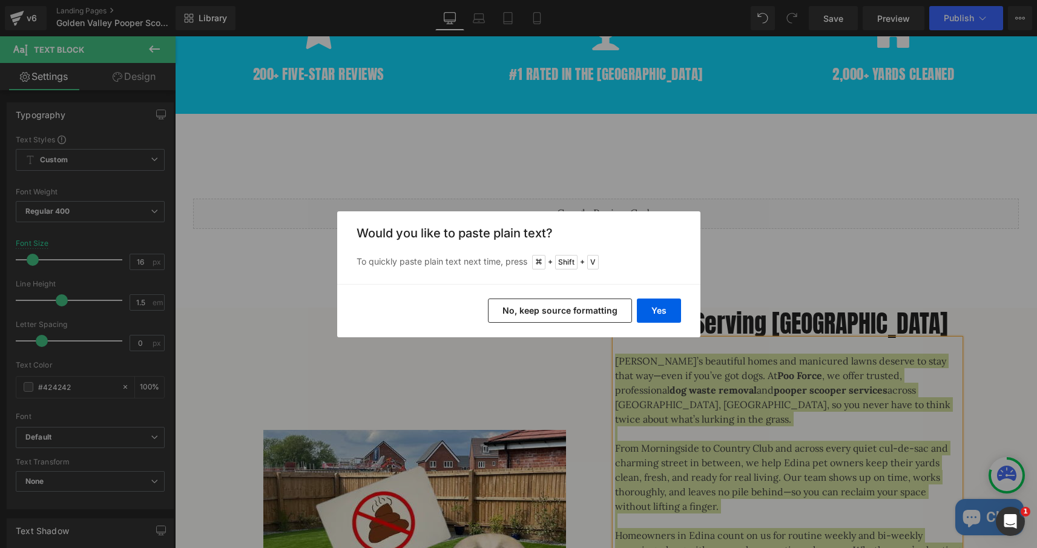
click at [602, 312] on button "No, keep source formatting" at bounding box center [560, 311] width 144 height 24
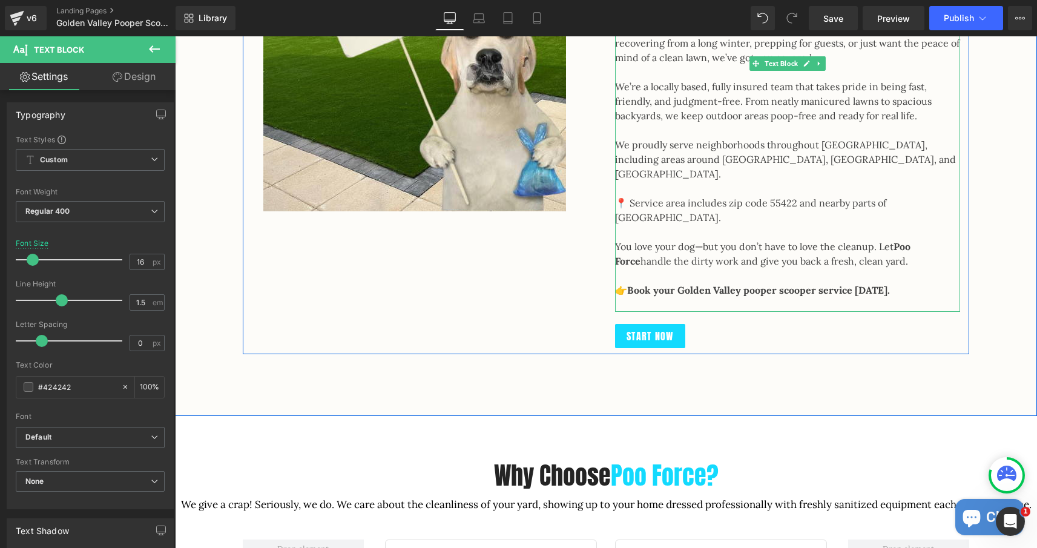
scroll to position [1384, 0]
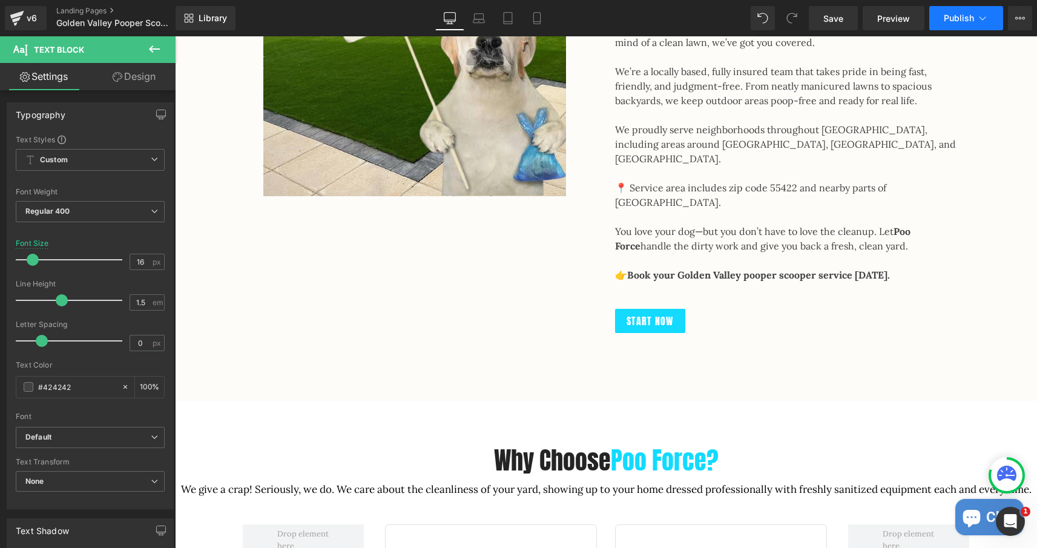
click at [951, 21] on span "Publish" at bounding box center [959, 18] width 30 height 10
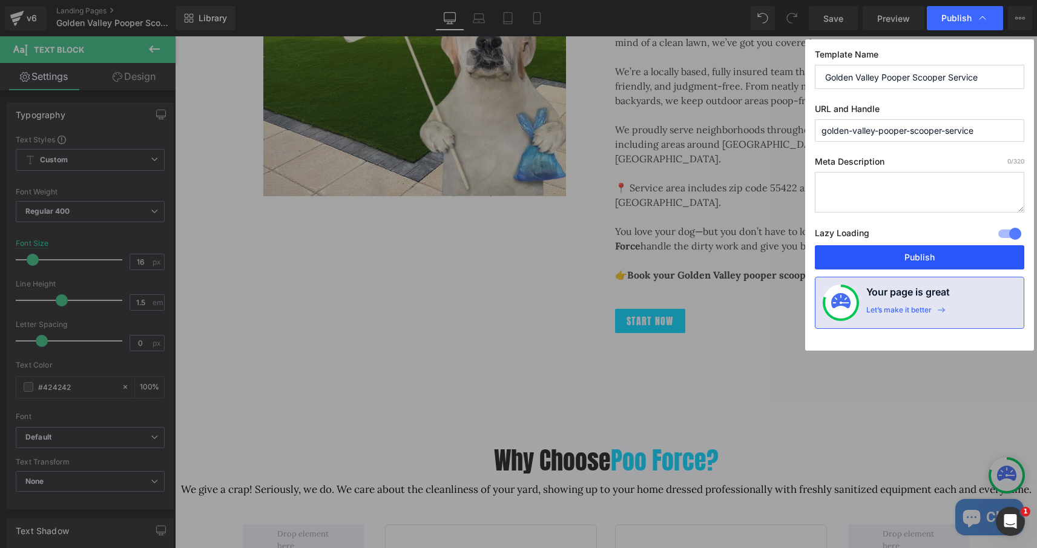
click at [925, 254] on button "Publish" at bounding box center [920, 257] width 210 height 24
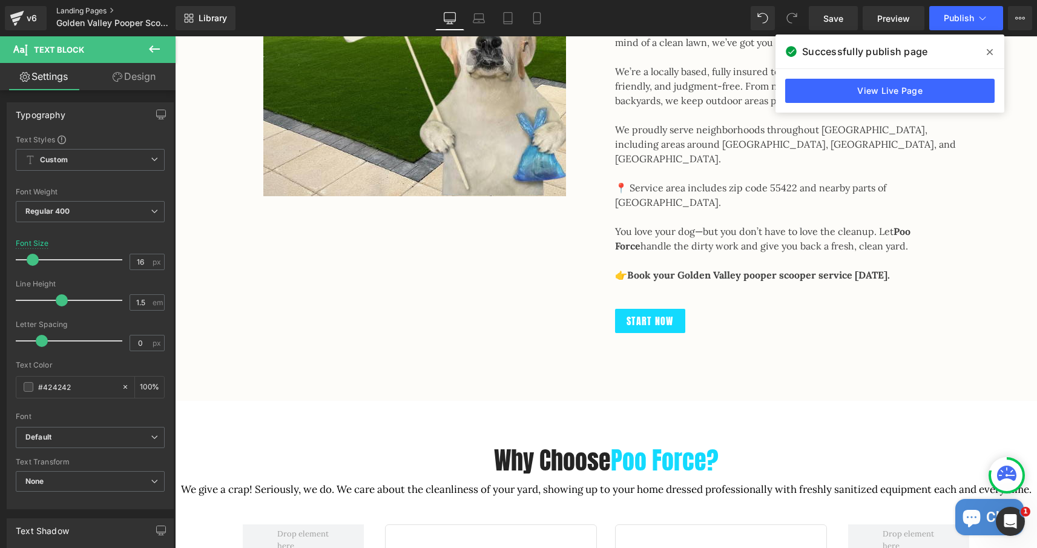
click at [101, 8] on link "Landing Pages" at bounding box center [125, 11] width 139 height 10
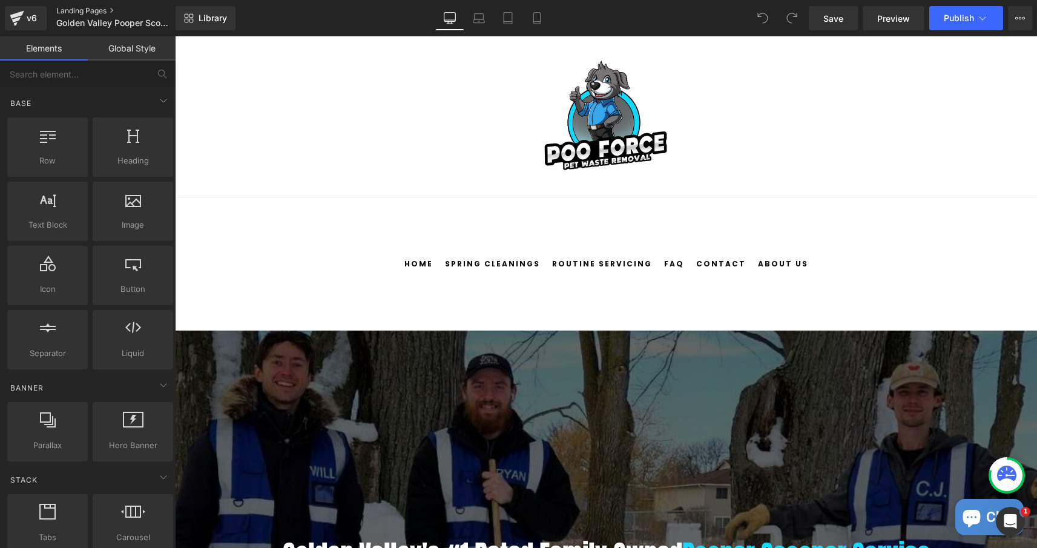
click at [82, 13] on link "Landing Pages" at bounding box center [125, 11] width 139 height 10
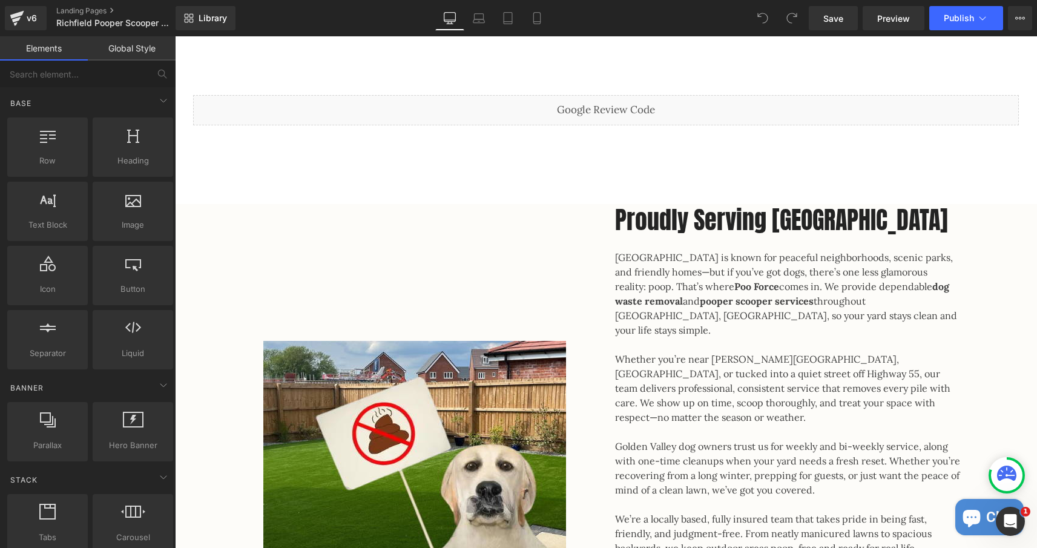
scroll to position [961, 0]
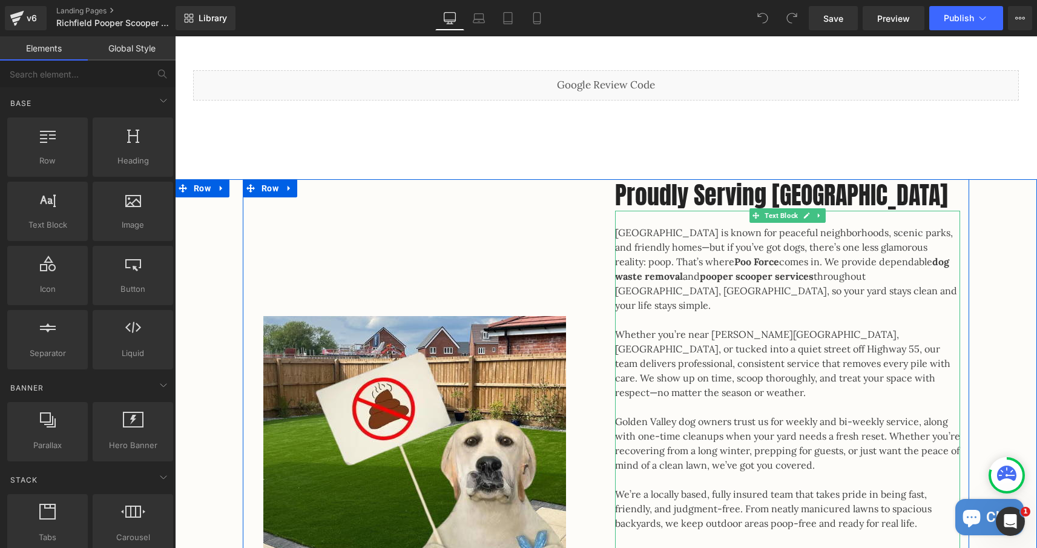
click at [621, 237] on p "[GEOGRAPHIC_DATA] is known for peaceful neighborhoods, scenic parks, and friend…" at bounding box center [787, 268] width 345 height 87
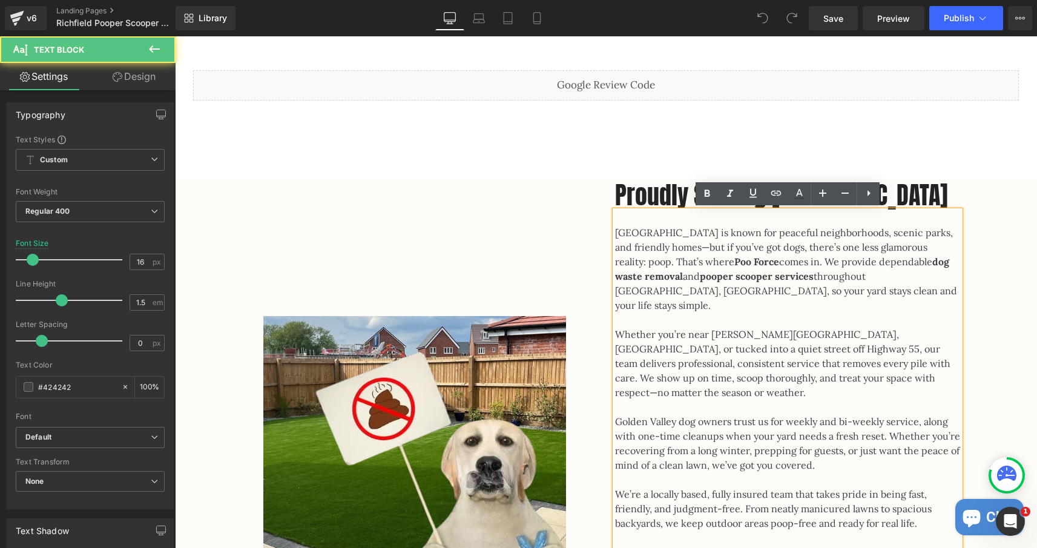
click at [618, 231] on p "[GEOGRAPHIC_DATA] is known for peaceful neighborhoods, scenic parks, and friend…" at bounding box center [787, 268] width 345 height 87
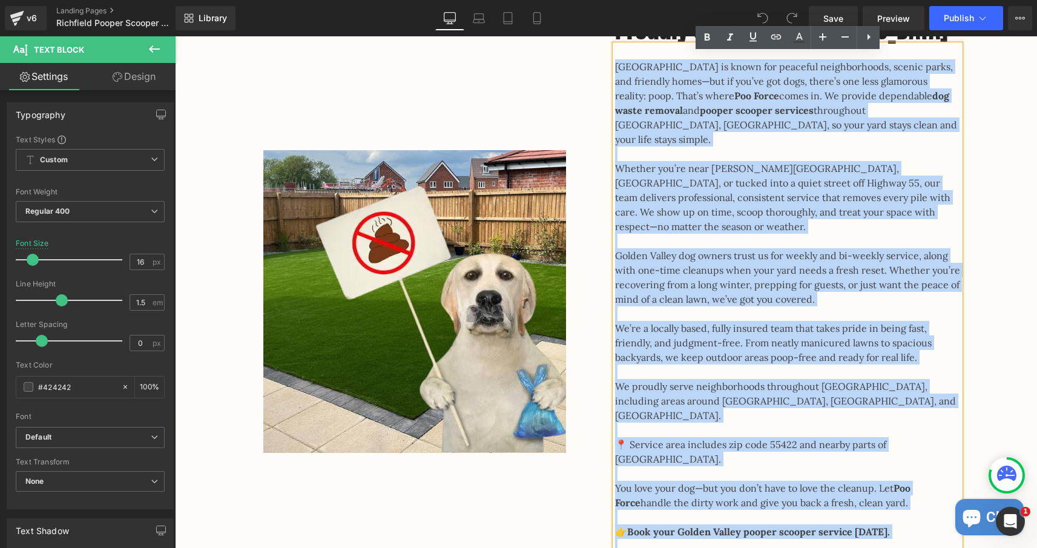
scroll to position [1156, 0]
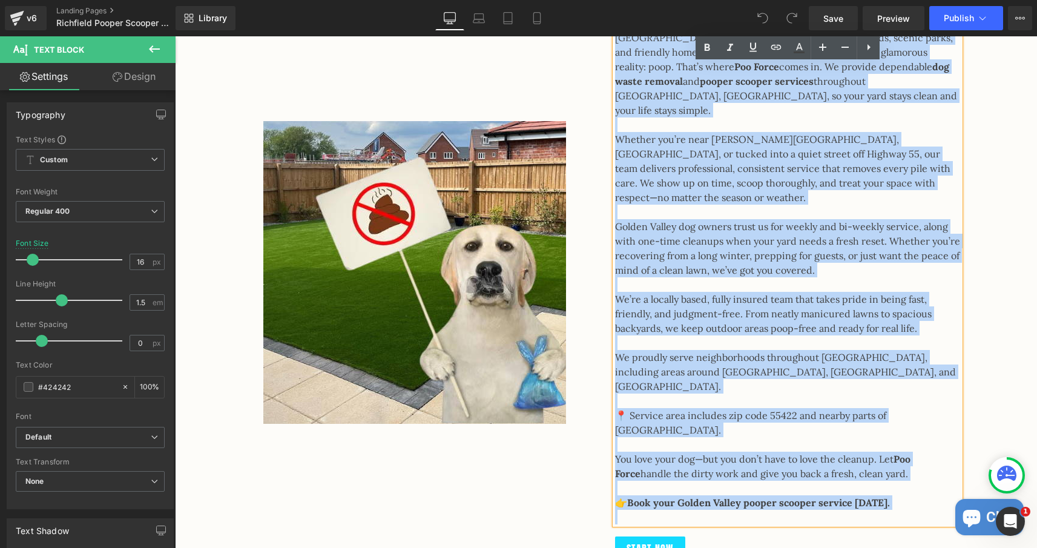
drag, startPoint x: 618, startPoint y: 231, endPoint x: 876, endPoint y: 501, distance: 373.9
click at [876, 501] on div "Proudly Serving Golden Valley Heading Golden Valley is known for peaceful neigh…" at bounding box center [787, 272] width 363 height 576
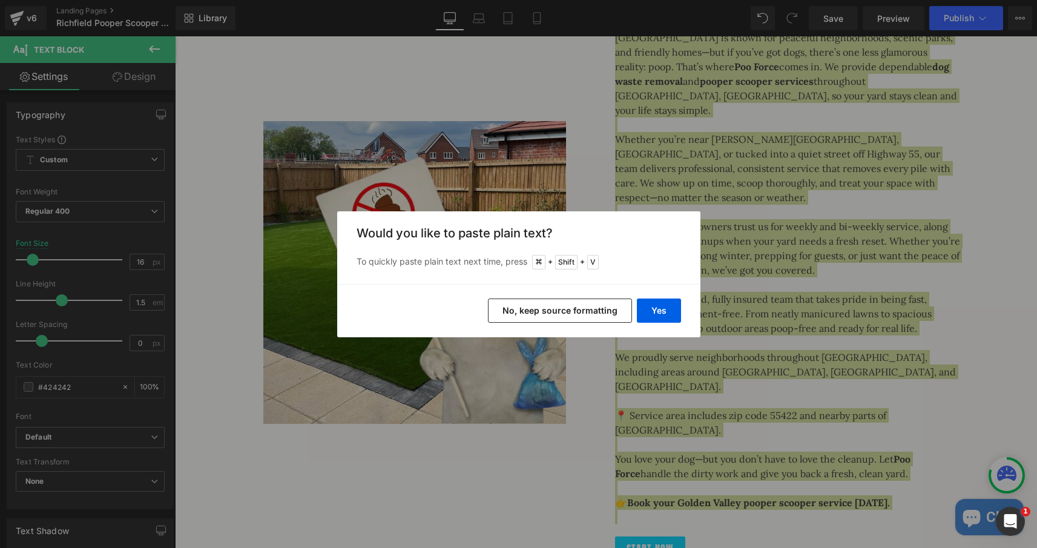
click at [607, 314] on button "No, keep source formatting" at bounding box center [560, 311] width 144 height 24
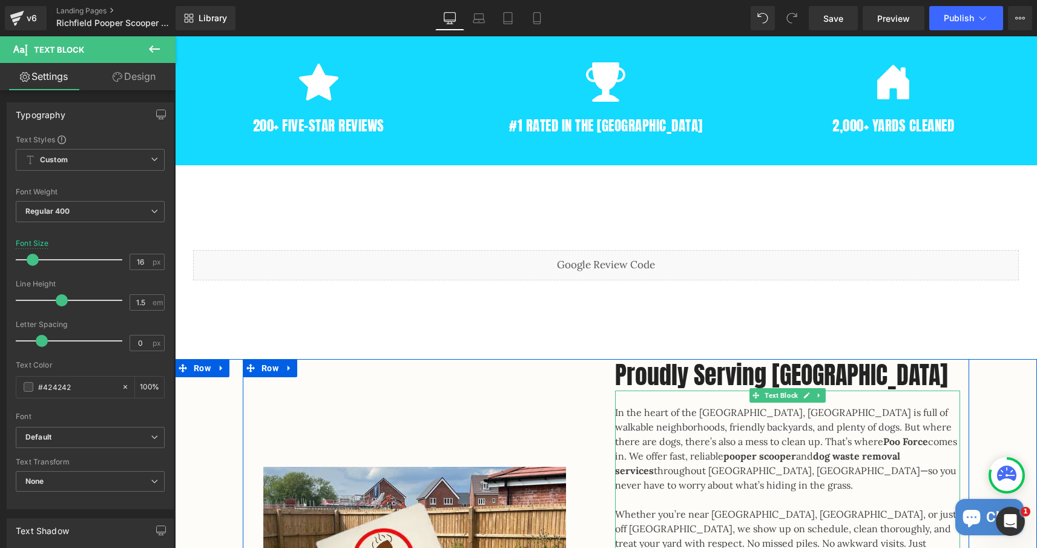
scroll to position [699, 0]
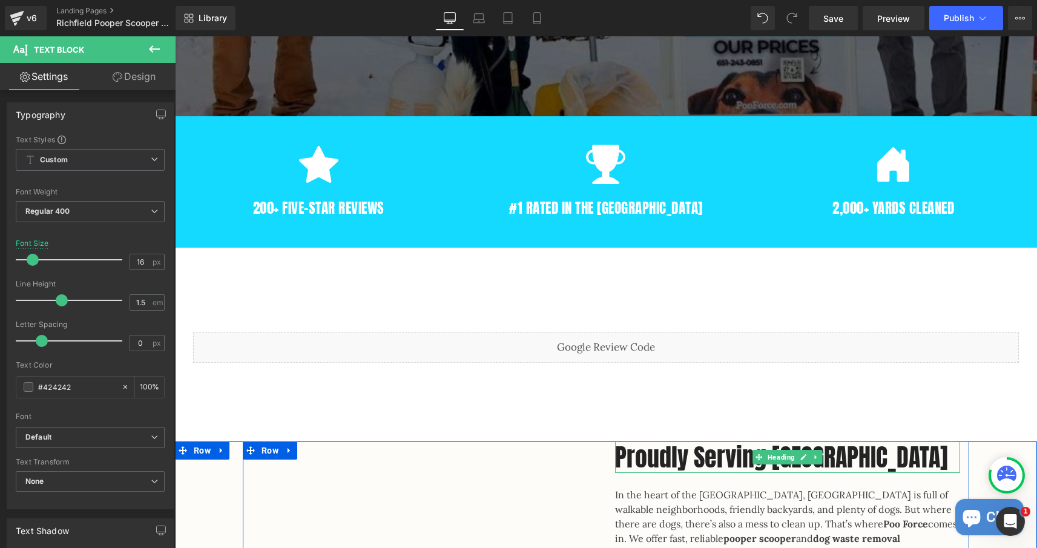
click at [823, 460] on h2 "Proudly Serving Golden Valley" at bounding box center [787, 456] width 345 height 31
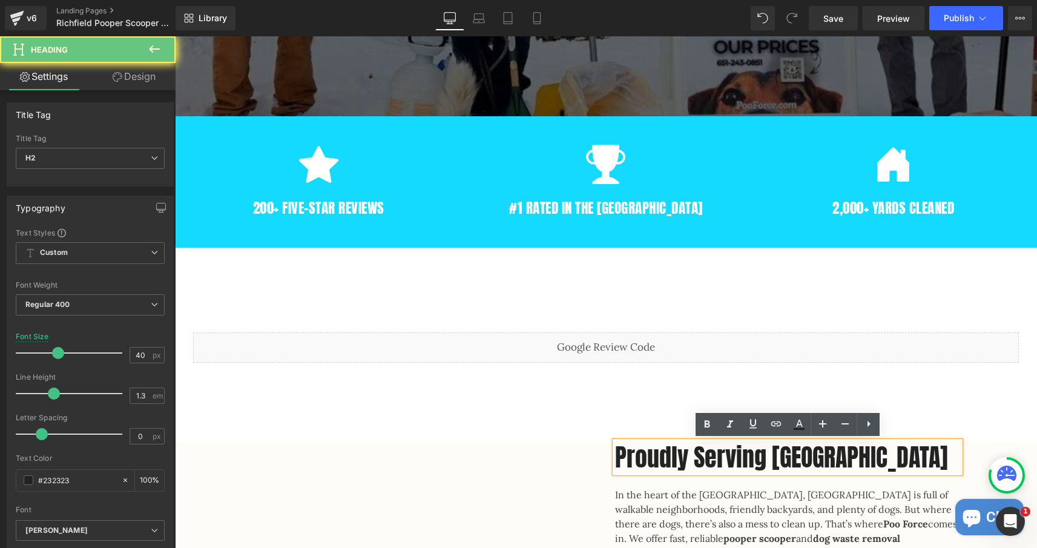
click at [847, 453] on h2 "Proudly Serving Golden Valley" at bounding box center [787, 456] width 345 height 31
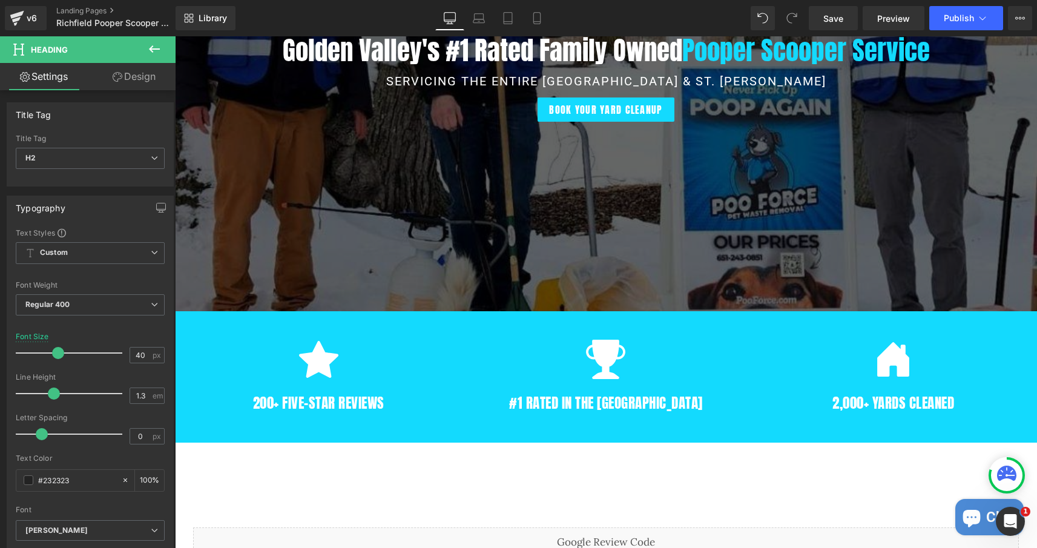
scroll to position [438, 0]
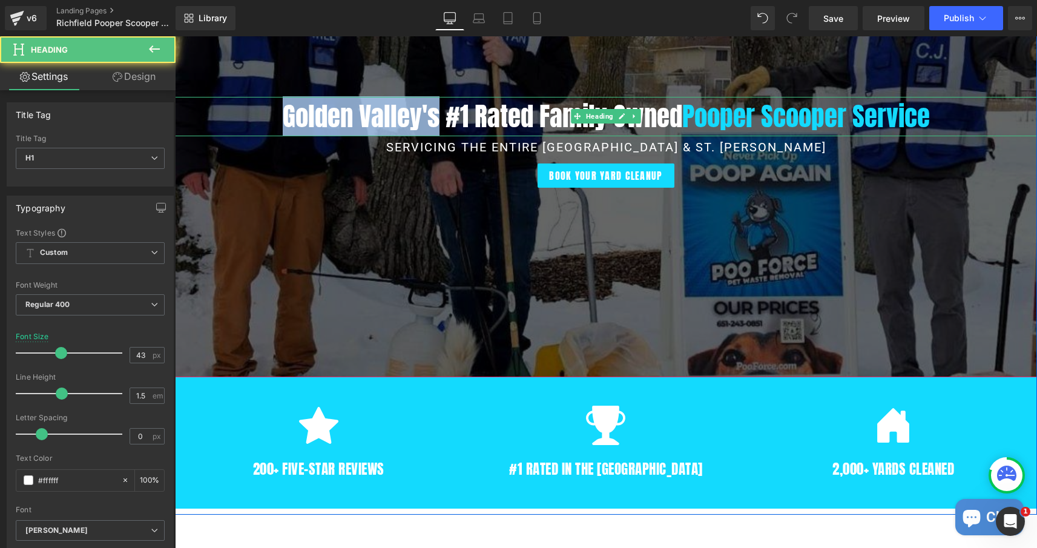
drag, startPoint x: 436, startPoint y: 122, endPoint x: 281, endPoint y: 117, distance: 155.1
click at [281, 117] on h1 "Golden Valley's #1 Rated Family Owned Pooper Scooper Service" at bounding box center [606, 116] width 862 height 39
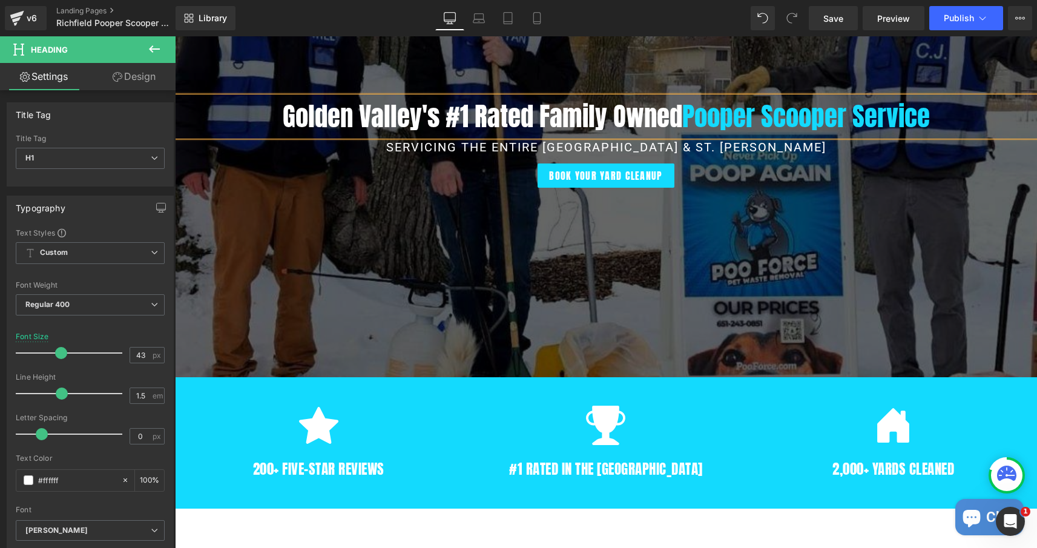
click at [281, 117] on h1 "Golden Valley's #1 Rated Family Owned Pooper Scooper Service" at bounding box center [606, 116] width 862 height 39
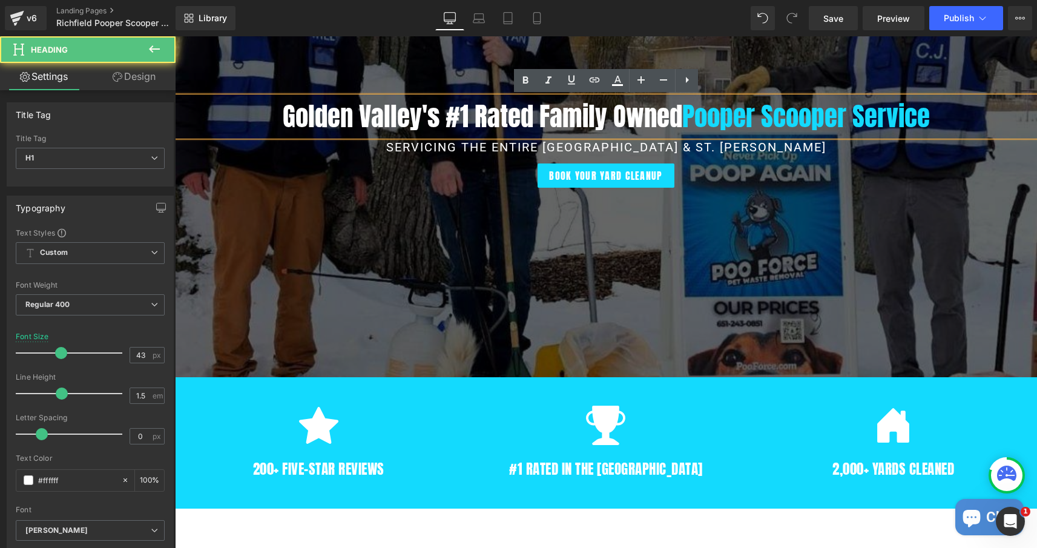
click at [434, 120] on h1 "Golden Valley's #1 Rated Family Owned Pooper Scooper Service" at bounding box center [606, 116] width 862 height 39
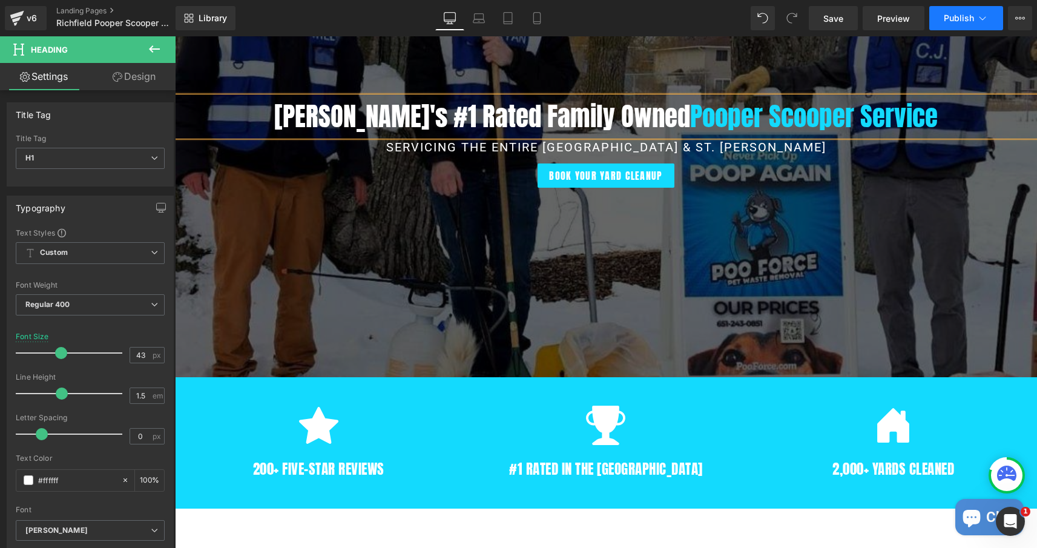
click at [951, 22] on span "Publish" at bounding box center [959, 18] width 30 height 10
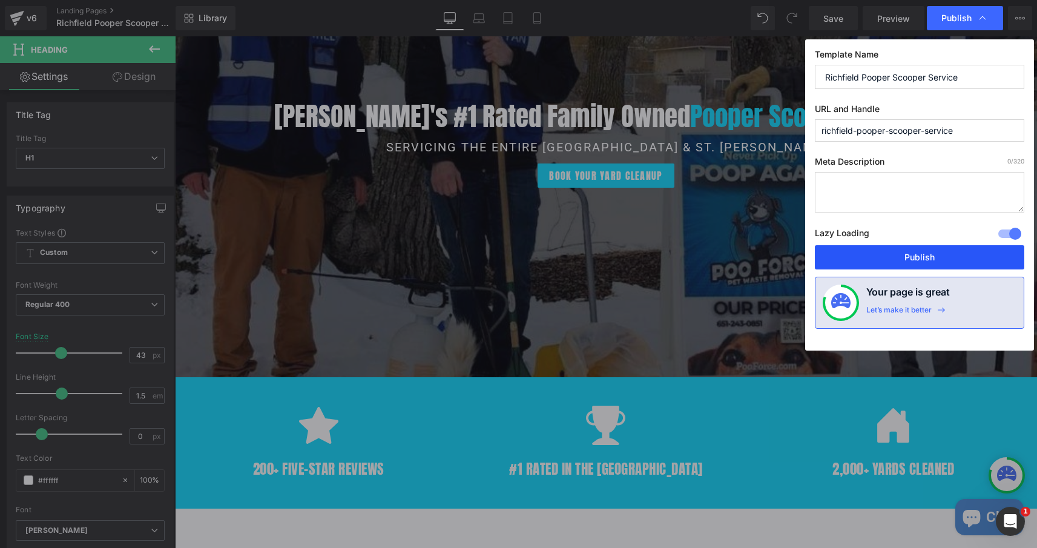
click at [922, 252] on button "Publish" at bounding box center [920, 257] width 210 height 24
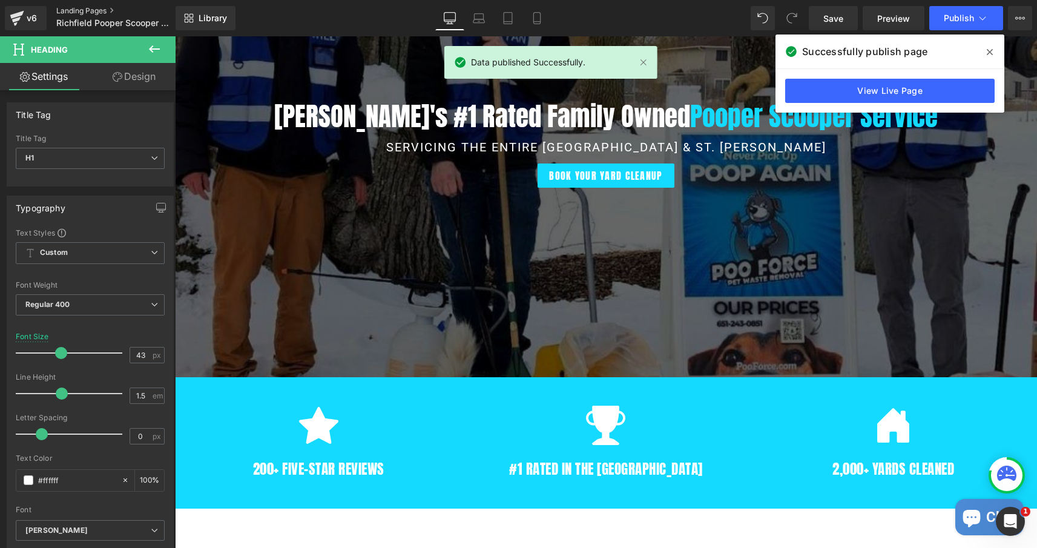
click at [86, 8] on link "Landing Pages" at bounding box center [125, 11] width 139 height 10
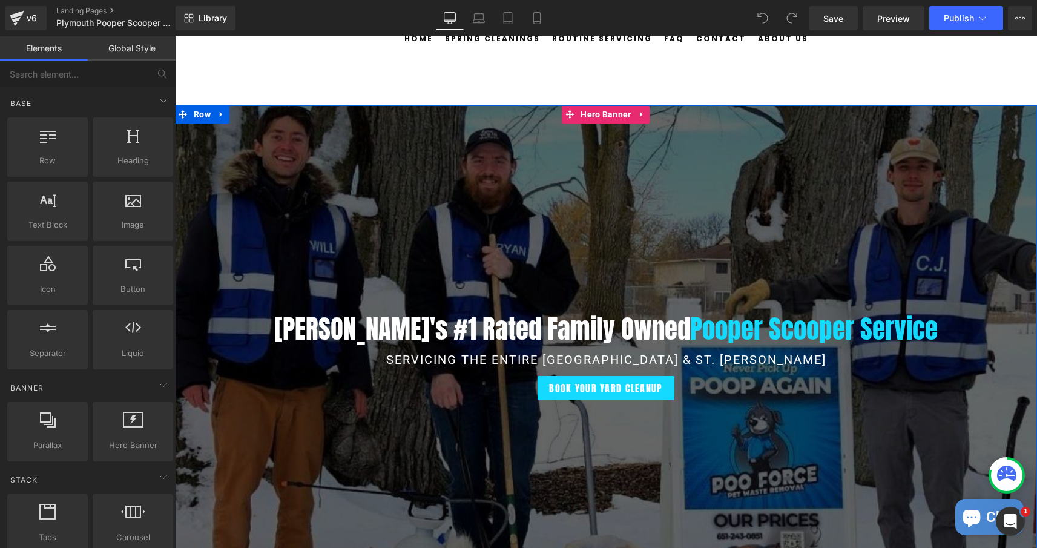
click at [396, 330] on h1 "[PERSON_NAME]'s #1 Rated Family Owned Pooper Scooper Service" at bounding box center [606, 328] width 862 height 39
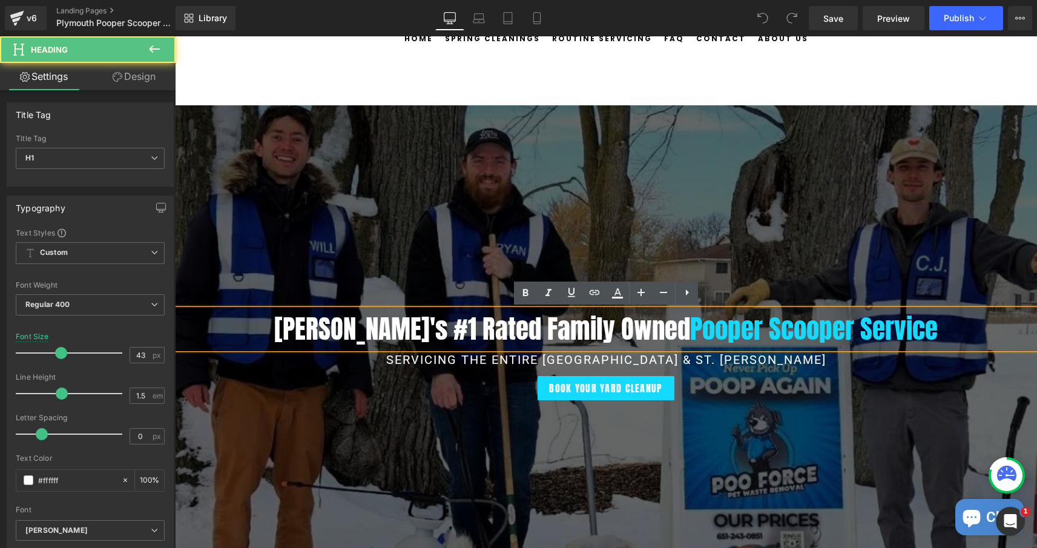
click at [395, 330] on h1 "[PERSON_NAME]'s #1 Rated Family Owned Pooper Scooper Service" at bounding box center [606, 328] width 862 height 39
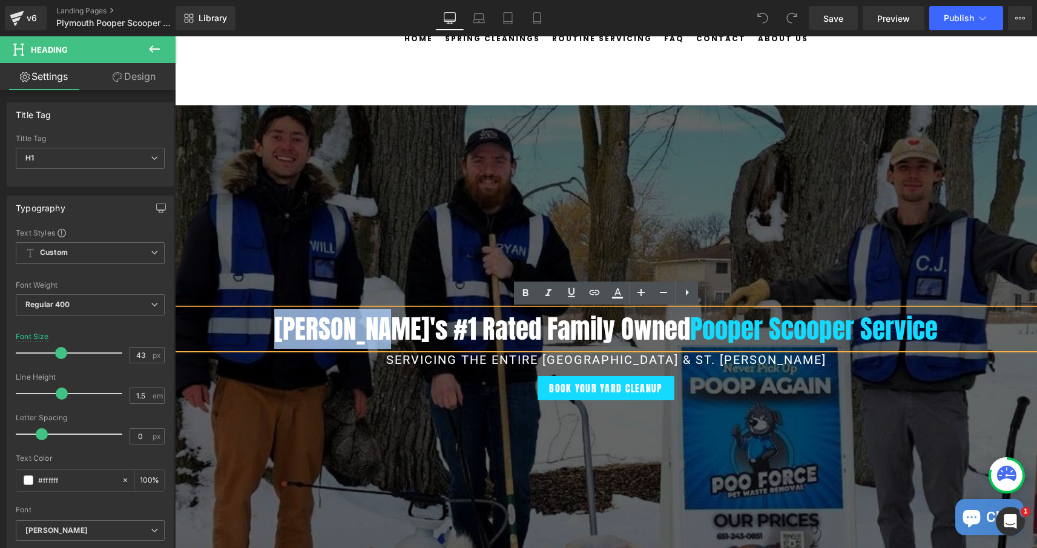
drag, startPoint x: 395, startPoint y: 330, endPoint x: 375, endPoint y: 329, distance: 20.6
click at [375, 329] on h1 "[PERSON_NAME]'s #1 Rated Family Owned Pooper Scooper Service" at bounding box center [606, 328] width 862 height 39
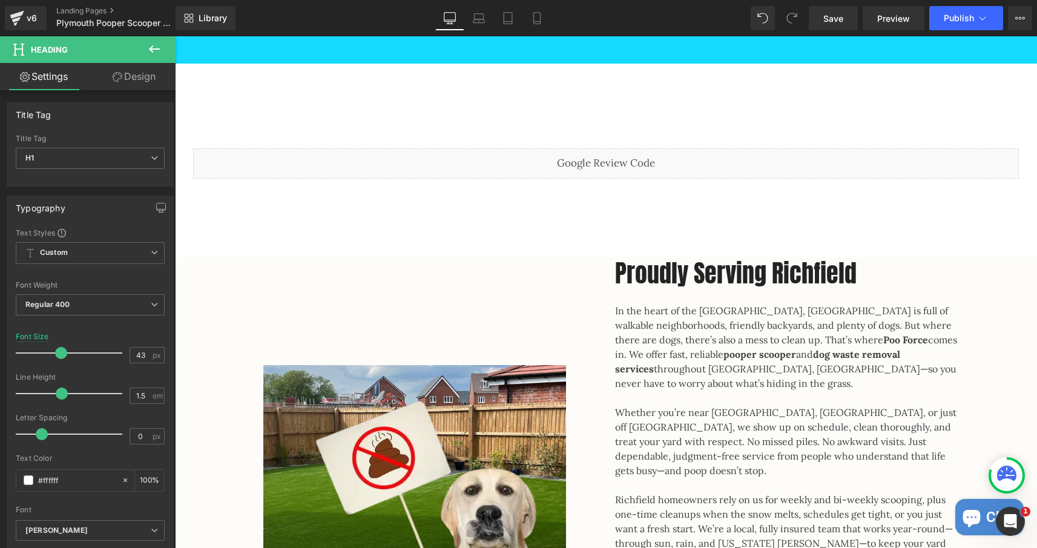
scroll to position [896, 0]
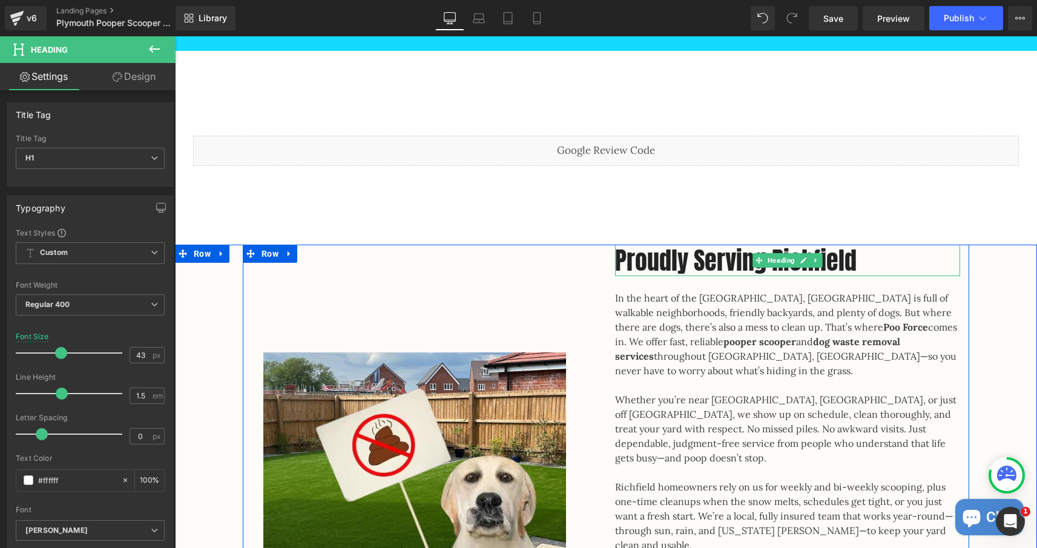
click at [823, 257] on h2 "Proudly Serving Richfield" at bounding box center [787, 260] width 345 height 31
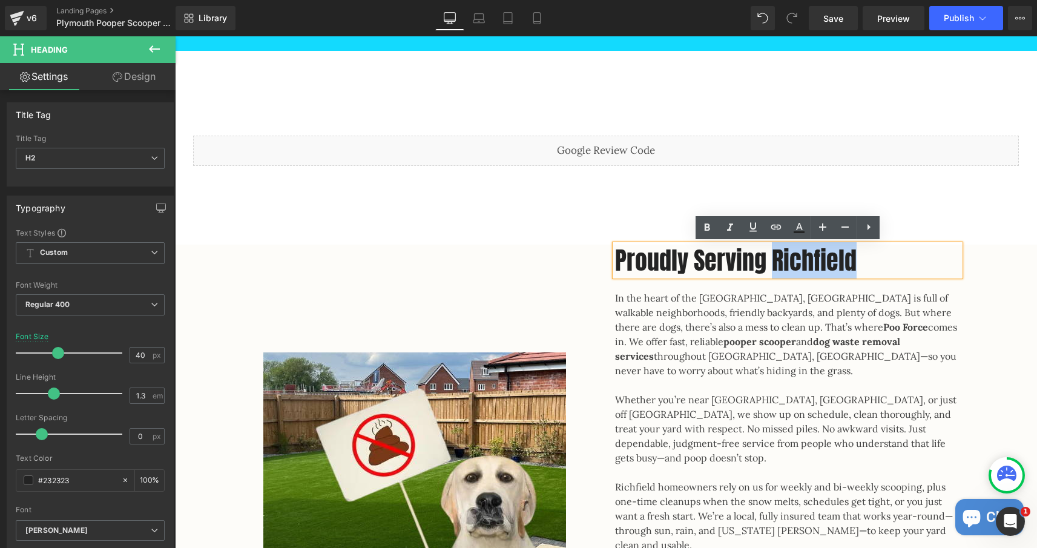
drag, startPoint x: 856, startPoint y: 258, endPoint x: 771, endPoint y: 258, distance: 84.2
click at [771, 258] on h2 "Proudly Serving Richfield" at bounding box center [787, 260] width 345 height 31
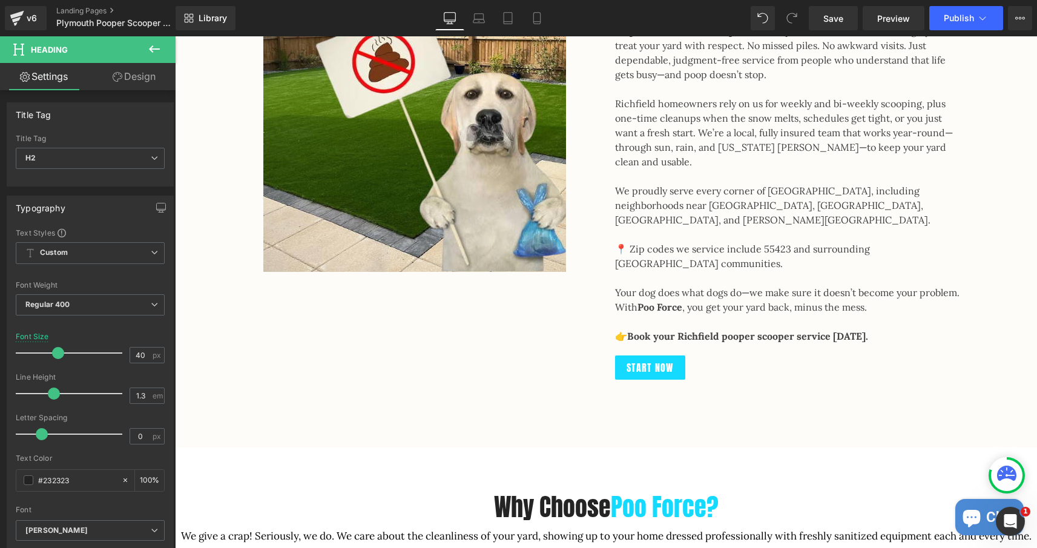
scroll to position [1229, 0]
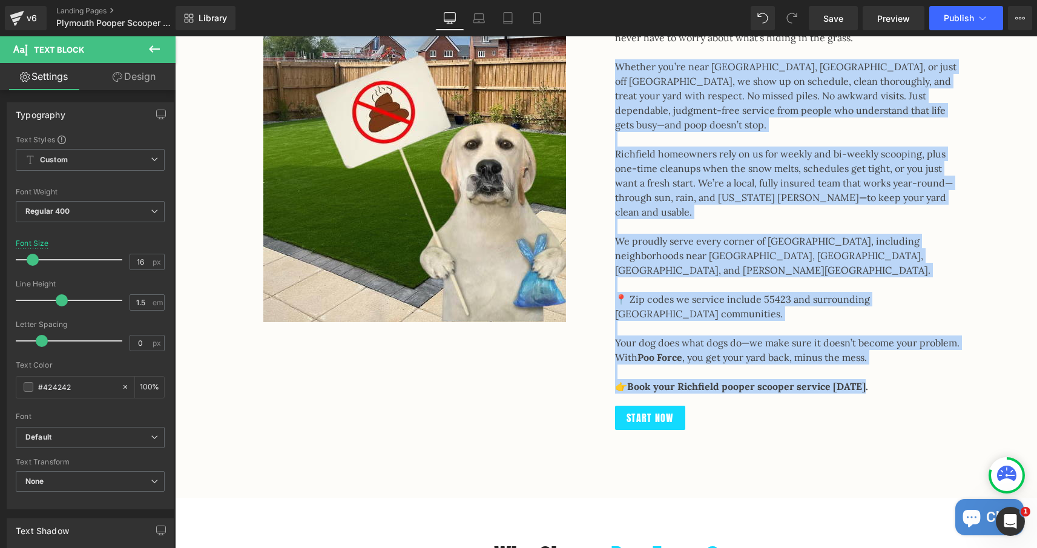
drag, startPoint x: 860, startPoint y: 358, endPoint x: 612, endPoint y: 49, distance: 396.2
click at [612, 49] on div "Proudly Serving Plymouth Heading In the heart of the [GEOGRAPHIC_DATA], [GEOGRA…" at bounding box center [787, 171] width 363 height 518
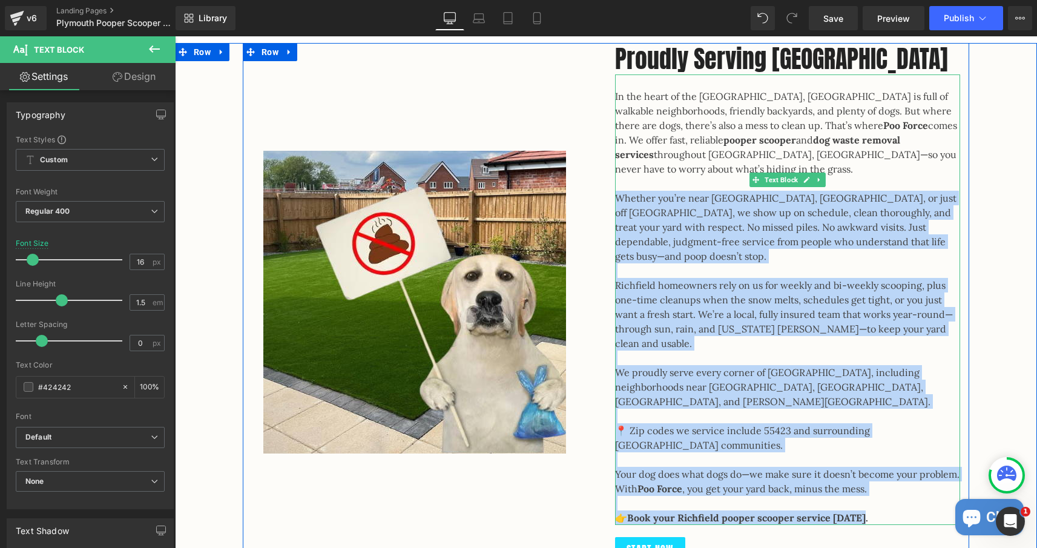
scroll to position [1087, 0]
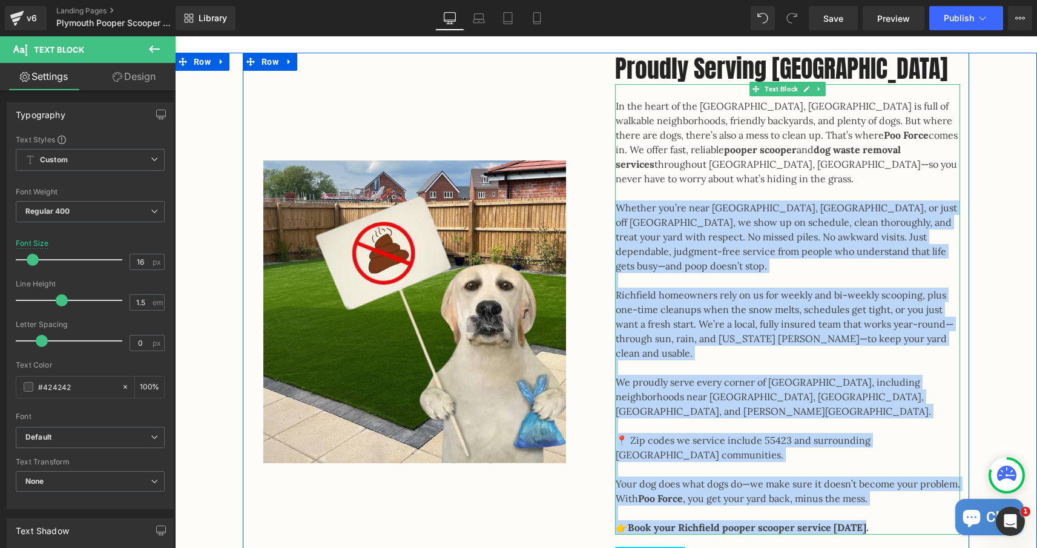
click at [617, 108] on div "In the heart of the [GEOGRAPHIC_DATA], [GEOGRAPHIC_DATA] is full of walkable ne…" at bounding box center [787, 309] width 345 height 450
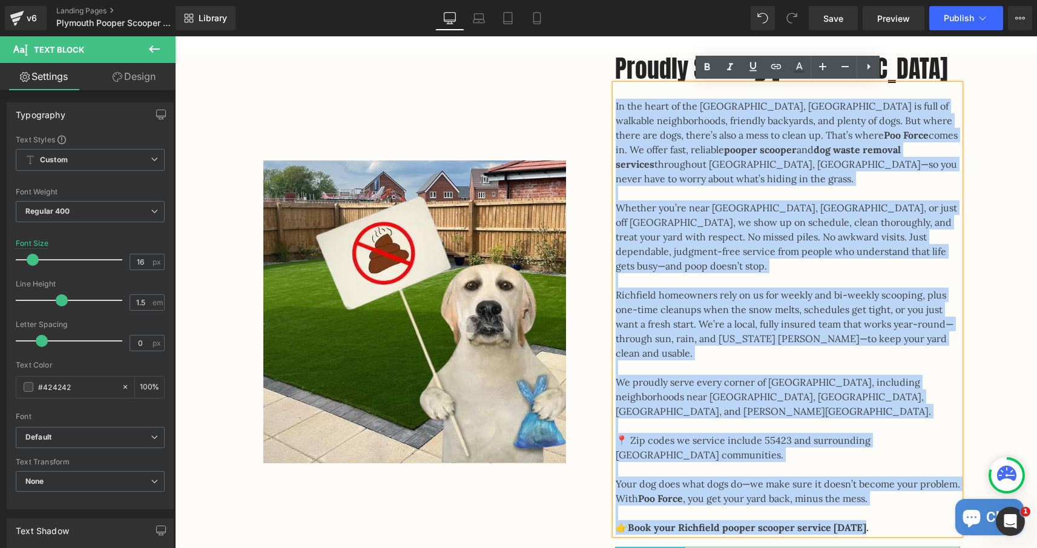
drag, startPoint x: 617, startPoint y: 108, endPoint x: 891, endPoint y: 530, distance: 502.5
click at [891, 530] on div "Proudly Serving Plymouth Heading In the heart of the [GEOGRAPHIC_DATA], [GEOGRA…" at bounding box center [787, 312] width 363 height 518
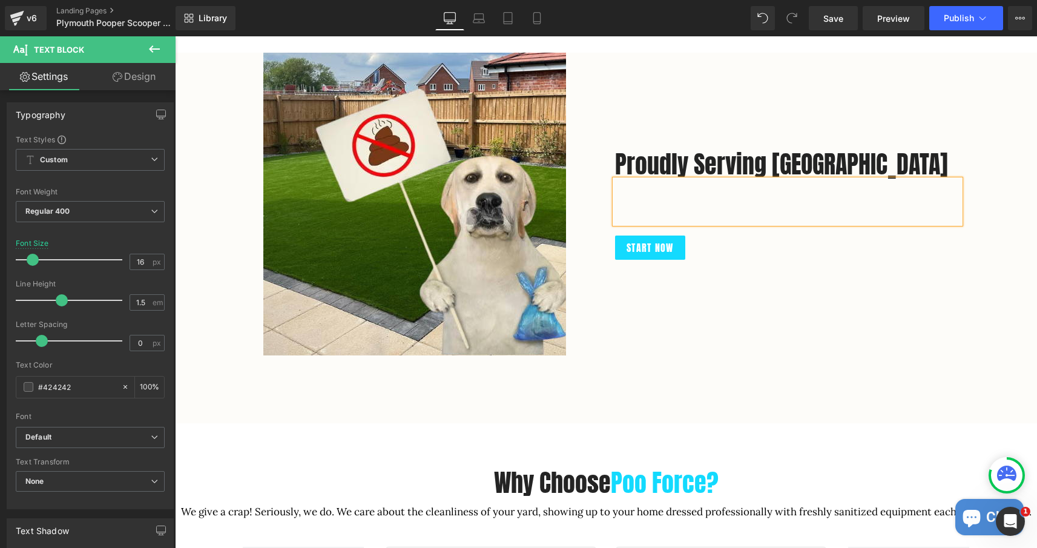
click at [658, 194] on div at bounding box center [787, 202] width 345 height 44
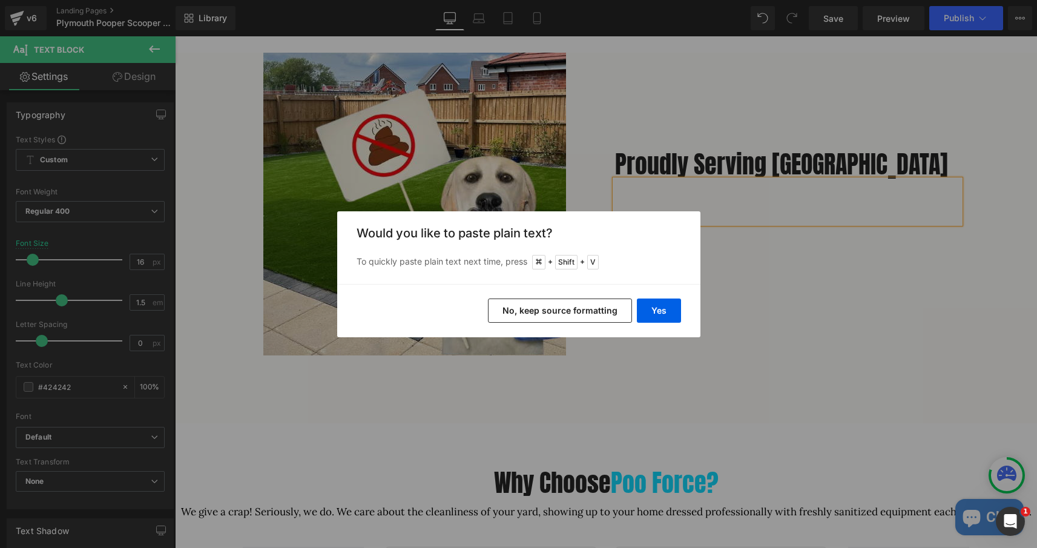
click at [597, 313] on button "No, keep source formatting" at bounding box center [560, 311] width 144 height 24
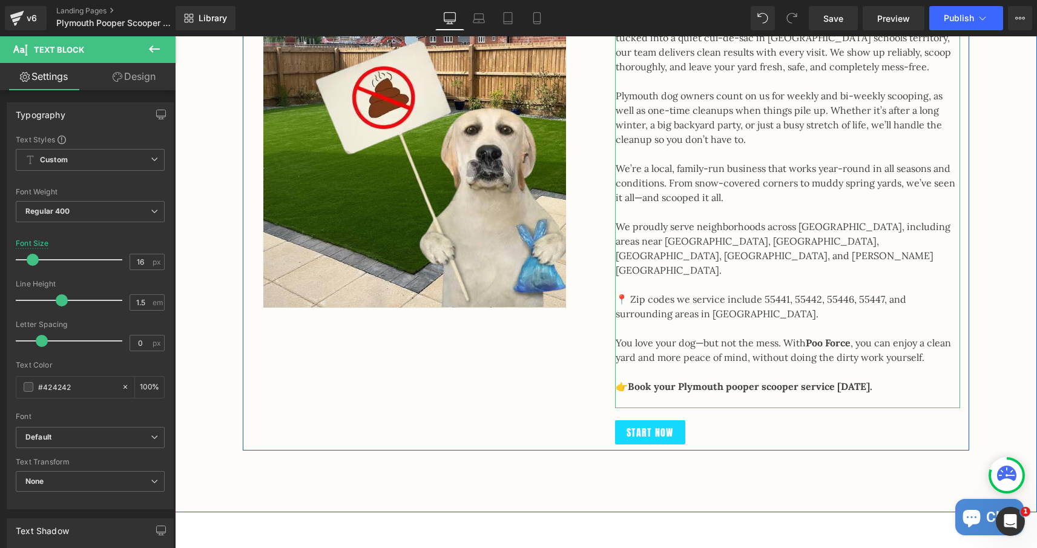
scroll to position [1354, 0]
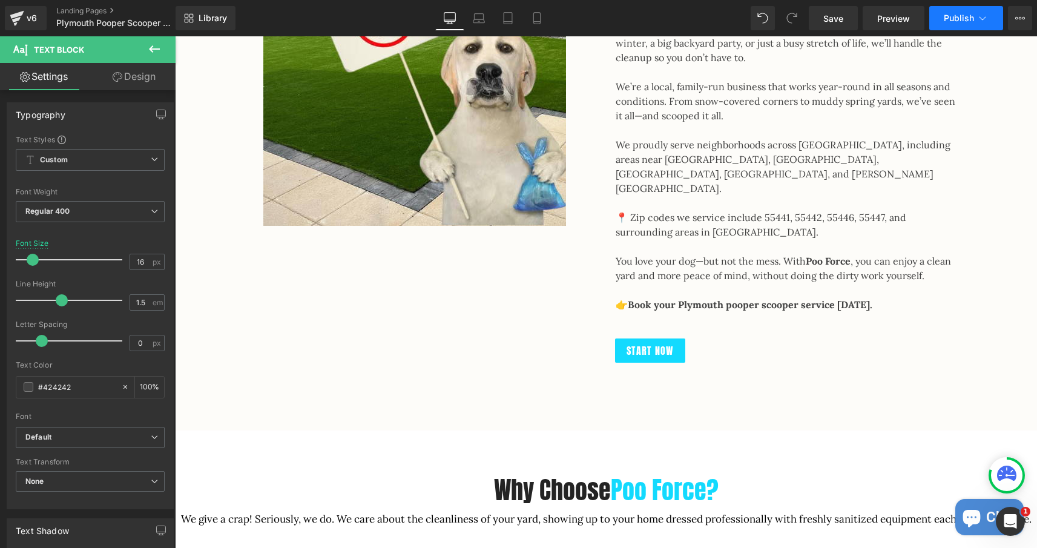
click at [962, 15] on span "Publish" at bounding box center [959, 18] width 30 height 10
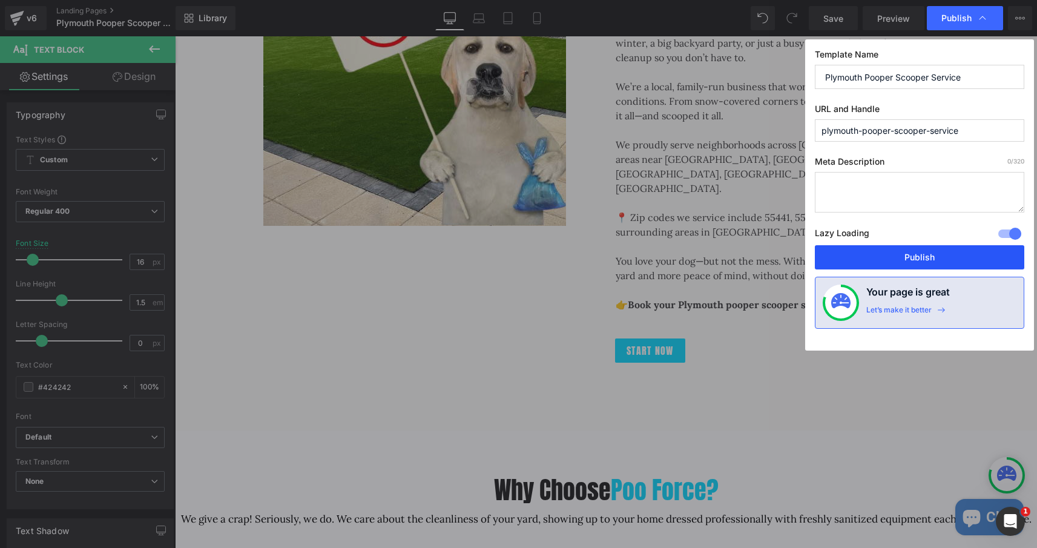
click at [919, 247] on button "Publish" at bounding box center [920, 257] width 210 height 24
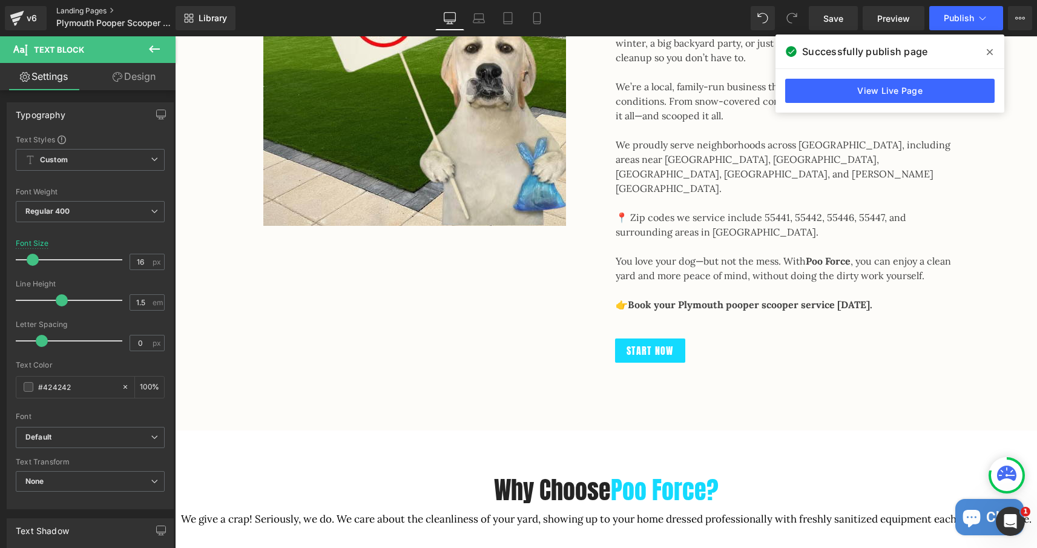
click at [96, 13] on link "Landing Pages" at bounding box center [125, 11] width 139 height 10
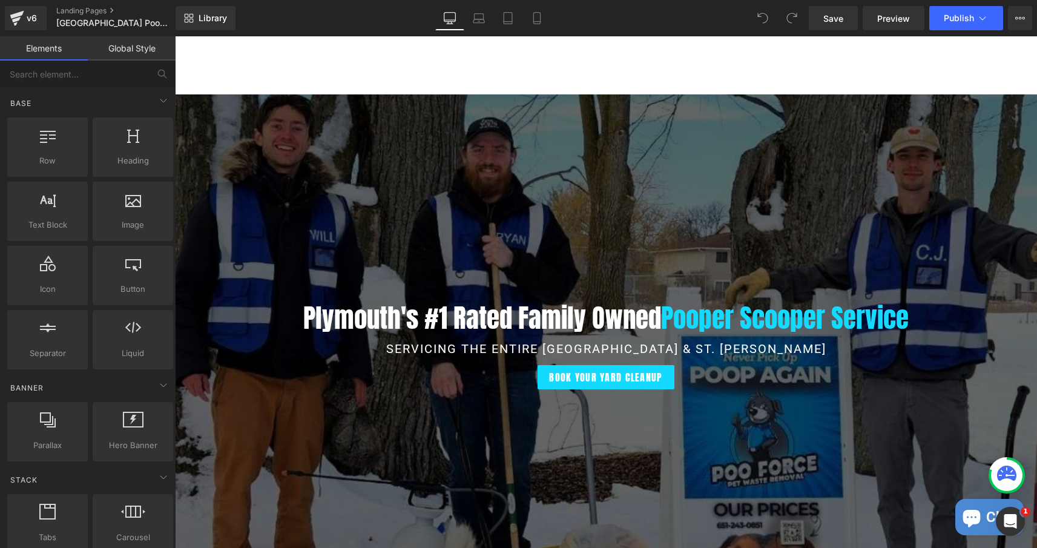
scroll to position [242, 0]
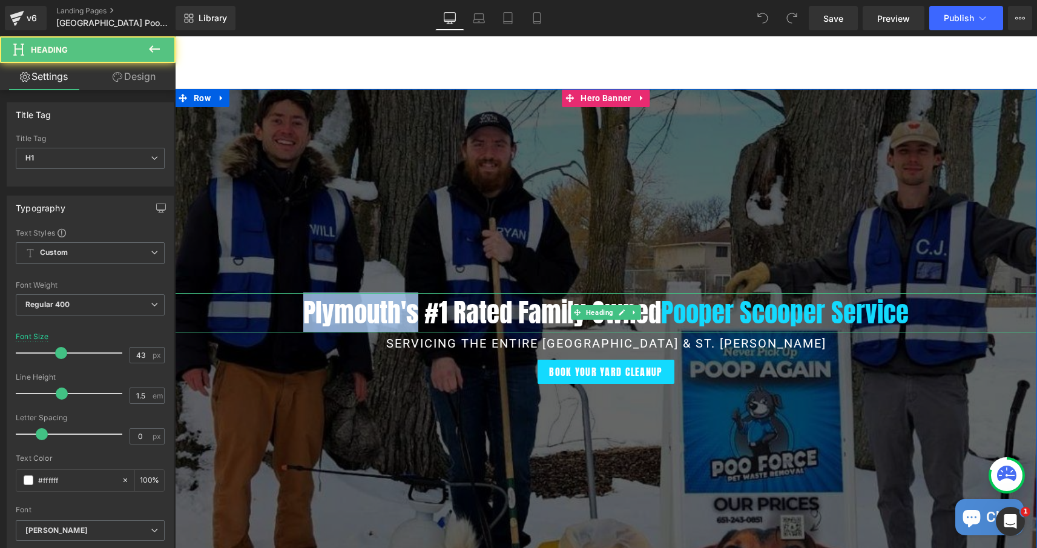
drag, startPoint x: 417, startPoint y: 318, endPoint x: 299, endPoint y: 312, distance: 118.8
click at [299, 312] on h1 "Plymouth's #1 Rated Family Owned Pooper Scooper Service" at bounding box center [606, 312] width 862 height 39
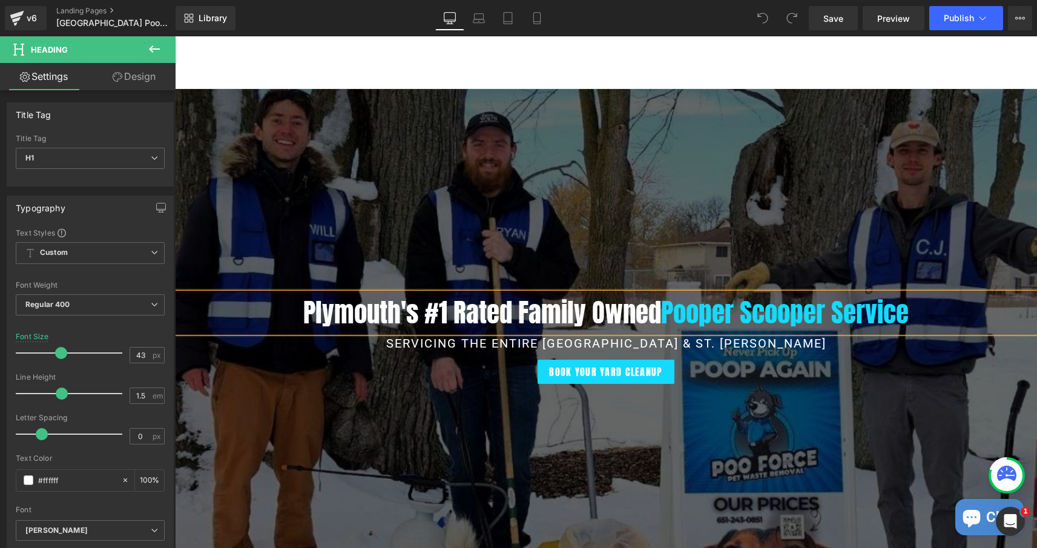
click at [299, 312] on h1 "Plymouth's #1 Rated Family Owned Pooper Scooper Service" at bounding box center [606, 312] width 862 height 39
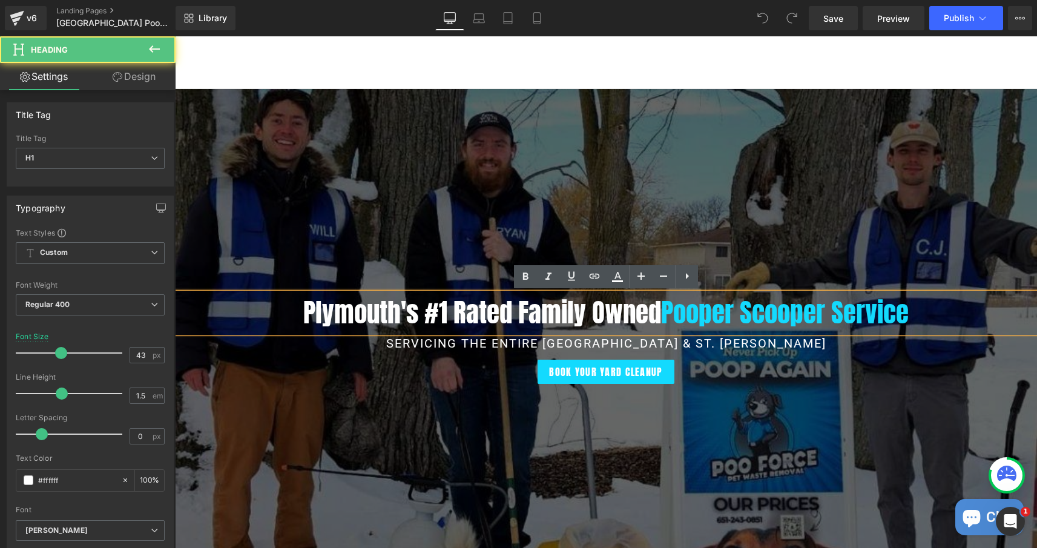
click at [415, 311] on h1 "Plymouth's #1 Rated Family Owned Pooper Scooper Service" at bounding box center [606, 312] width 862 height 39
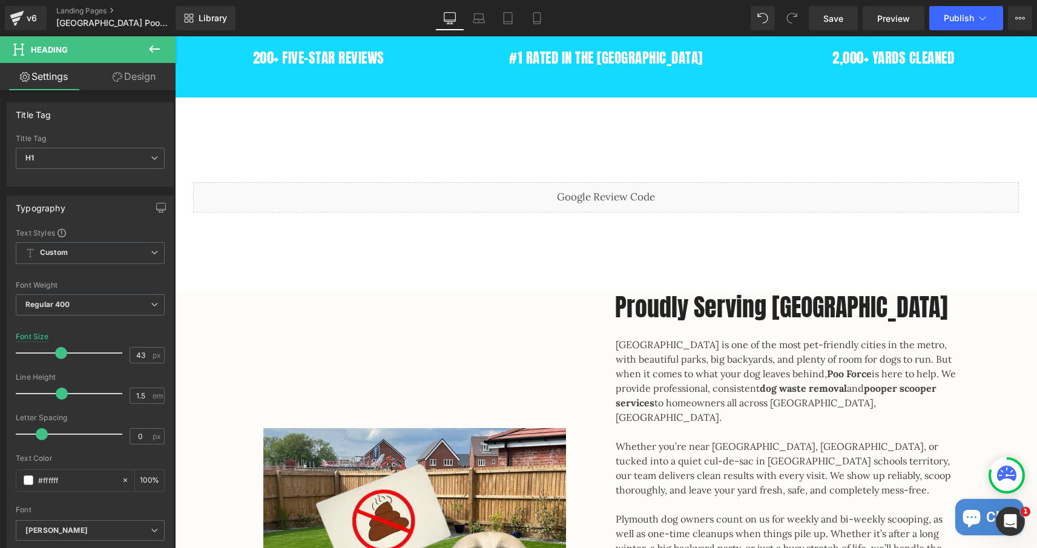
scroll to position [851, 0]
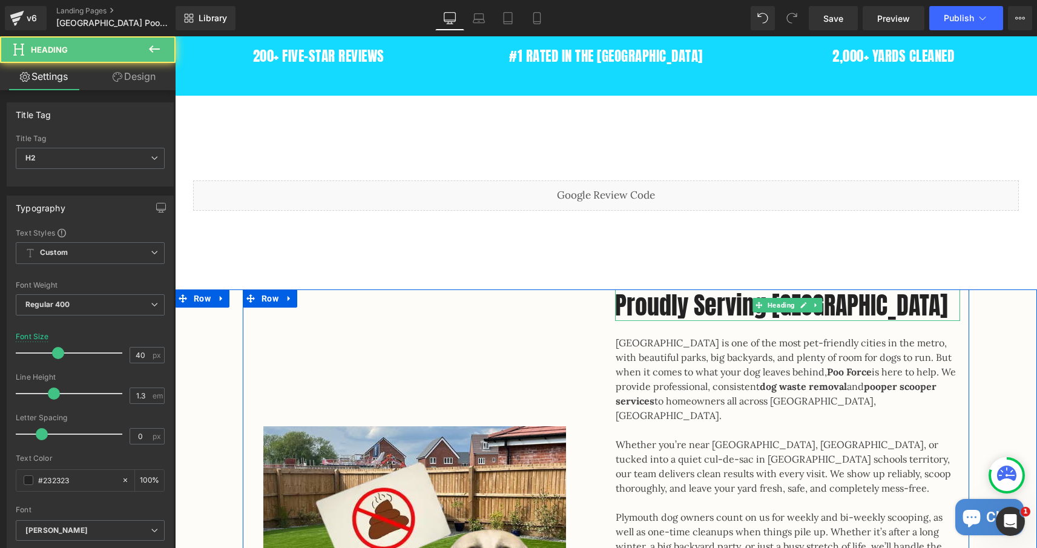
click at [778, 308] on div "Proudly Serving Plymouth Heading" at bounding box center [787, 304] width 345 height 31
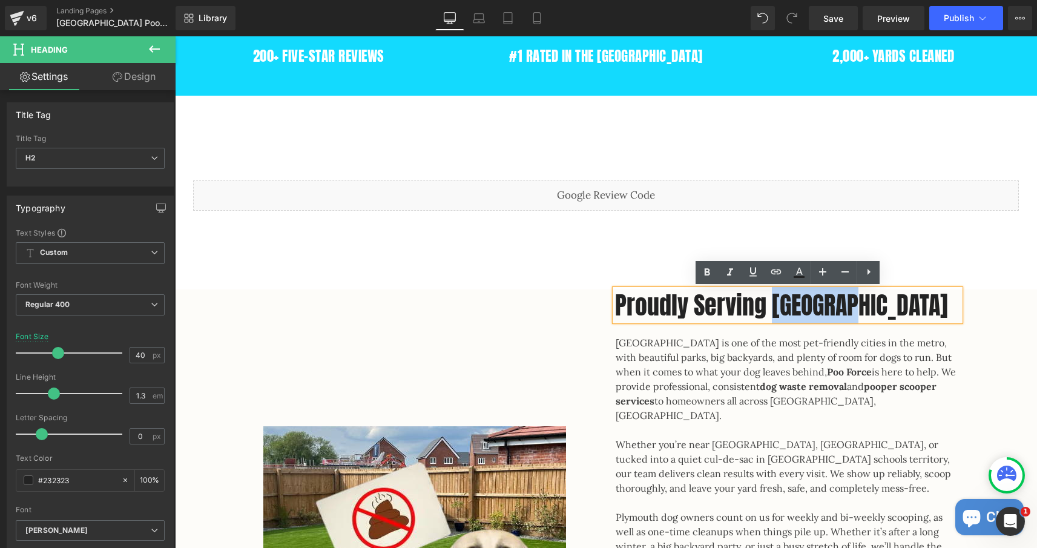
drag, startPoint x: 859, startPoint y: 305, endPoint x: 773, endPoint y: 306, distance: 86.0
click at [773, 306] on h2 "Proudly Serving [GEOGRAPHIC_DATA]" at bounding box center [787, 304] width 345 height 31
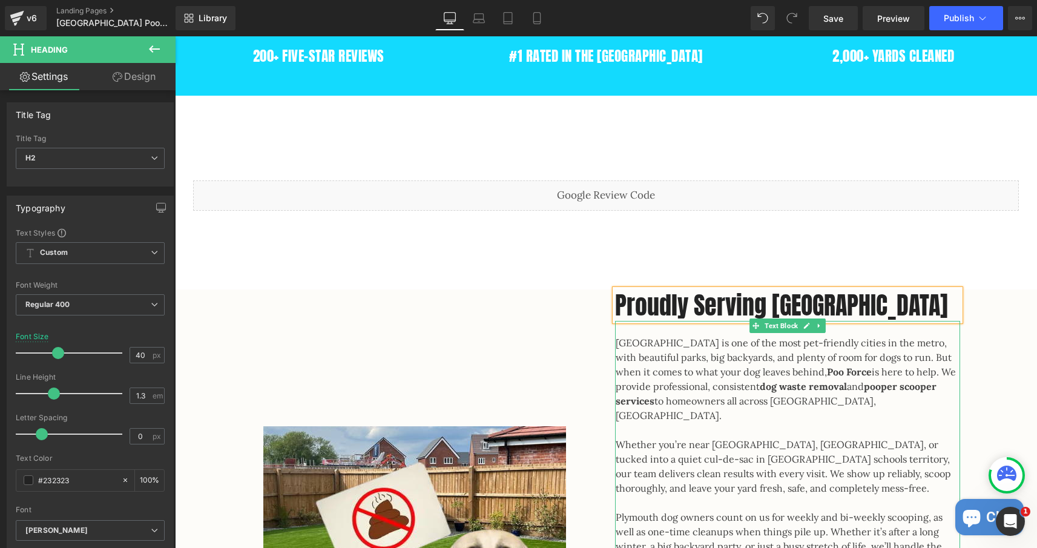
click at [624, 343] on p "[GEOGRAPHIC_DATA] is one of the most pet-friendly cities in the metro, with bea…" at bounding box center [788, 378] width 345 height 87
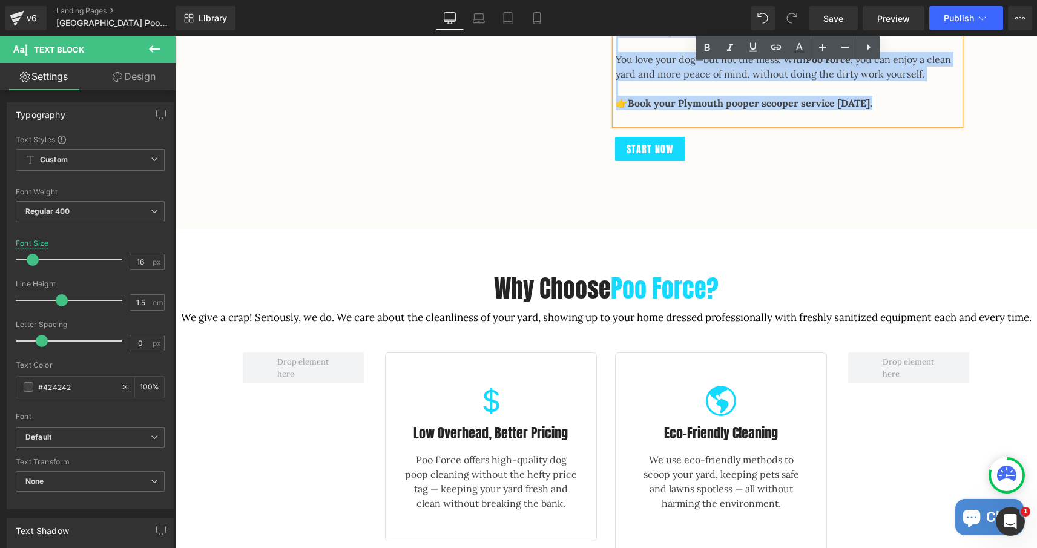
drag, startPoint x: 618, startPoint y: 342, endPoint x: 822, endPoint y: 368, distance: 205.7
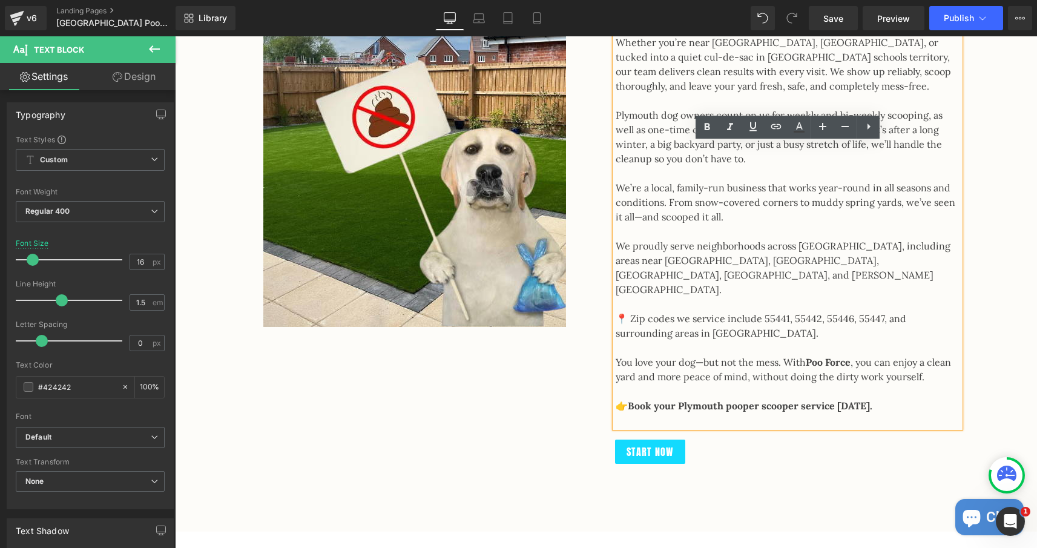
scroll to position [1130, 0]
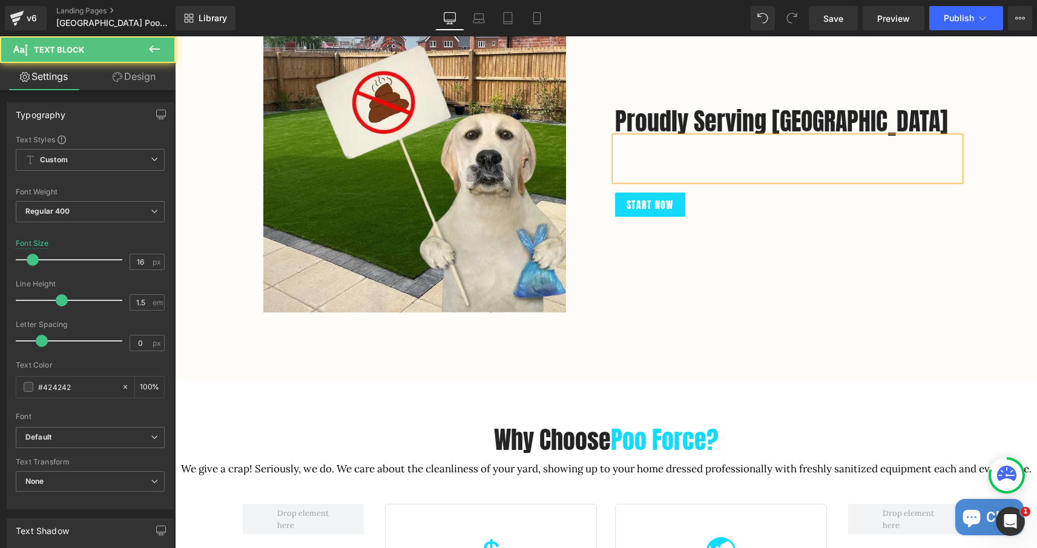
click at [636, 154] on div at bounding box center [787, 159] width 345 height 44
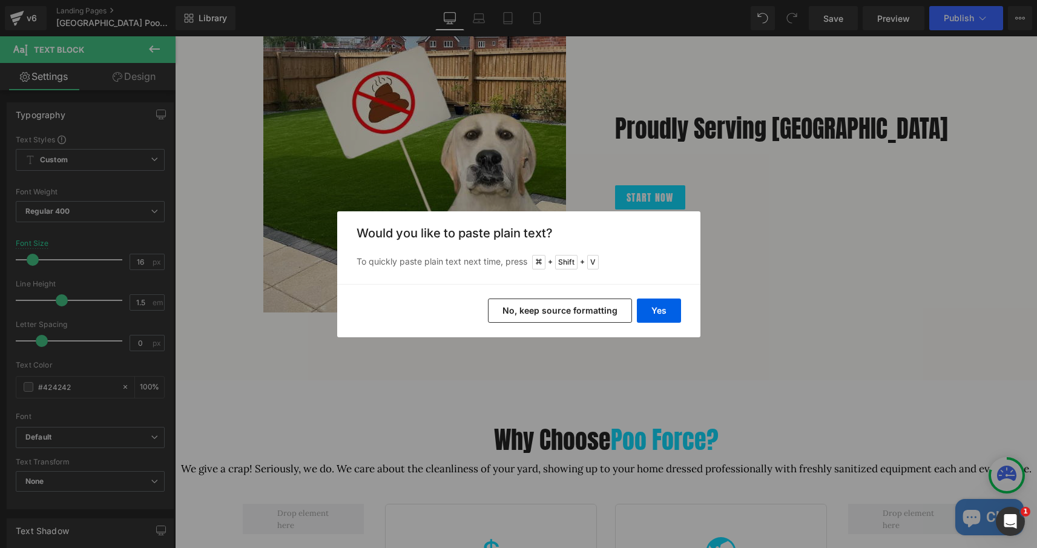
click at [607, 306] on button "No, keep source formatting" at bounding box center [560, 311] width 144 height 24
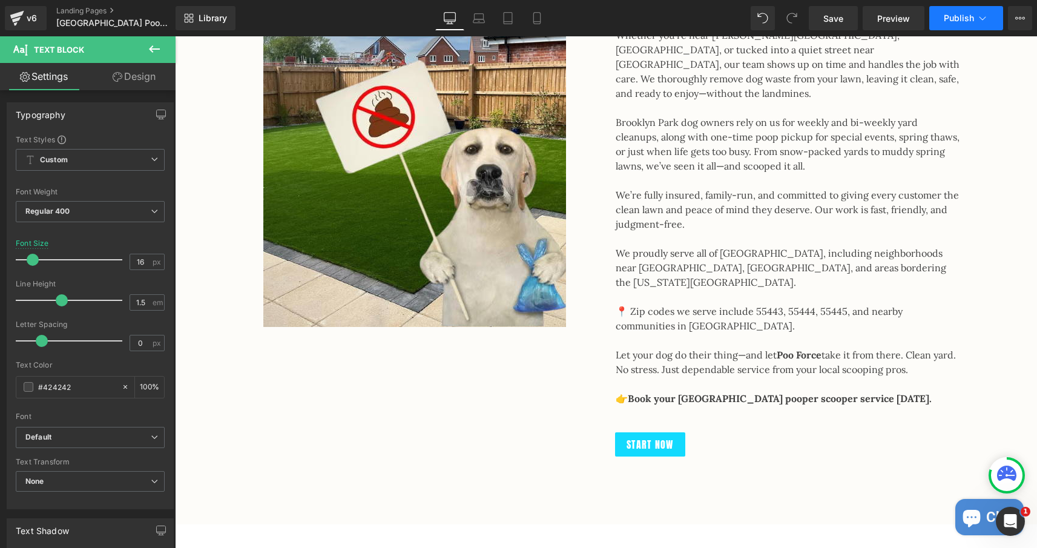
click at [955, 25] on button "Publish" at bounding box center [966, 18] width 74 height 24
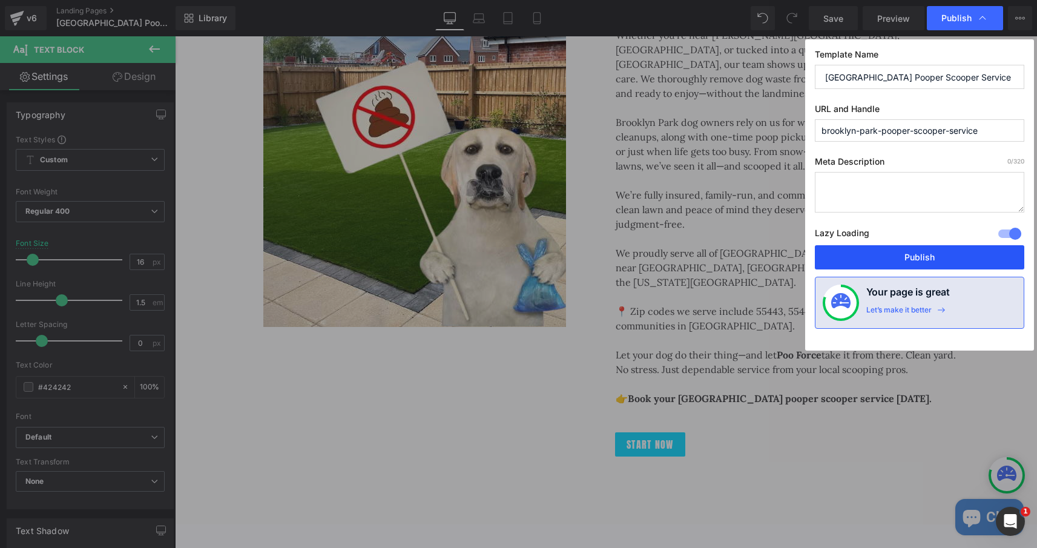
click at [920, 263] on button "Publish" at bounding box center [920, 257] width 210 height 24
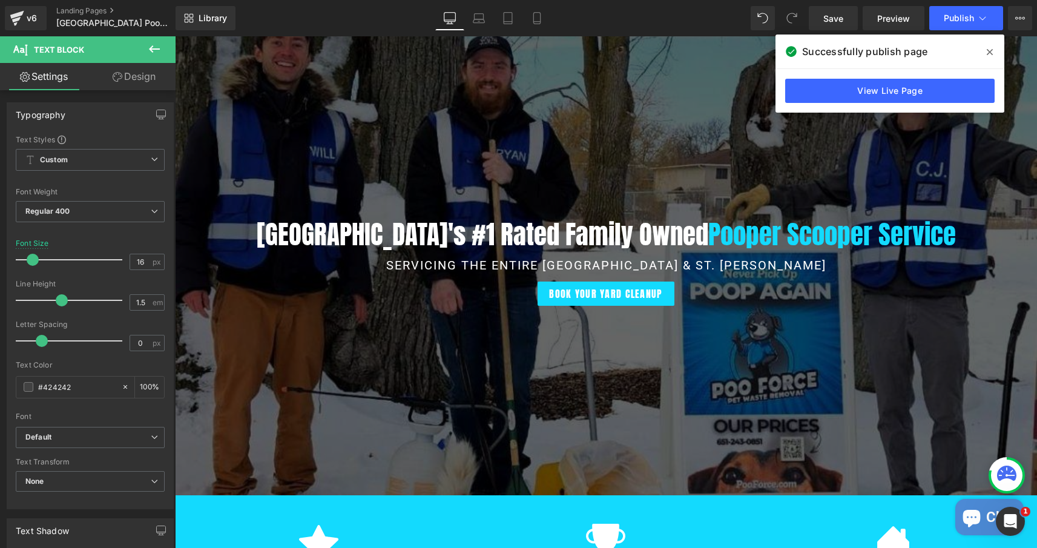
scroll to position [291, 0]
